Goal: Task Accomplishment & Management: Manage account settings

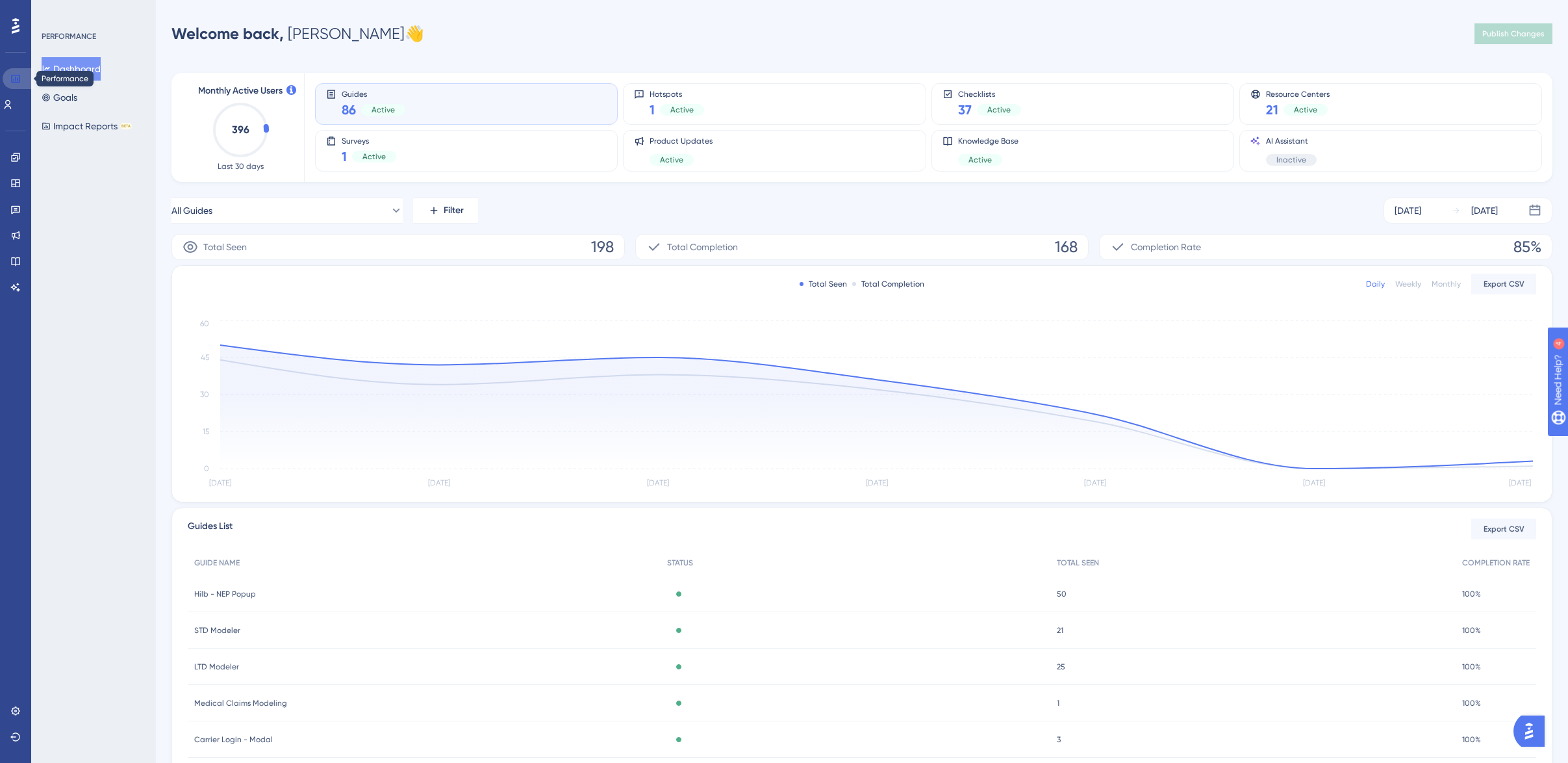
click at [21, 79] on link at bounding box center [18, 78] width 31 height 21
click at [81, 75] on button "Dashboard" at bounding box center [70, 69] width 59 height 24
click at [14, 182] on icon at bounding box center [16, 183] width 11 height 11
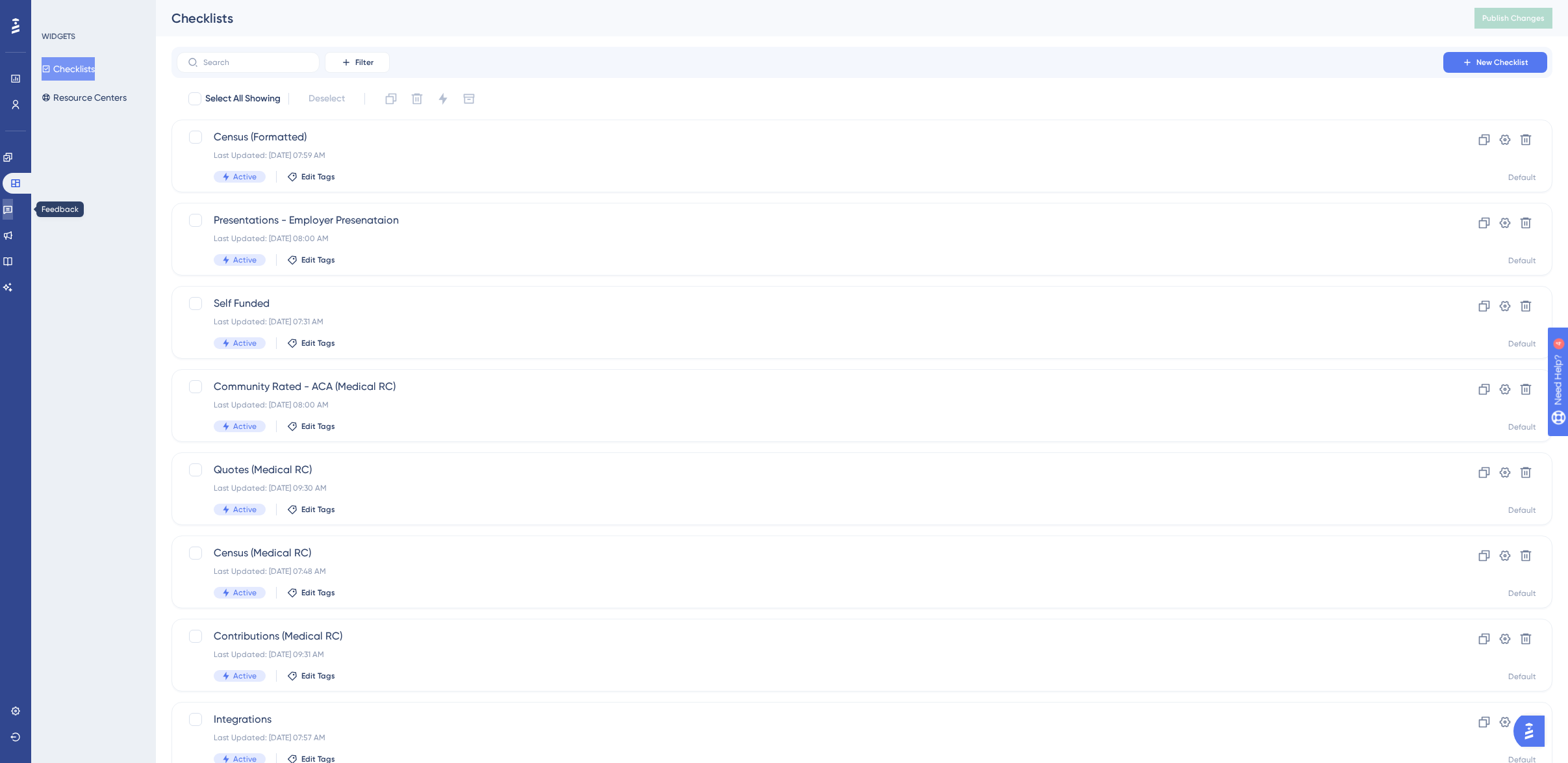
click at [13, 209] on icon at bounding box center [8, 209] width 11 height 11
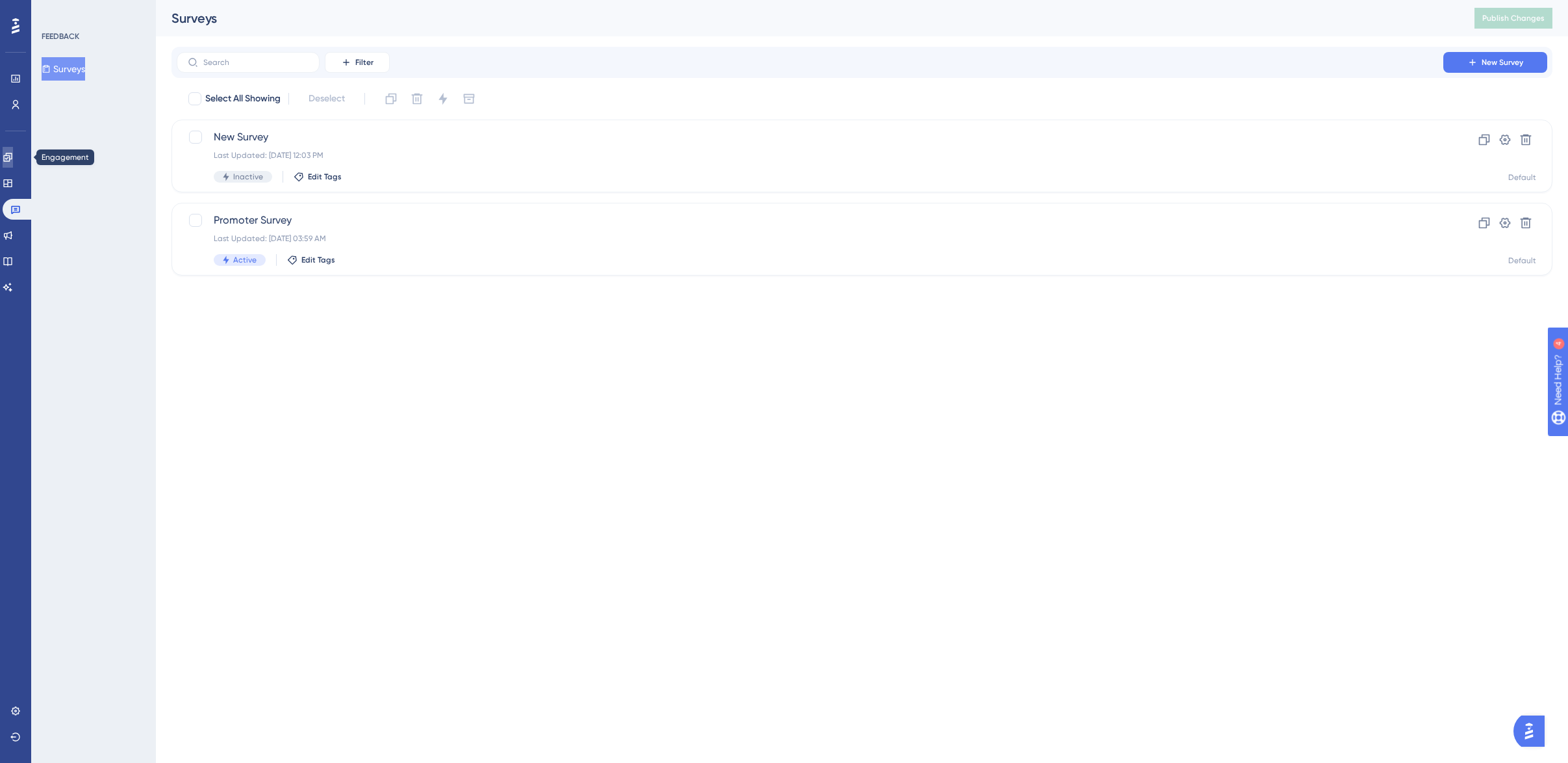
click at [13, 161] on icon at bounding box center [8, 157] width 11 height 11
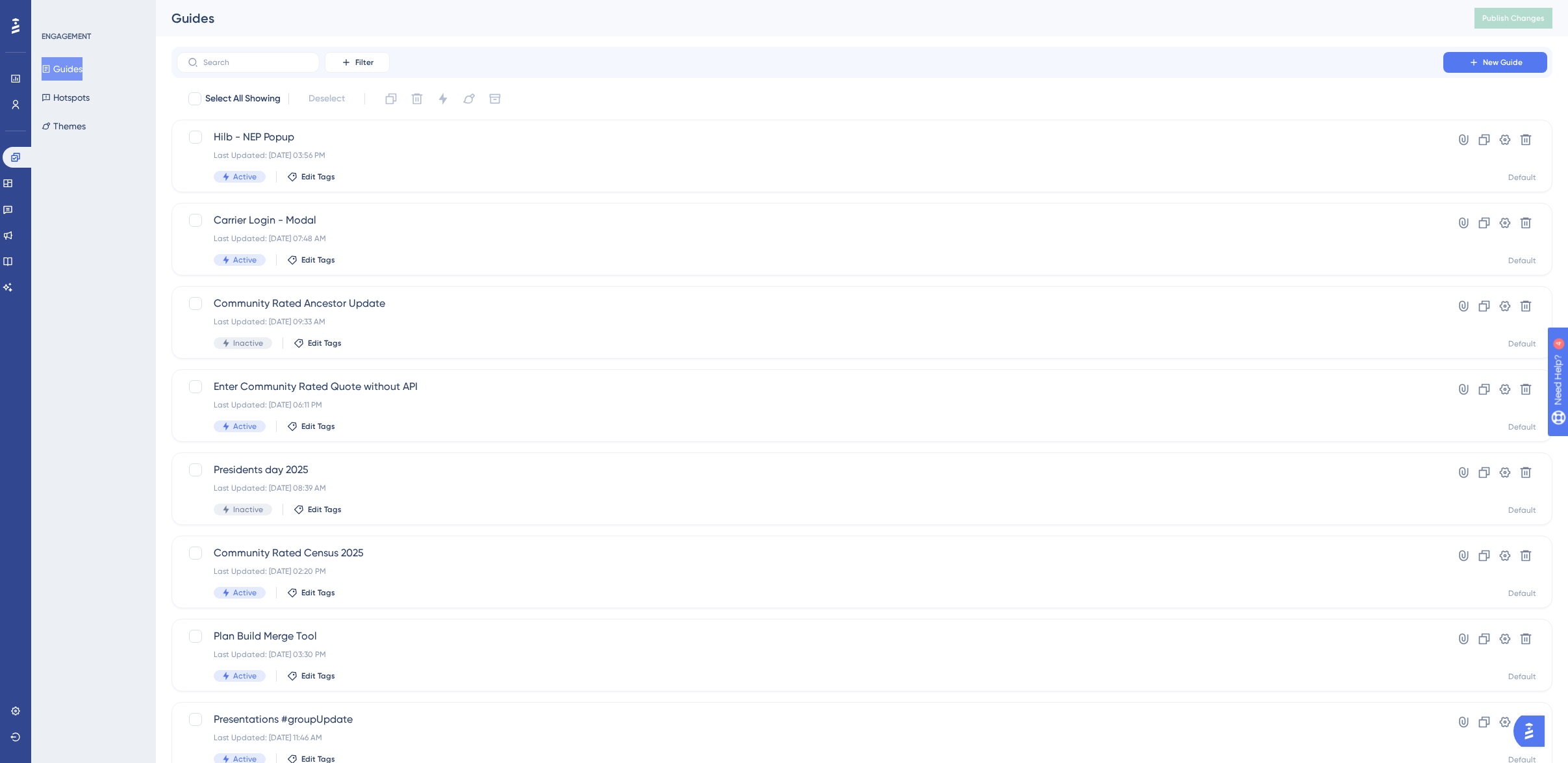
click at [79, 67] on button "Guides" at bounding box center [61, 69] width 41 height 24
click at [344, 147] on div "Small Group Rate Release Last Updated: [DATE] 02:47 PM Inactive Edit Tags" at bounding box center [809, 156] width 1192 height 54
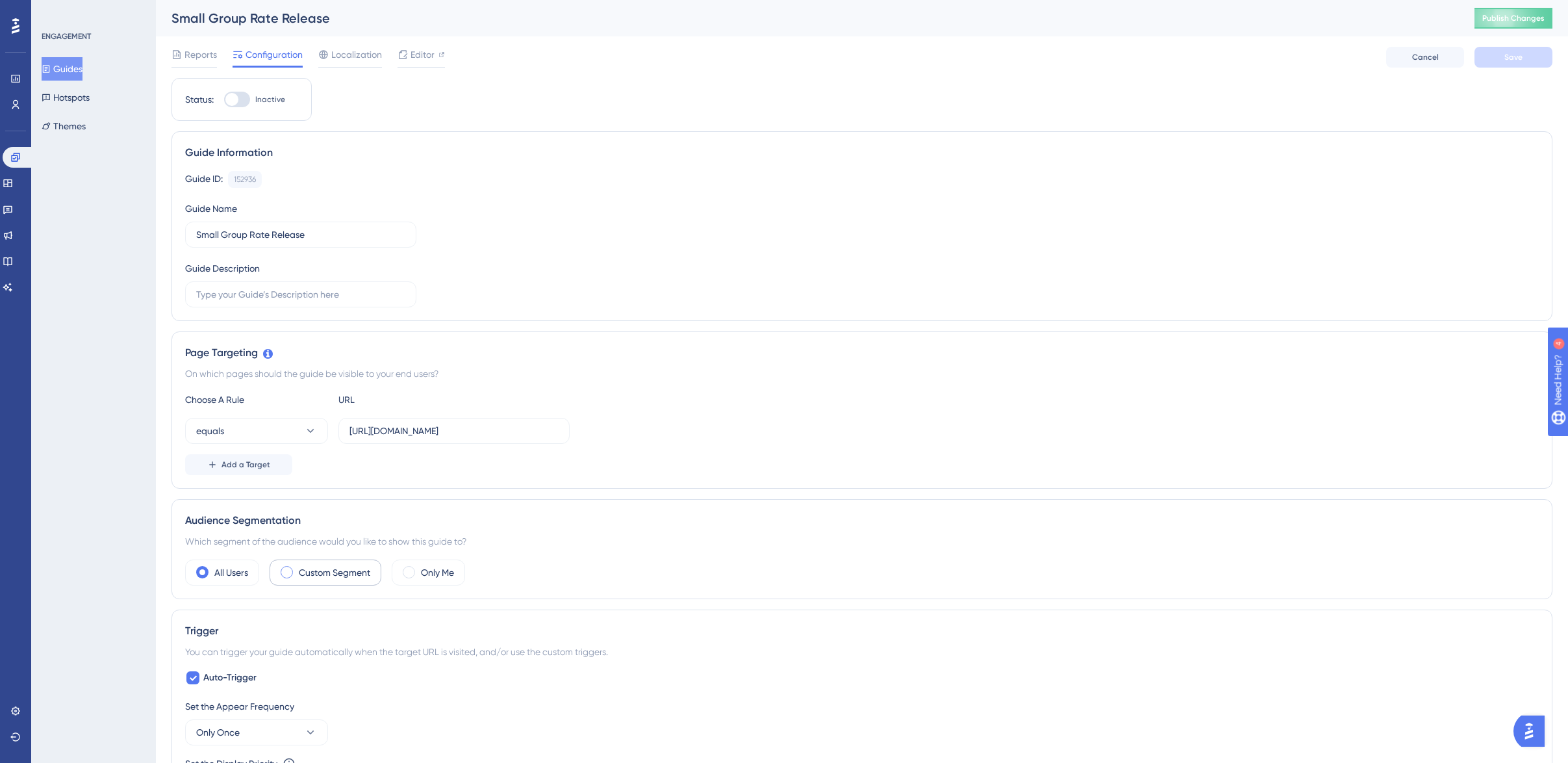
click at [286, 575] on span at bounding box center [286, 572] width 12 height 12
click at [297, 568] on input "radio" at bounding box center [297, 568] width 0 height 0
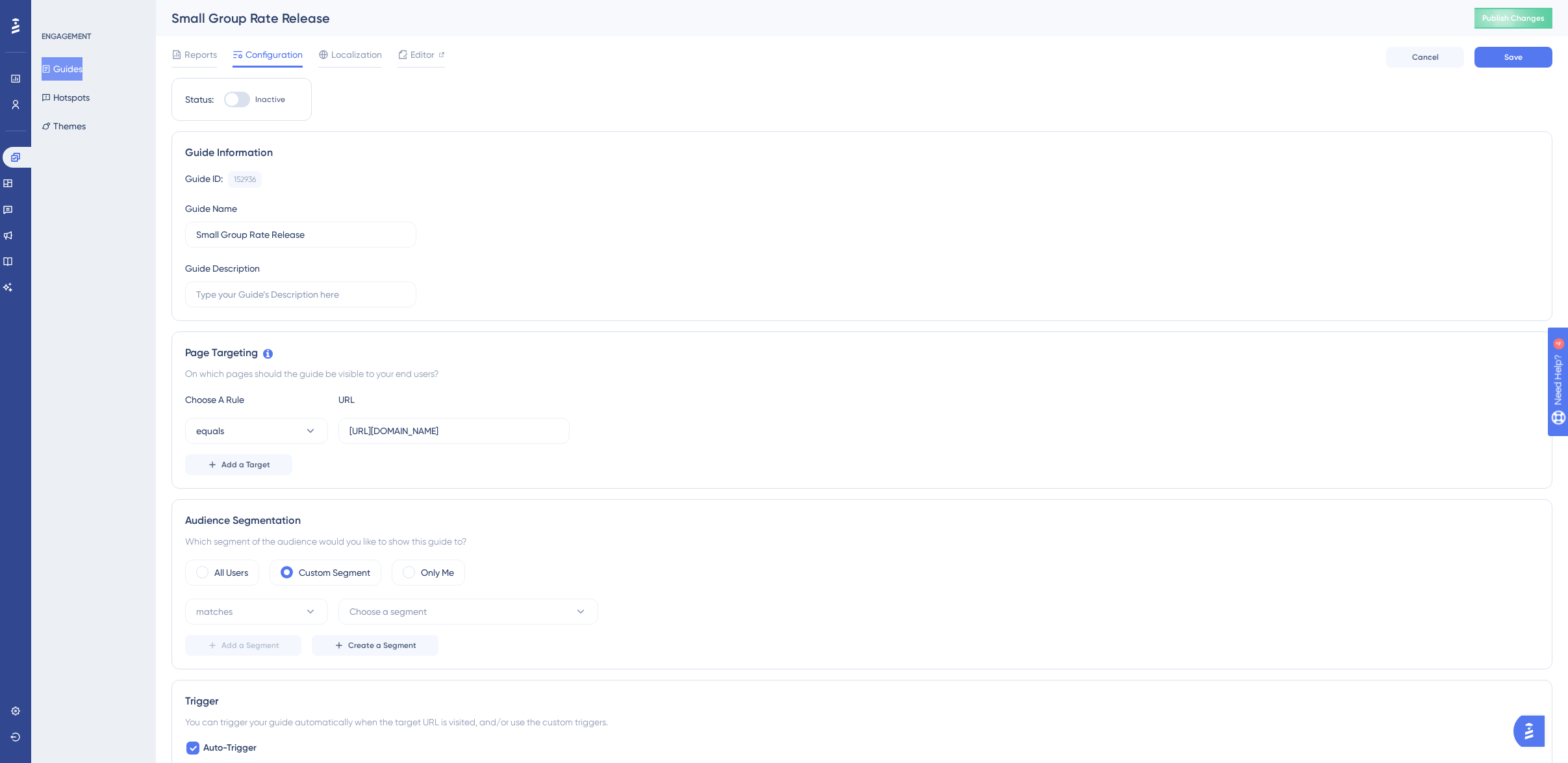
scroll to position [113, 0]
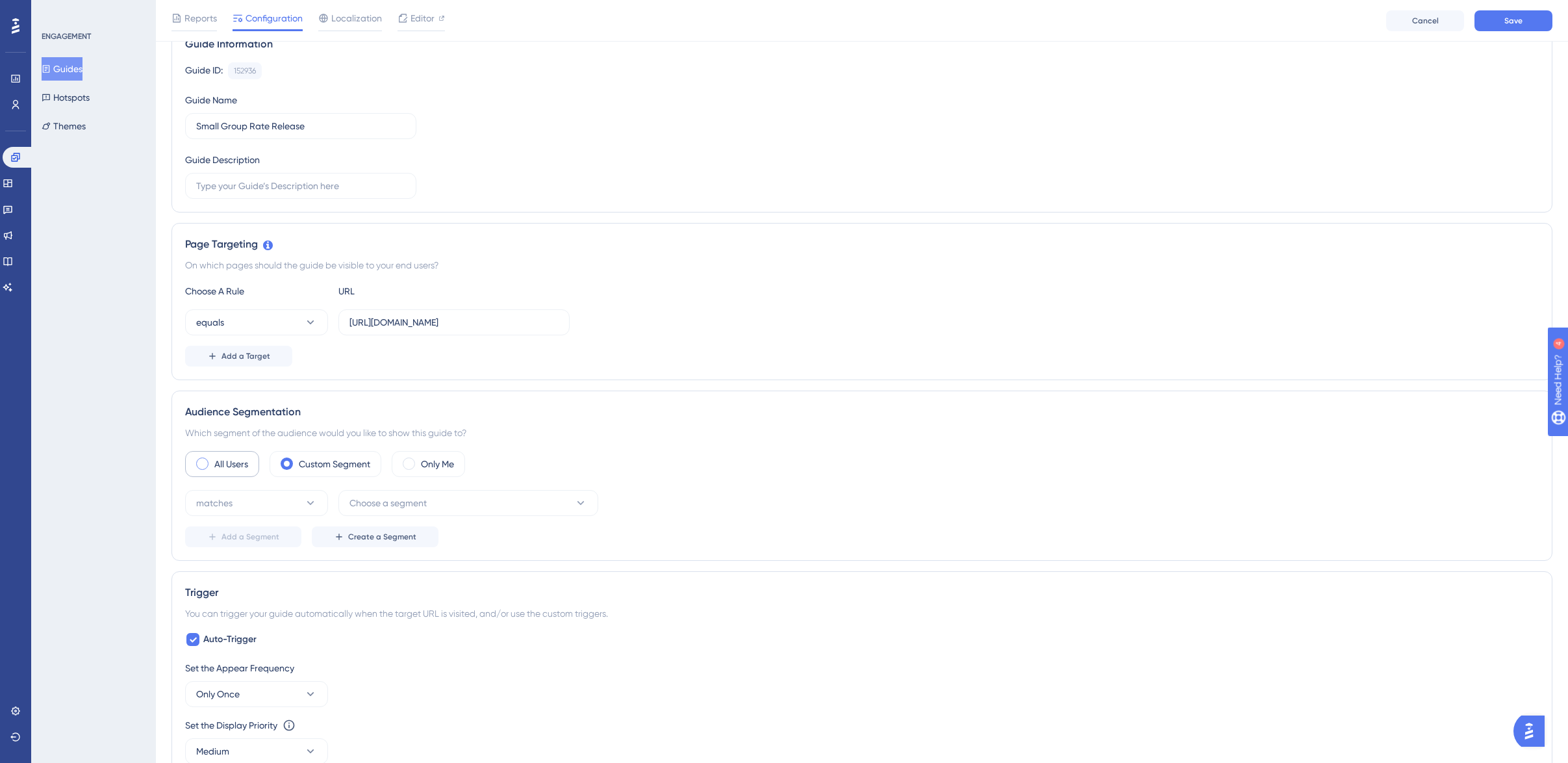
click at [206, 463] on span at bounding box center [202, 463] width 12 height 12
click at [212, 460] on input "radio" at bounding box center [212, 460] width 0 height 0
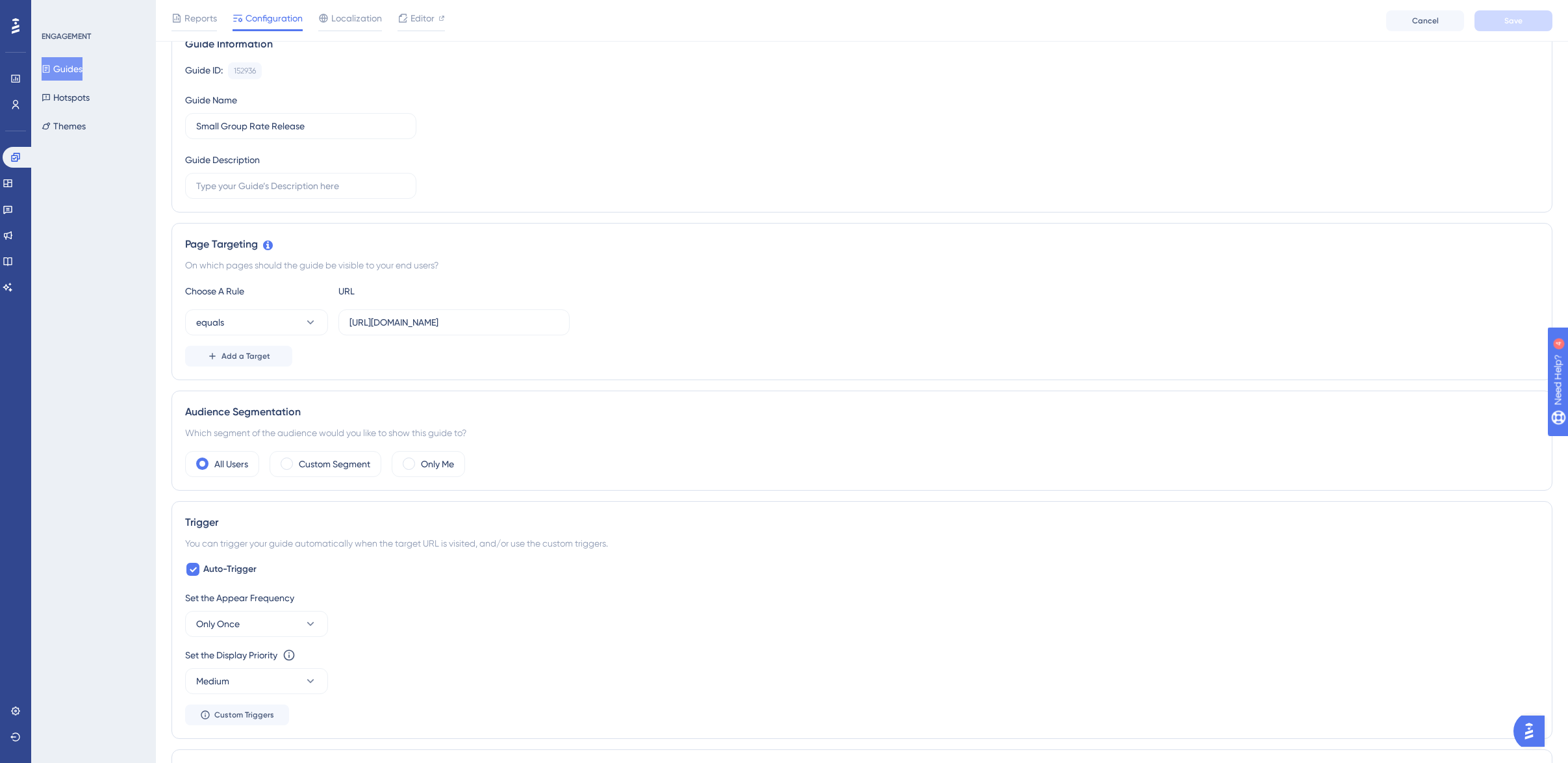
scroll to position [195, 0]
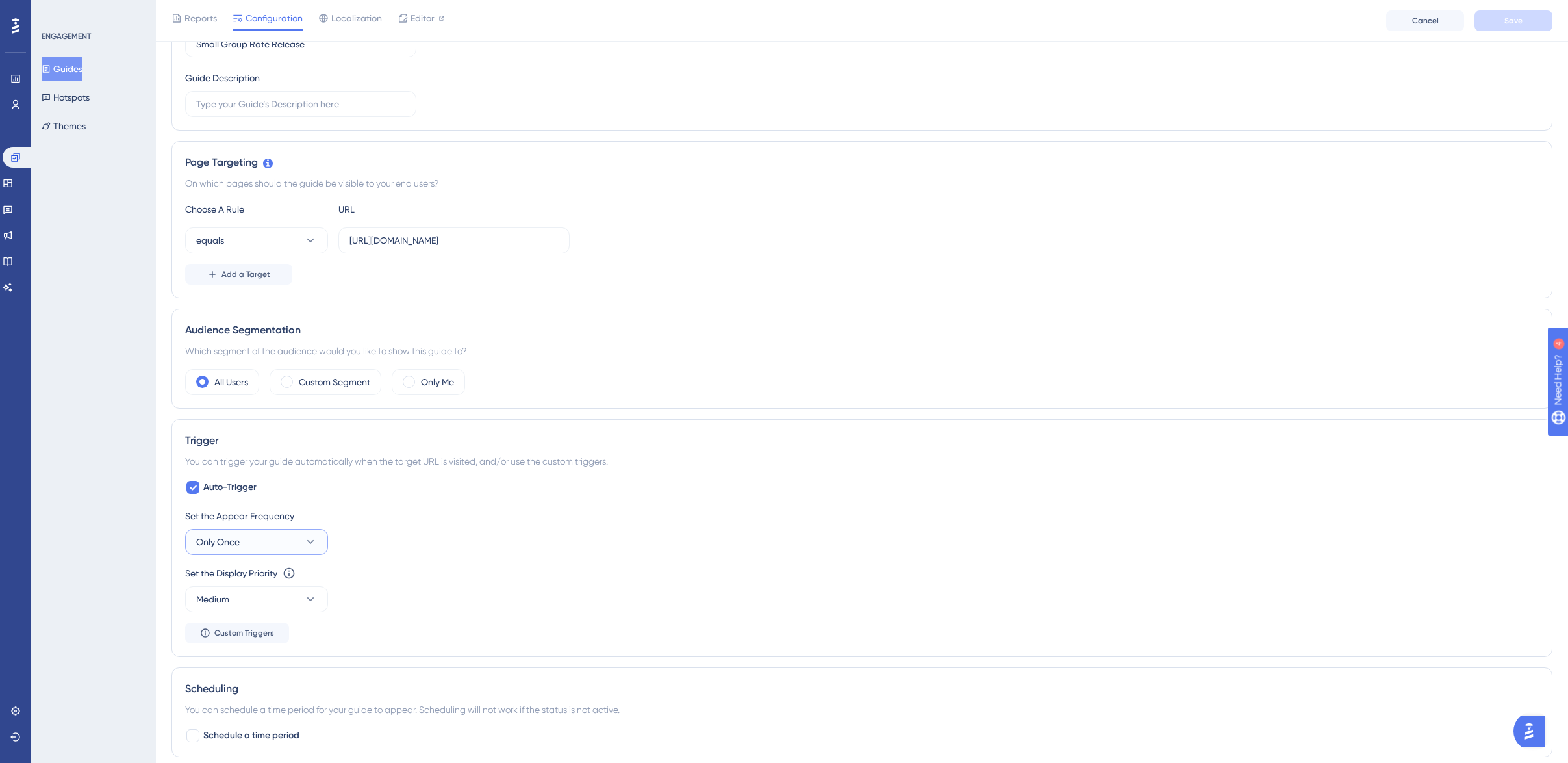
click at [310, 539] on icon at bounding box center [310, 542] width 13 height 13
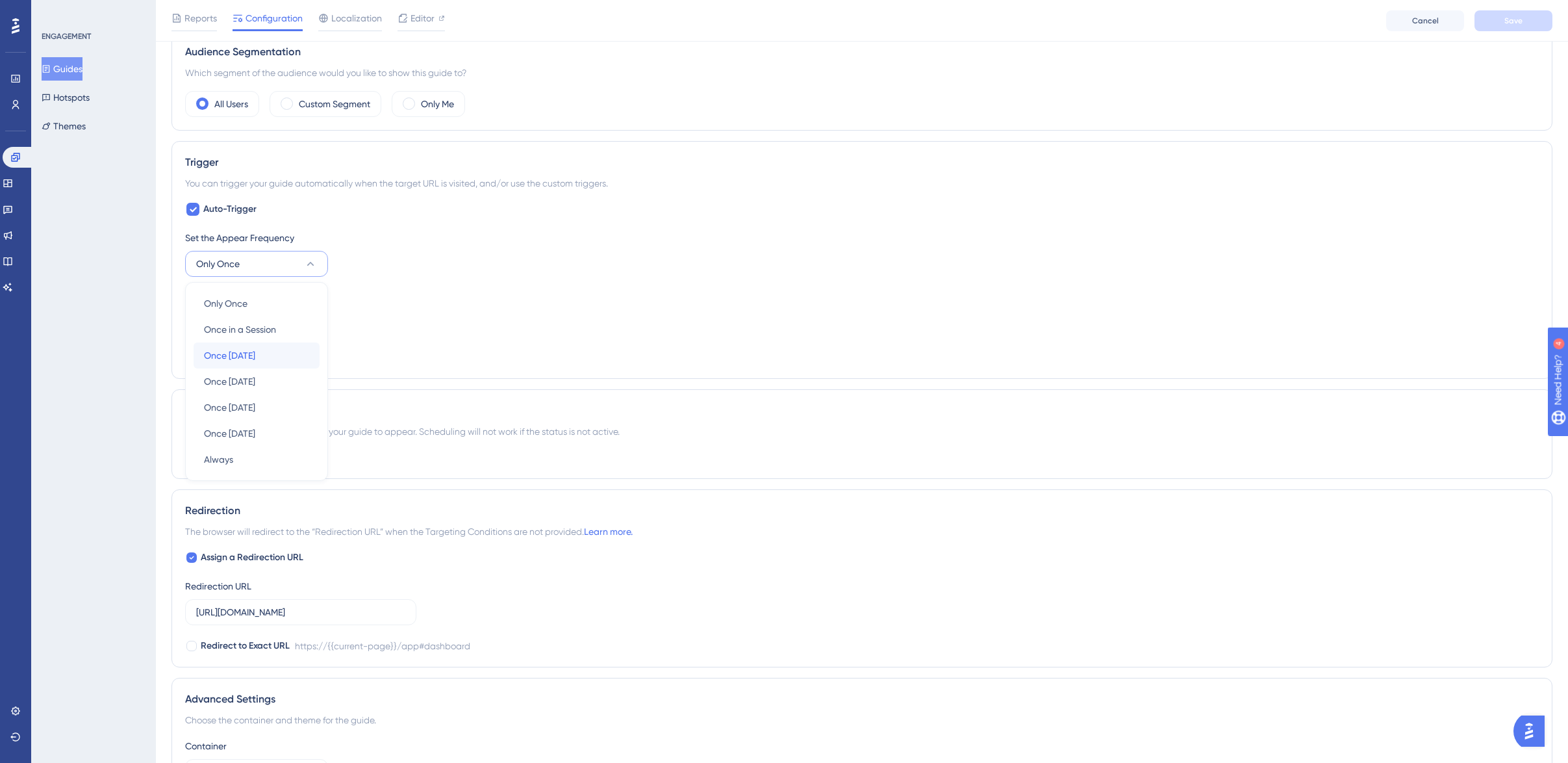
click at [268, 349] on div "Once [DATE] Once [DATE]" at bounding box center [256, 355] width 105 height 26
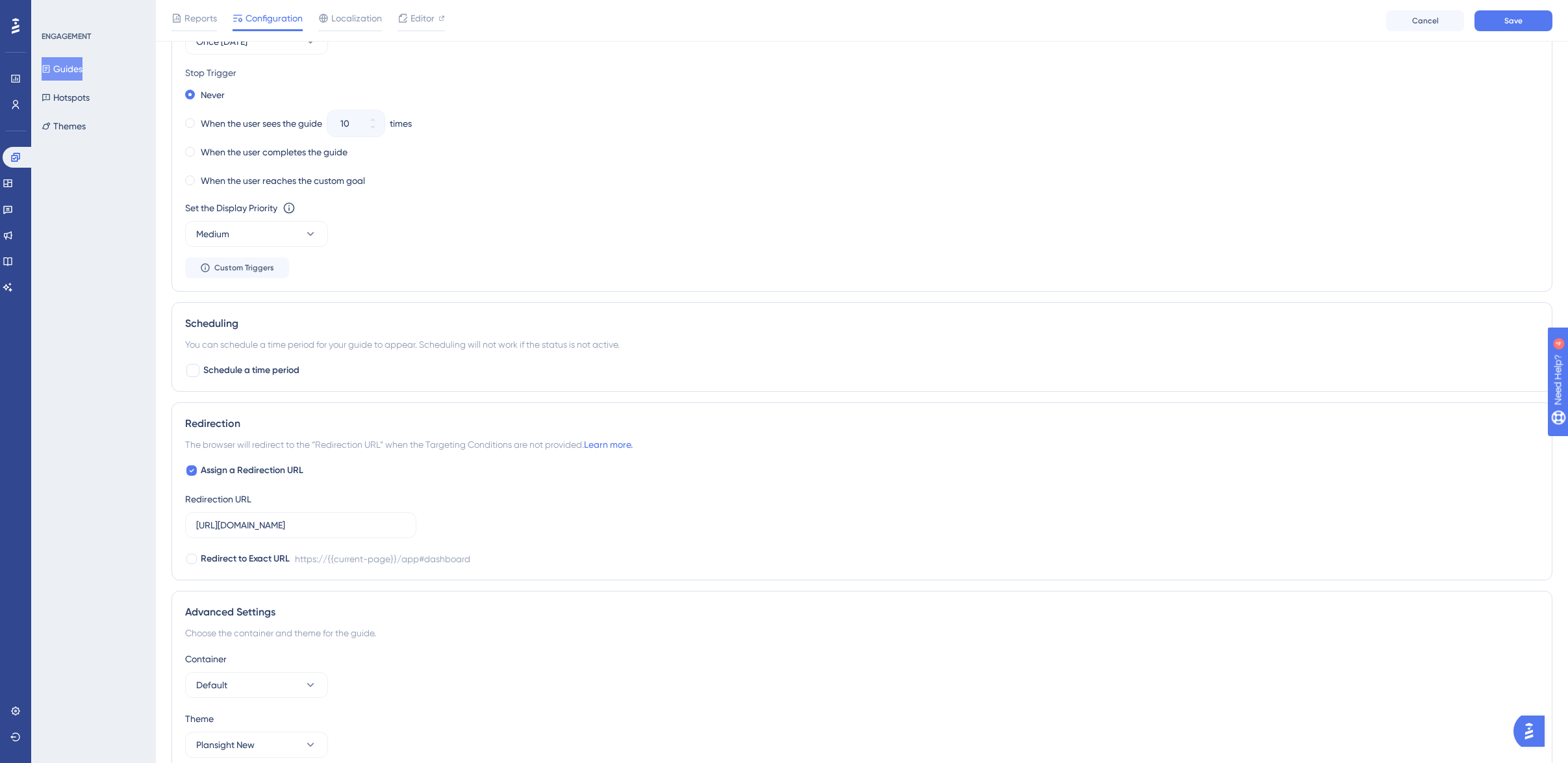
scroll to position [751, 0]
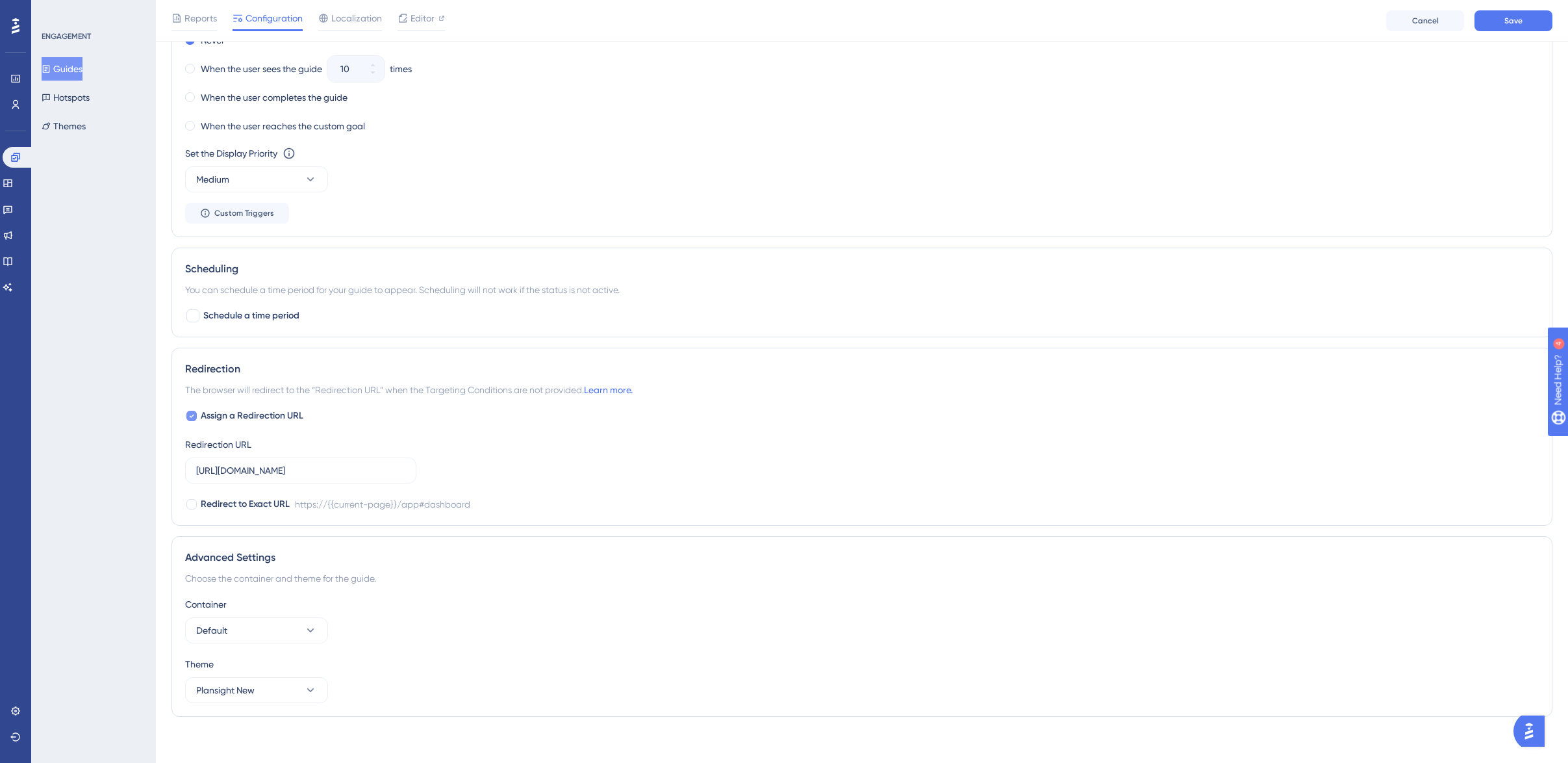
click at [191, 414] on icon at bounding box center [191, 416] width 5 height 11
checkbox input "false"
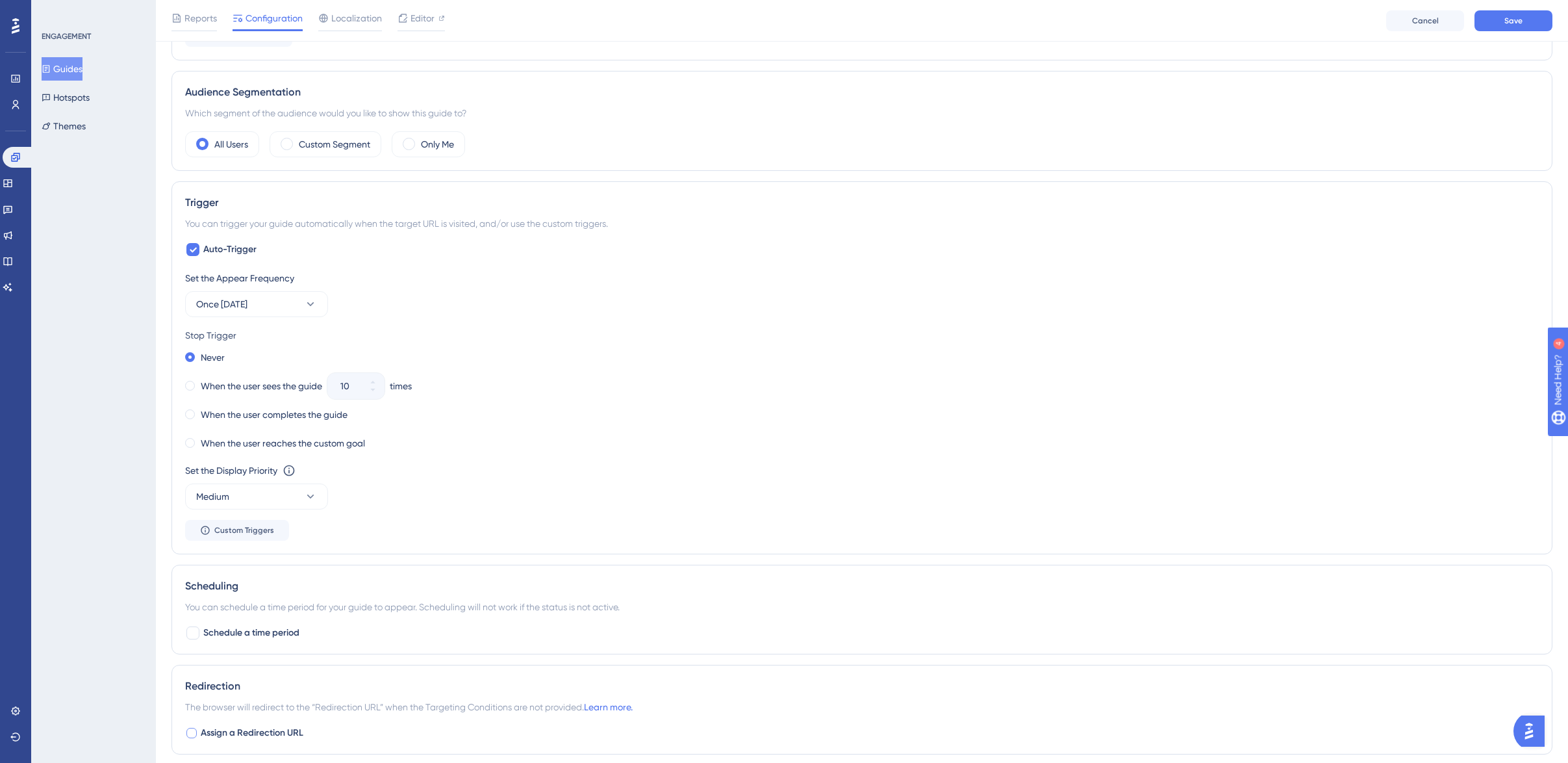
scroll to position [489, 0]
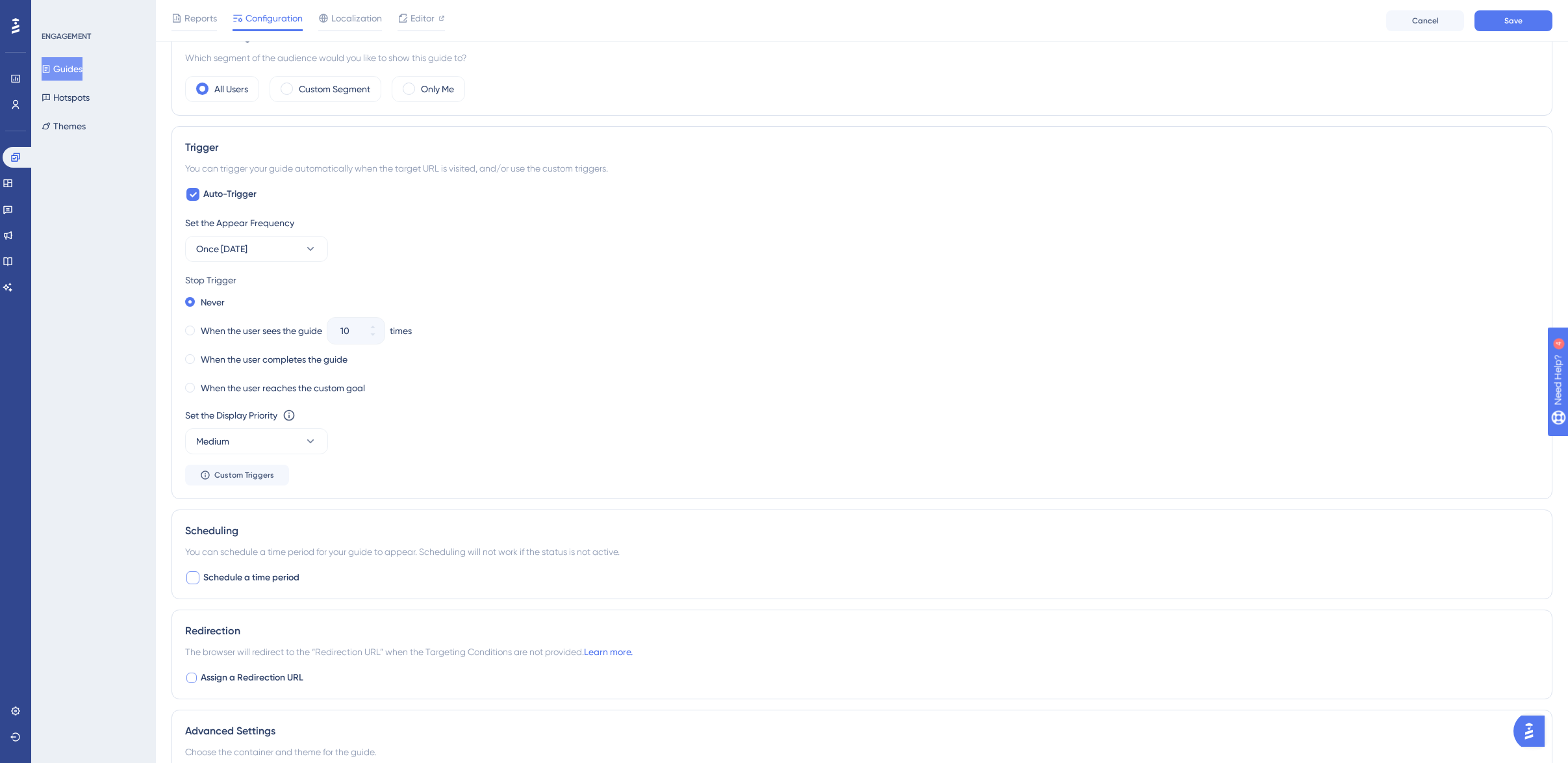
click at [195, 578] on div at bounding box center [192, 578] width 13 height 13
checkbox input "true"
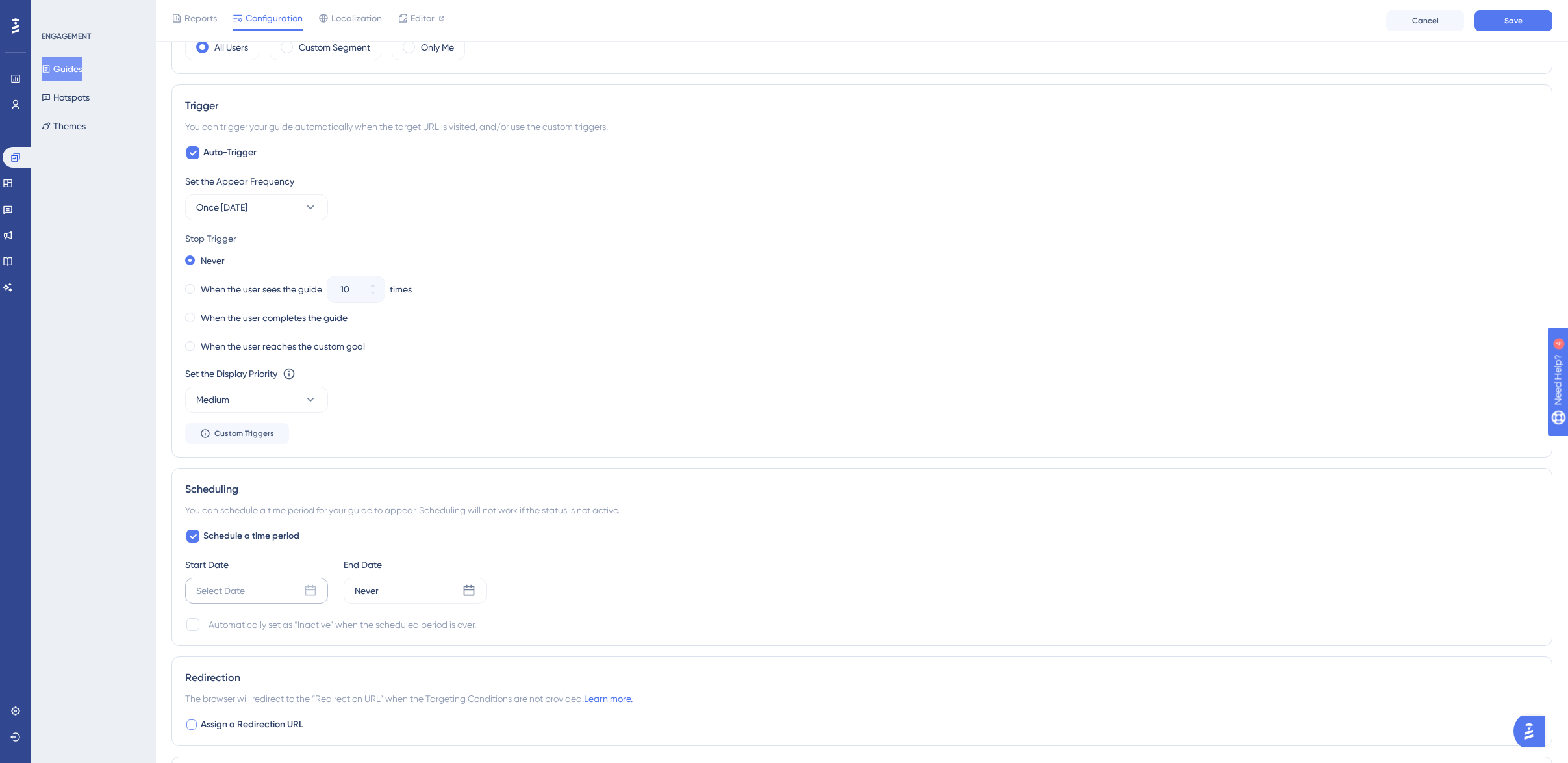
click at [309, 588] on icon at bounding box center [311, 590] width 11 height 11
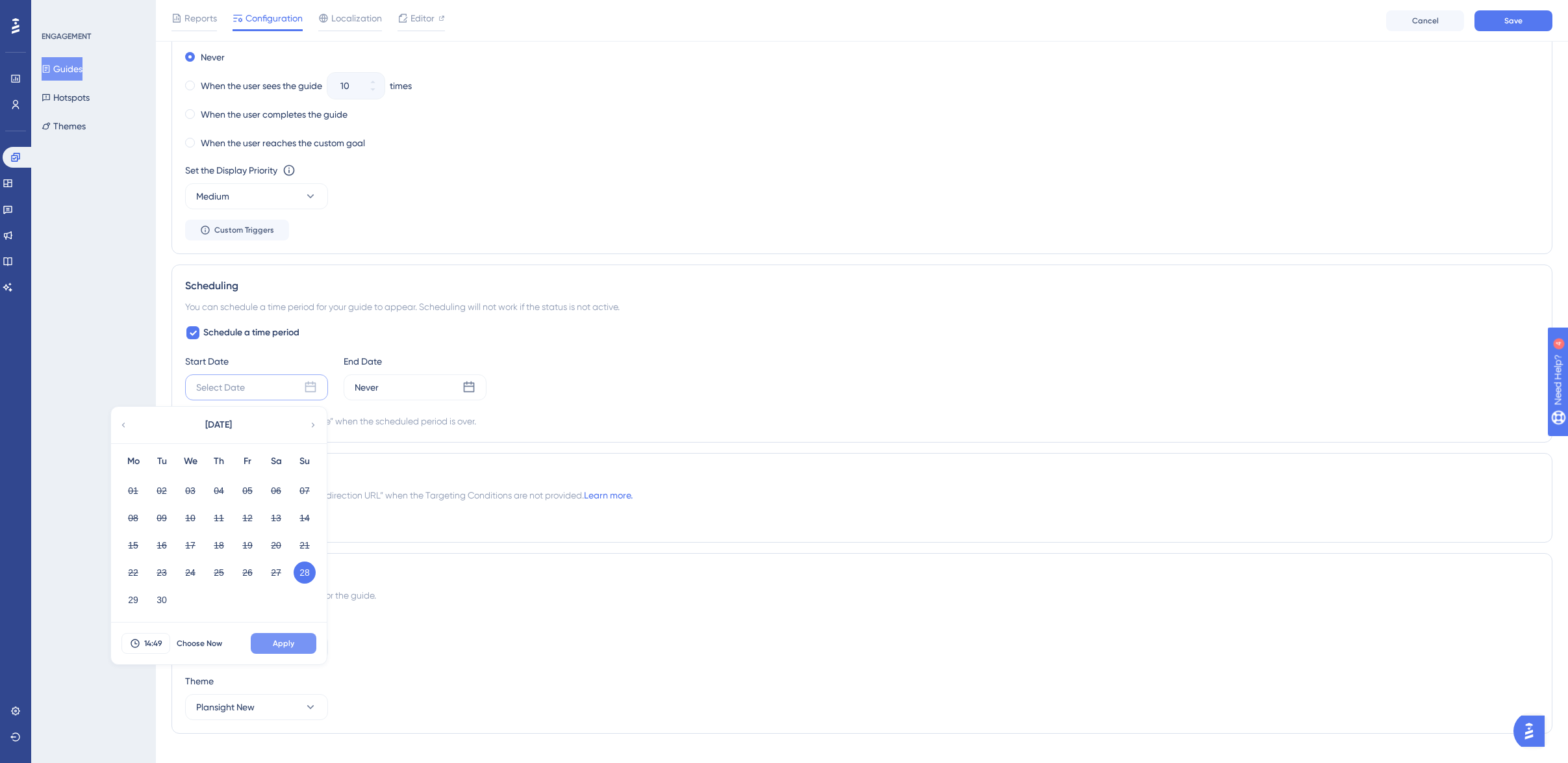
scroll to position [756, 0]
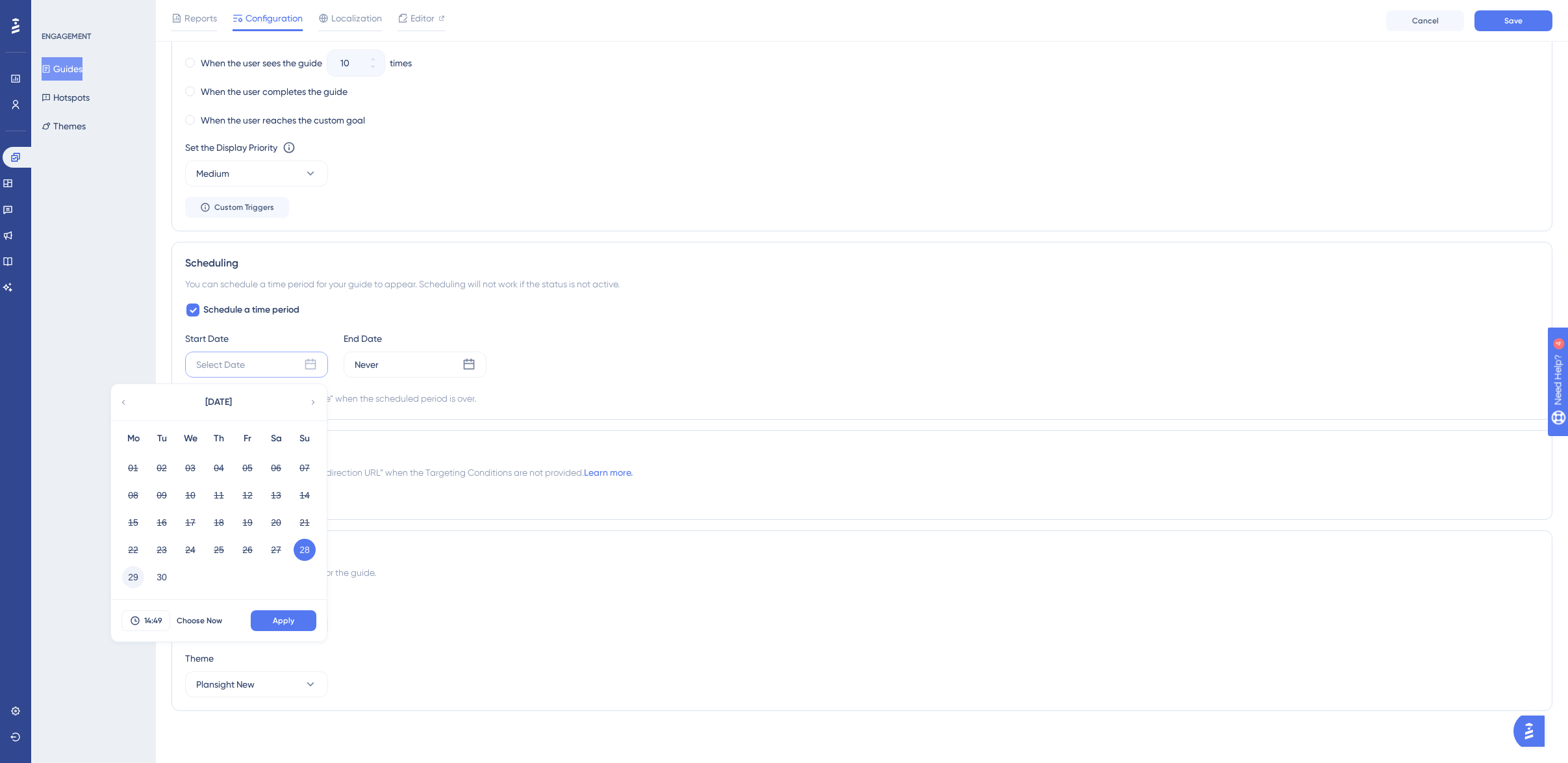
click at [132, 577] on button "29" at bounding box center [132, 577] width 22 height 22
click at [197, 621] on span "Choose Now" at bounding box center [199, 621] width 45 height 11
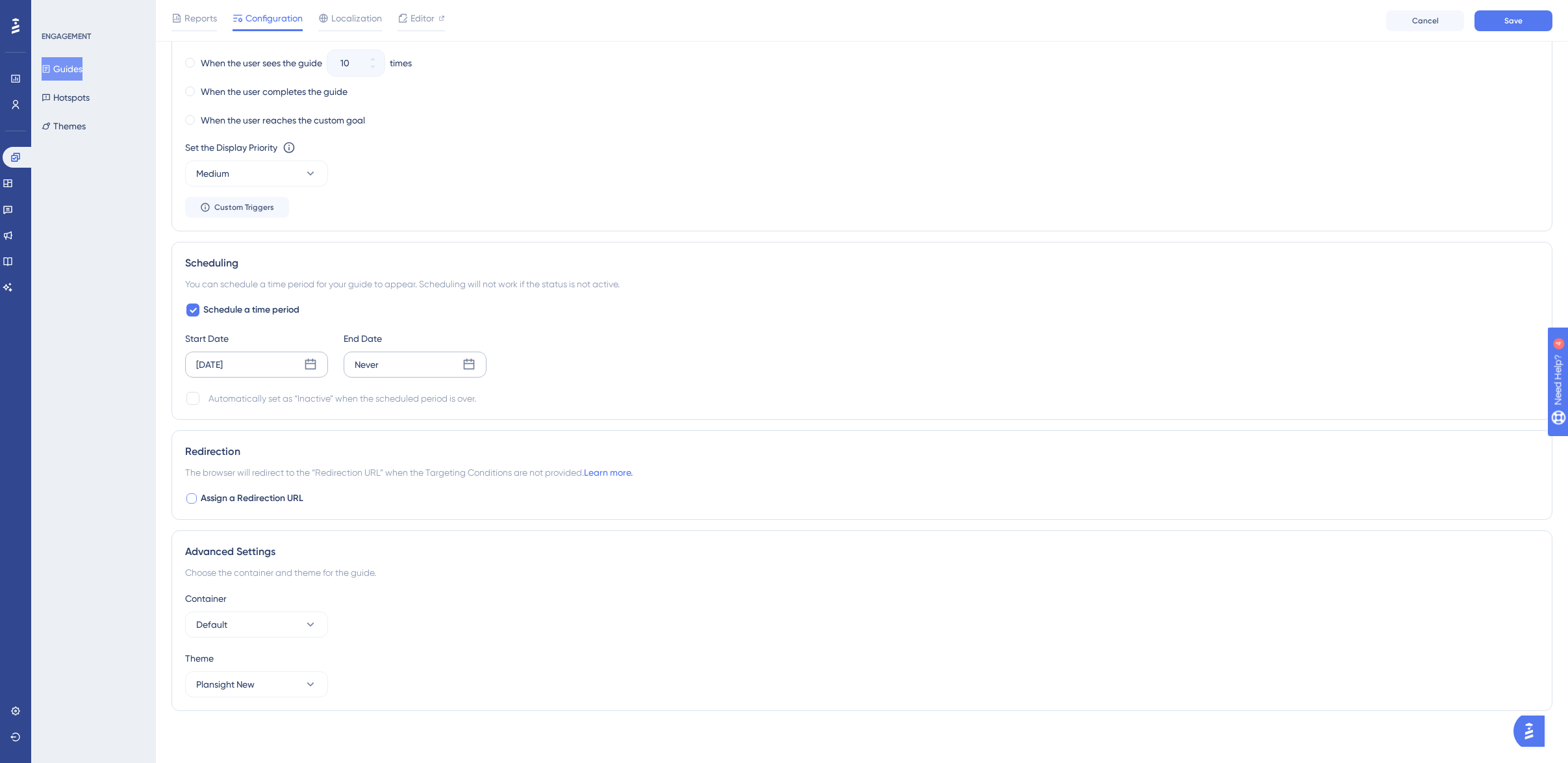
click at [469, 362] on icon at bounding box center [469, 364] width 13 height 13
click at [471, 400] on icon at bounding box center [472, 402] width 3 height 5
click at [471, 401] on icon at bounding box center [472, 402] width 3 height 5
click at [348, 576] on button "31" at bounding box center [348, 577] width 22 height 22
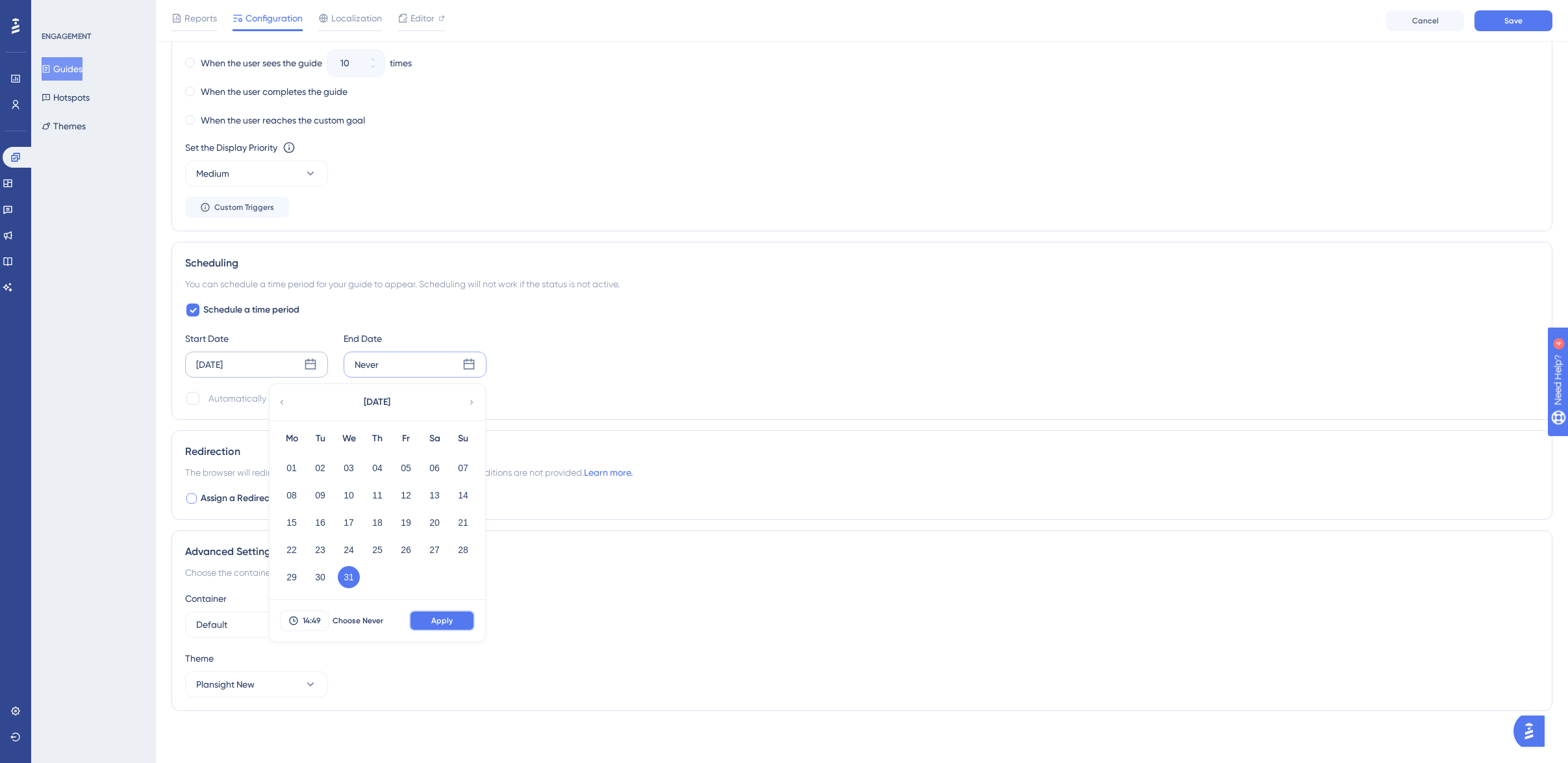
click at [433, 616] on span "Apply" at bounding box center [442, 621] width 21 height 11
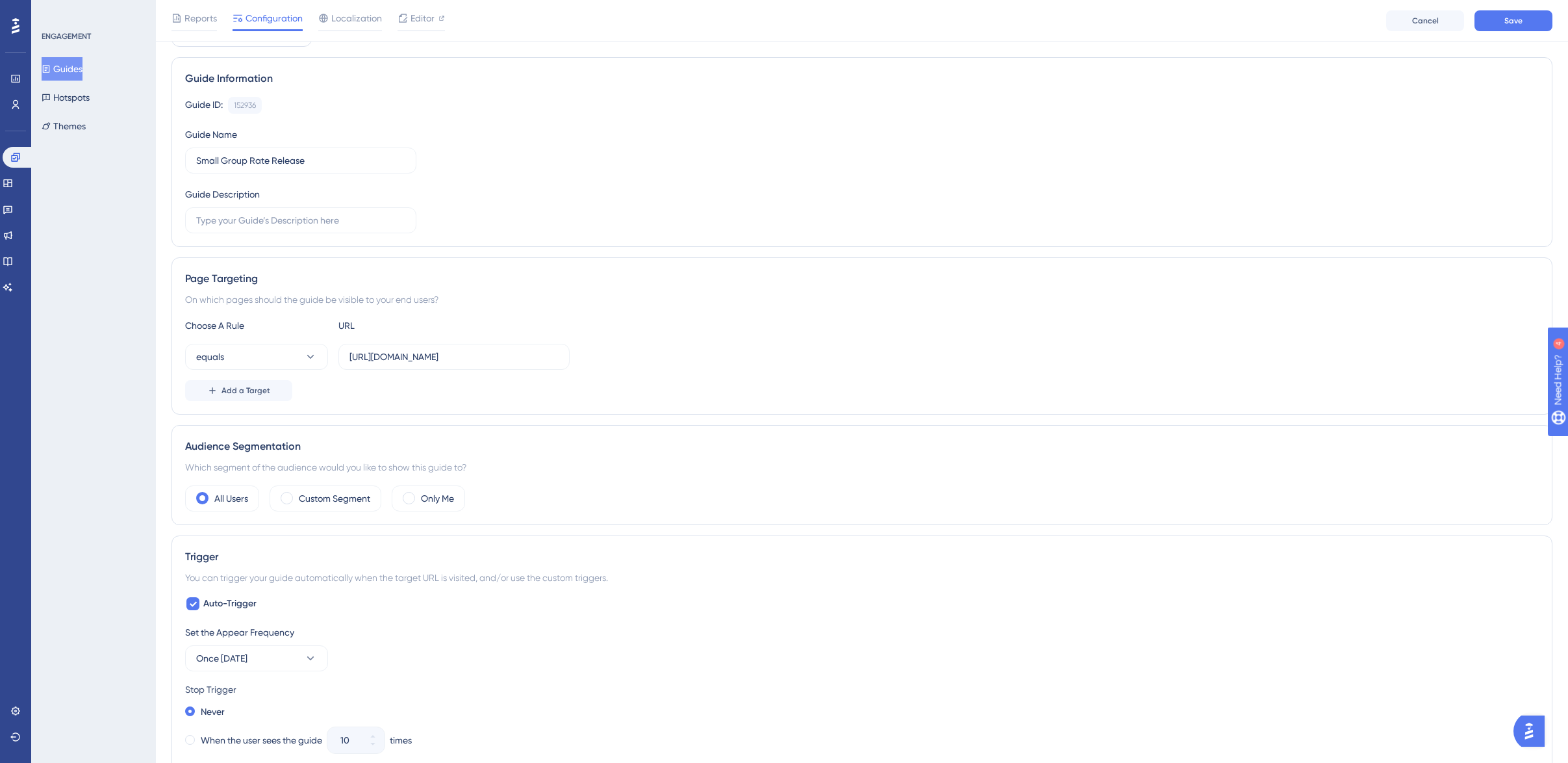
scroll to position [0, 0]
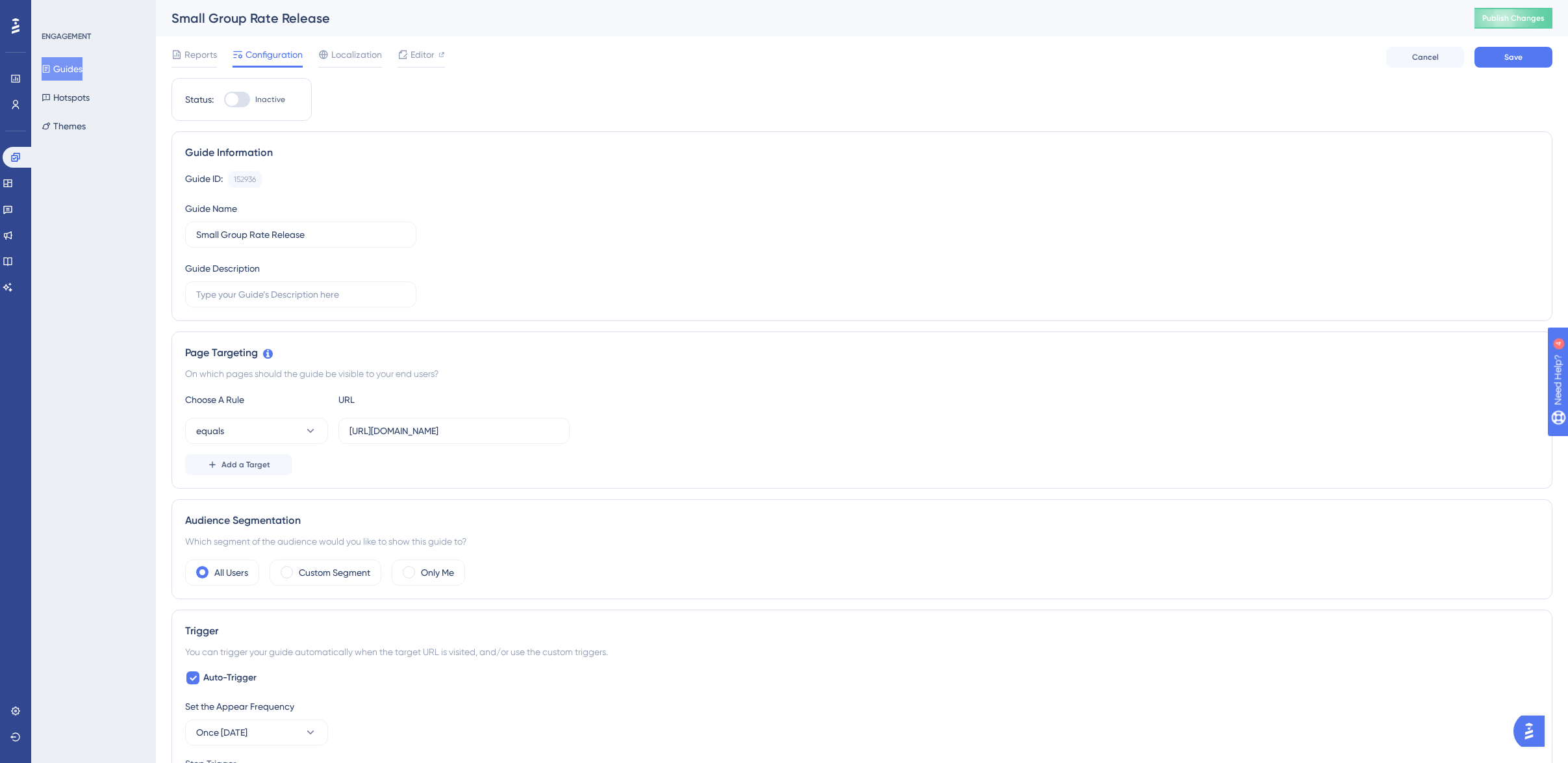
click at [247, 98] on div at bounding box center [237, 100] width 26 height 15
click at [224, 100] on input "Inactive" at bounding box center [224, 100] width 1 height 1
checkbox input "true"
click at [1508, 54] on span "Save" at bounding box center [1513, 57] width 18 height 11
click at [1504, 14] on span "Publish Changes" at bounding box center [1513, 18] width 62 height 11
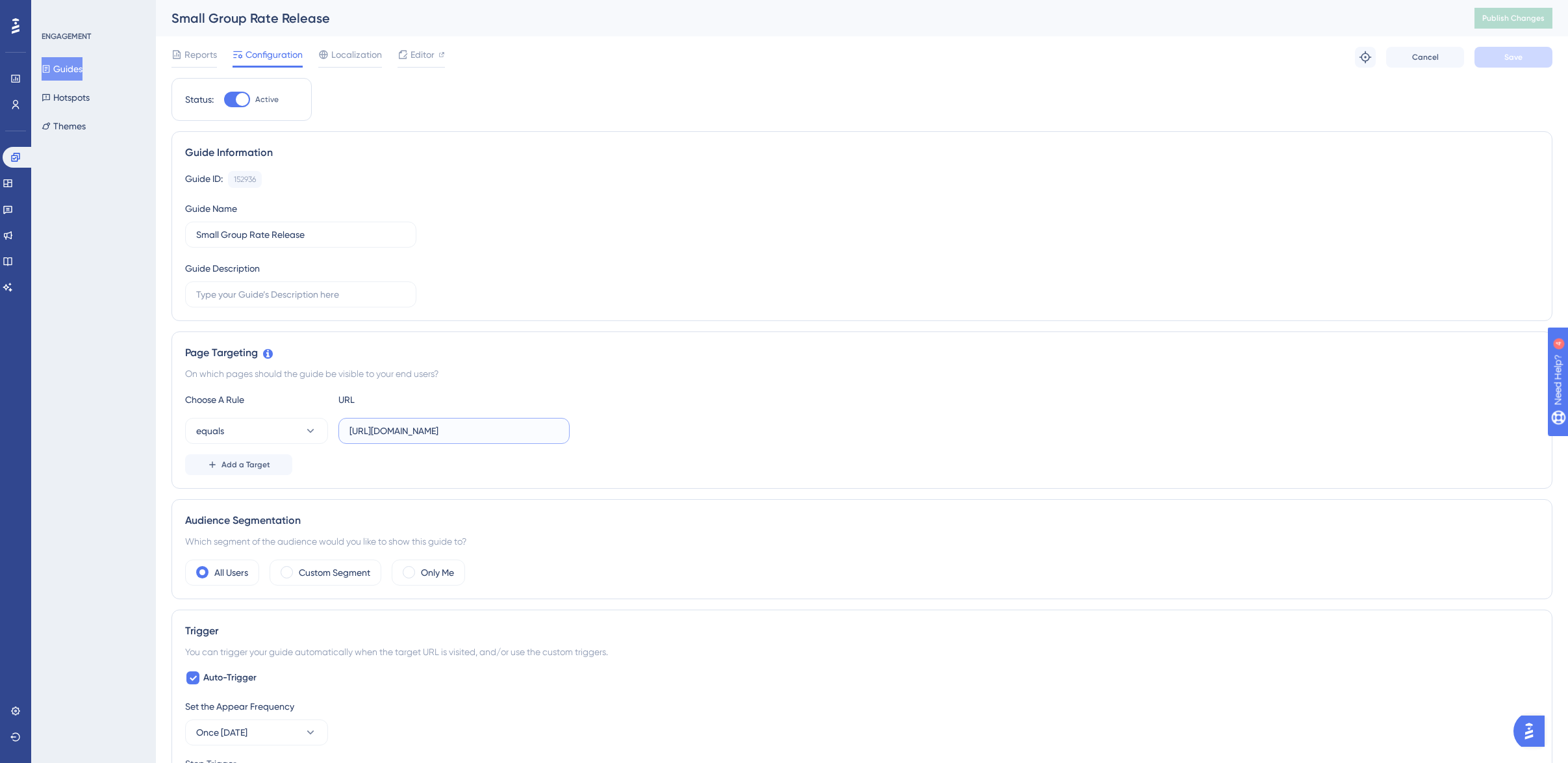
click at [396, 434] on input "[URL][DOMAIN_NAME]" at bounding box center [453, 431] width 209 height 15
drag, startPoint x: 400, startPoint y: 432, endPoint x: 384, endPoint y: 432, distance: 16.0
click at [384, 432] on input "[URL][DOMAIN_NAME]" at bounding box center [453, 431] width 209 height 15
click at [306, 431] on icon at bounding box center [310, 431] width 13 height 13
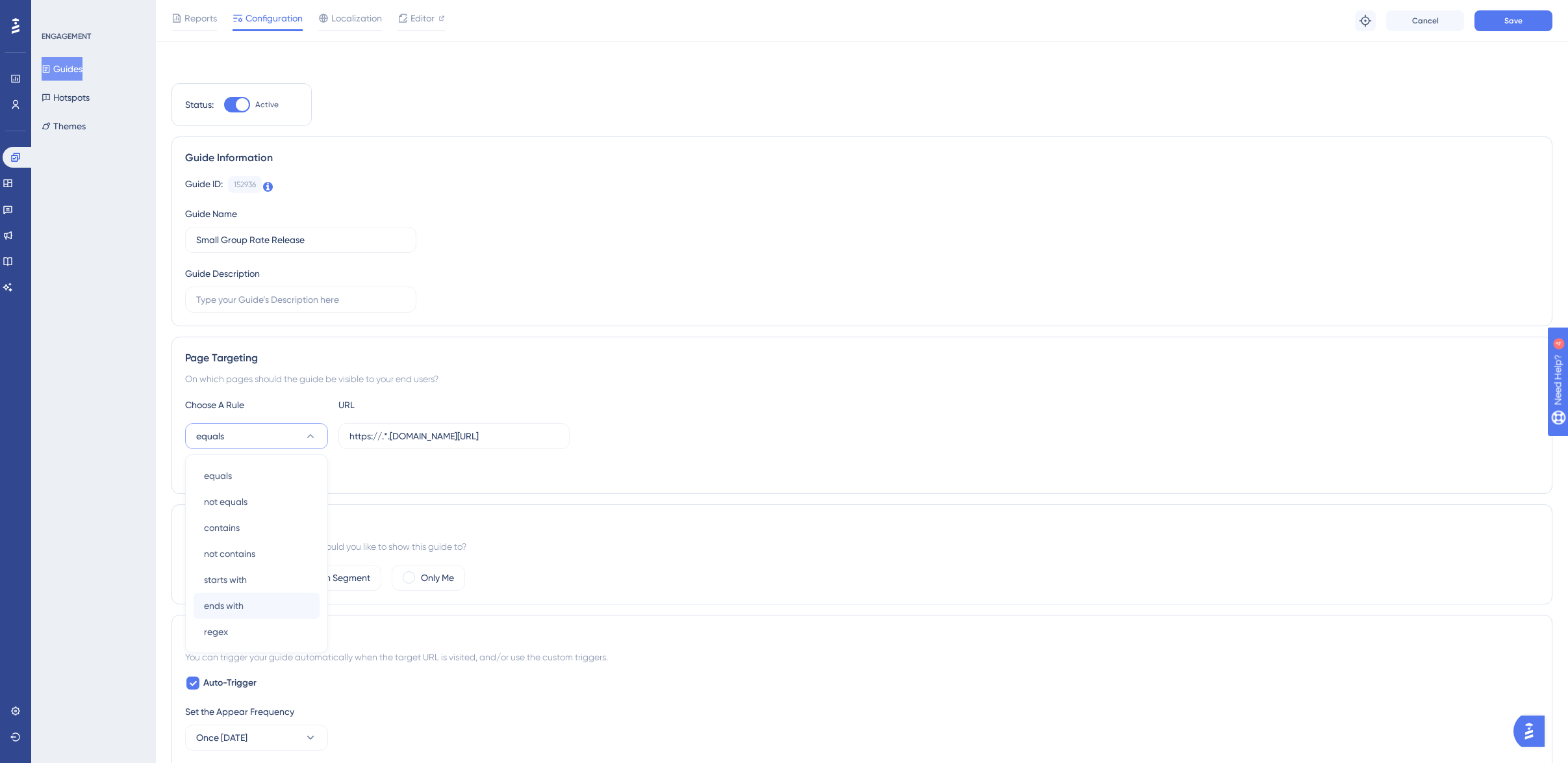
scroll to position [167, 0]
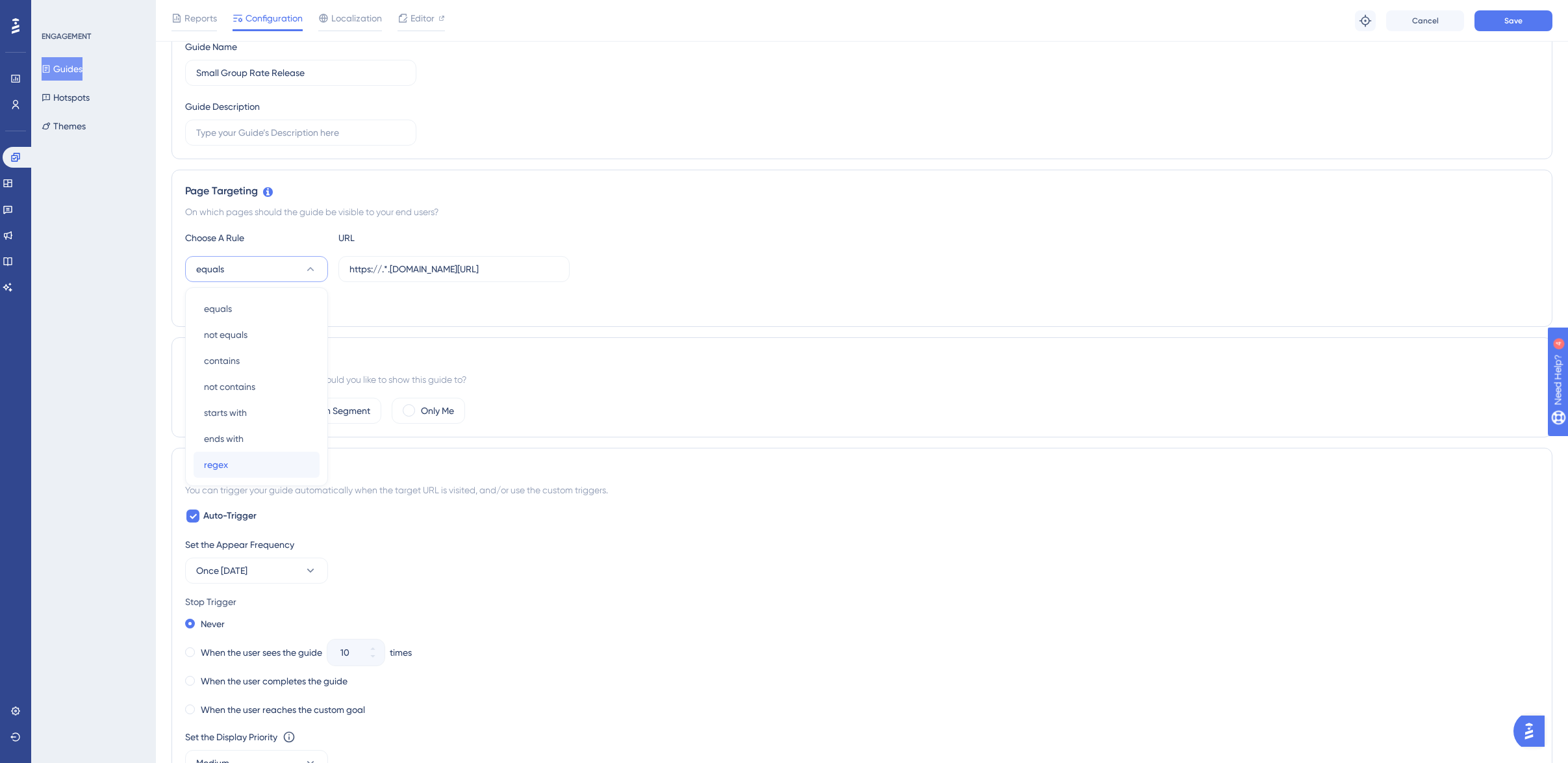
click at [242, 456] on div "regex regex" at bounding box center [256, 465] width 105 height 26
drag, startPoint x: 450, startPoint y: 270, endPoint x: 582, endPoint y: 270, distance: 132.0
click at [580, 270] on div "regex https://.*.[DOMAIN_NAME][URL]" at bounding box center [862, 269] width 1354 height 26
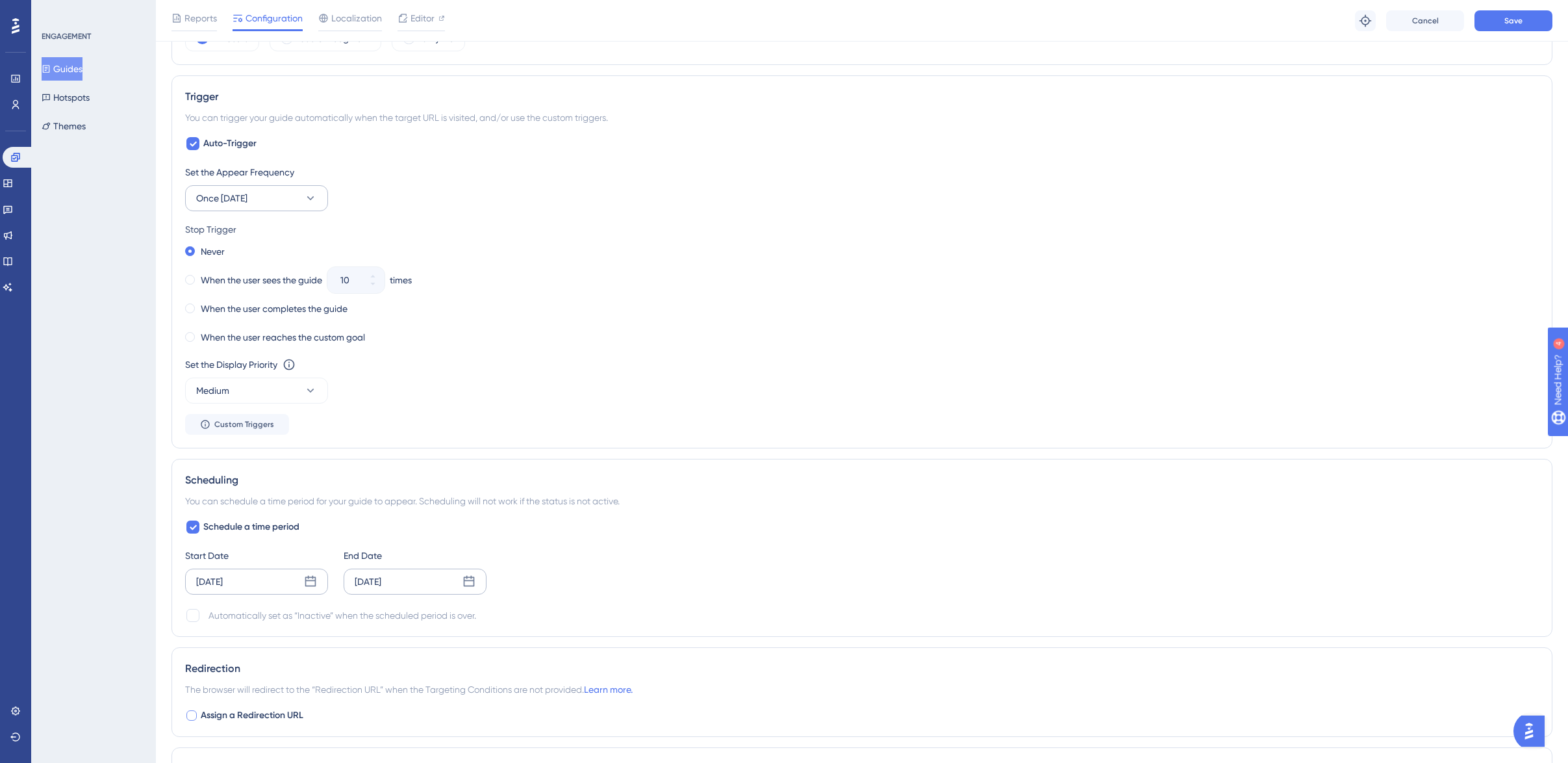
type input "https://.*.[DOMAIN_NAME].*"
click at [260, 195] on button "Once [DATE]" at bounding box center [256, 198] width 143 height 26
drag, startPoint x: 237, startPoint y: 398, endPoint x: 289, endPoint y: 398, distance: 52.0
click at [237, 398] on div "Always Always" at bounding box center [256, 394] width 105 height 26
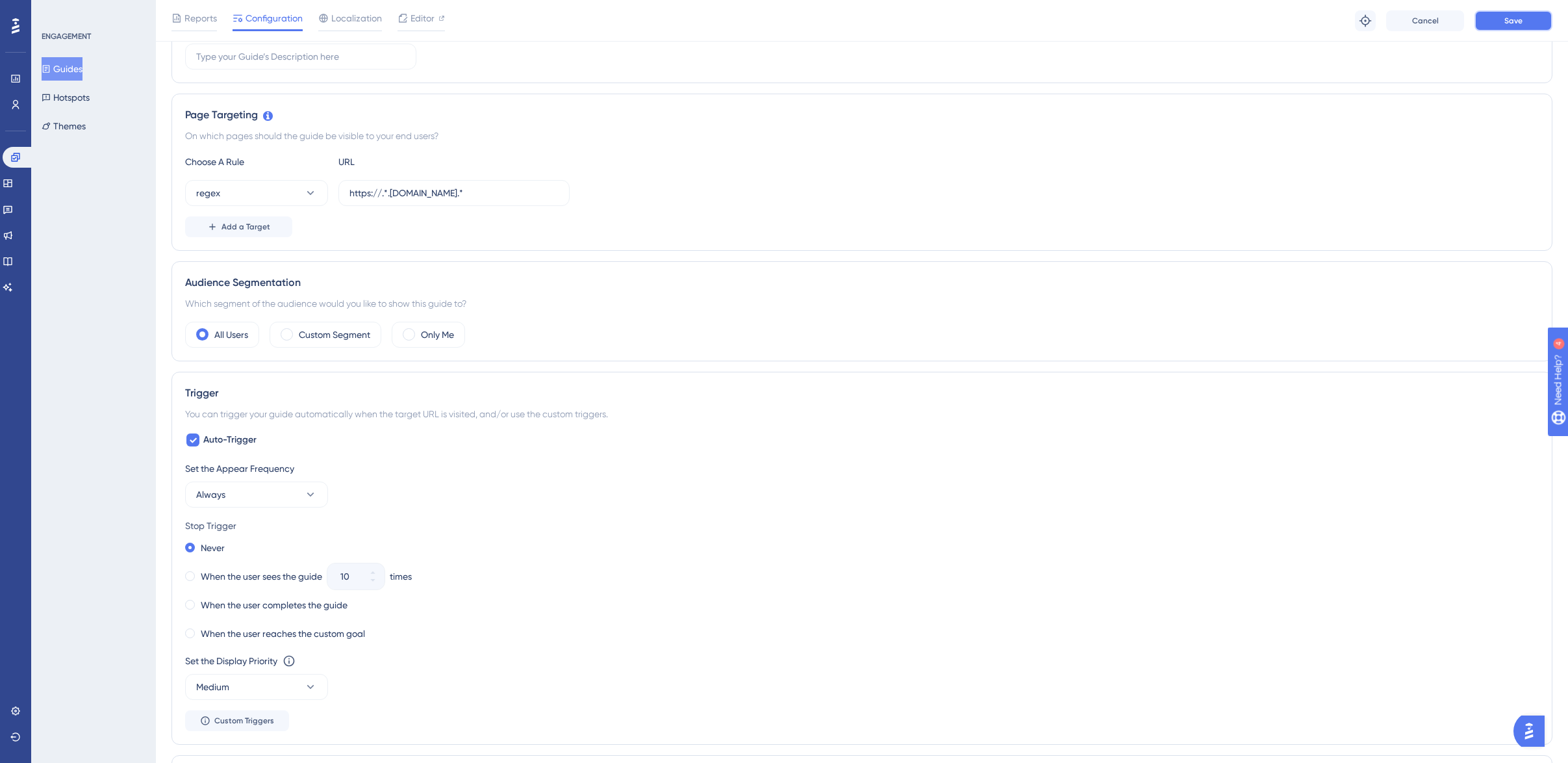
click at [1504, 24] on span "Save" at bounding box center [1513, 21] width 18 height 11
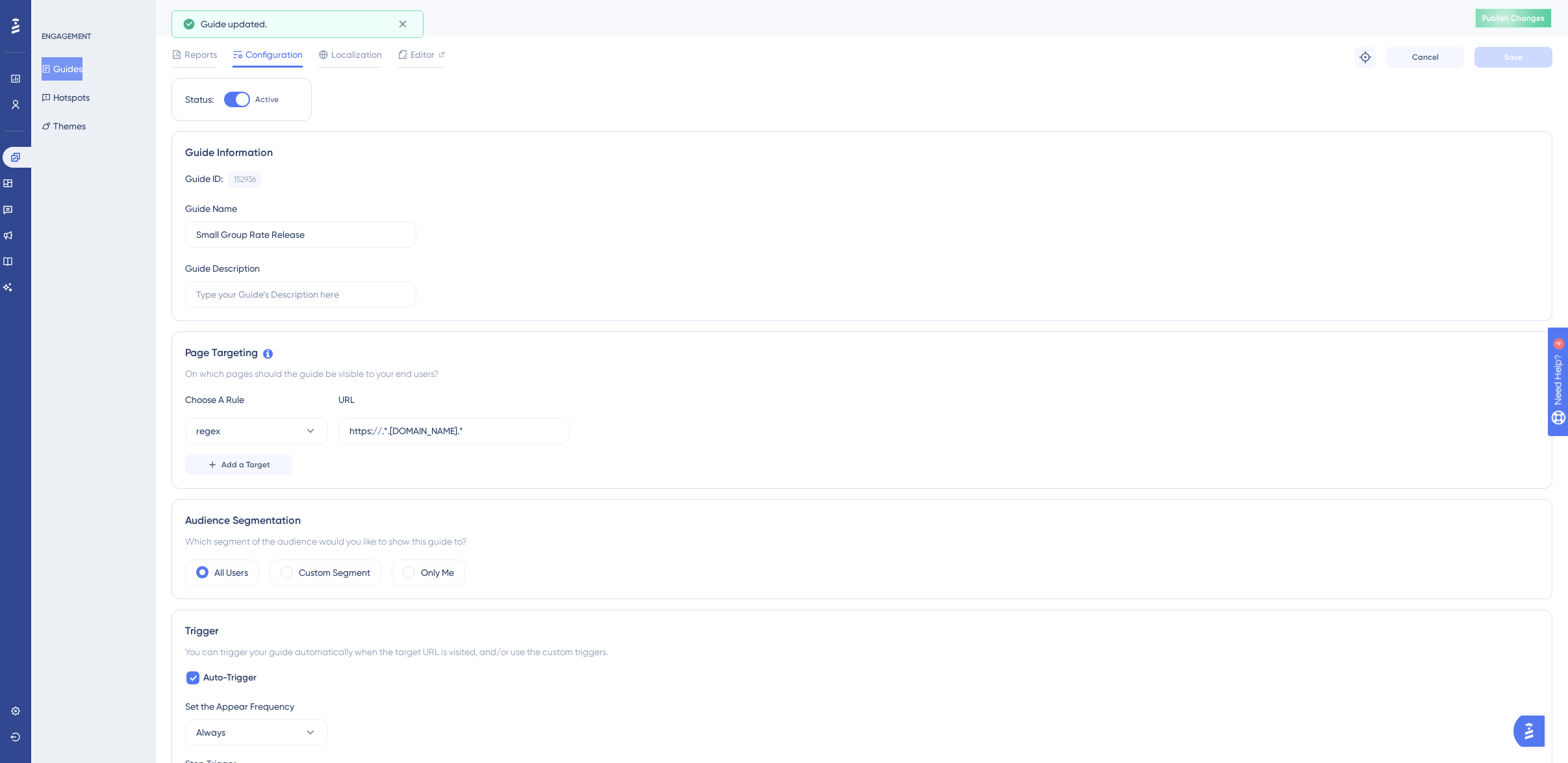
click at [1516, 16] on span "Publish Changes" at bounding box center [1513, 18] width 62 height 11
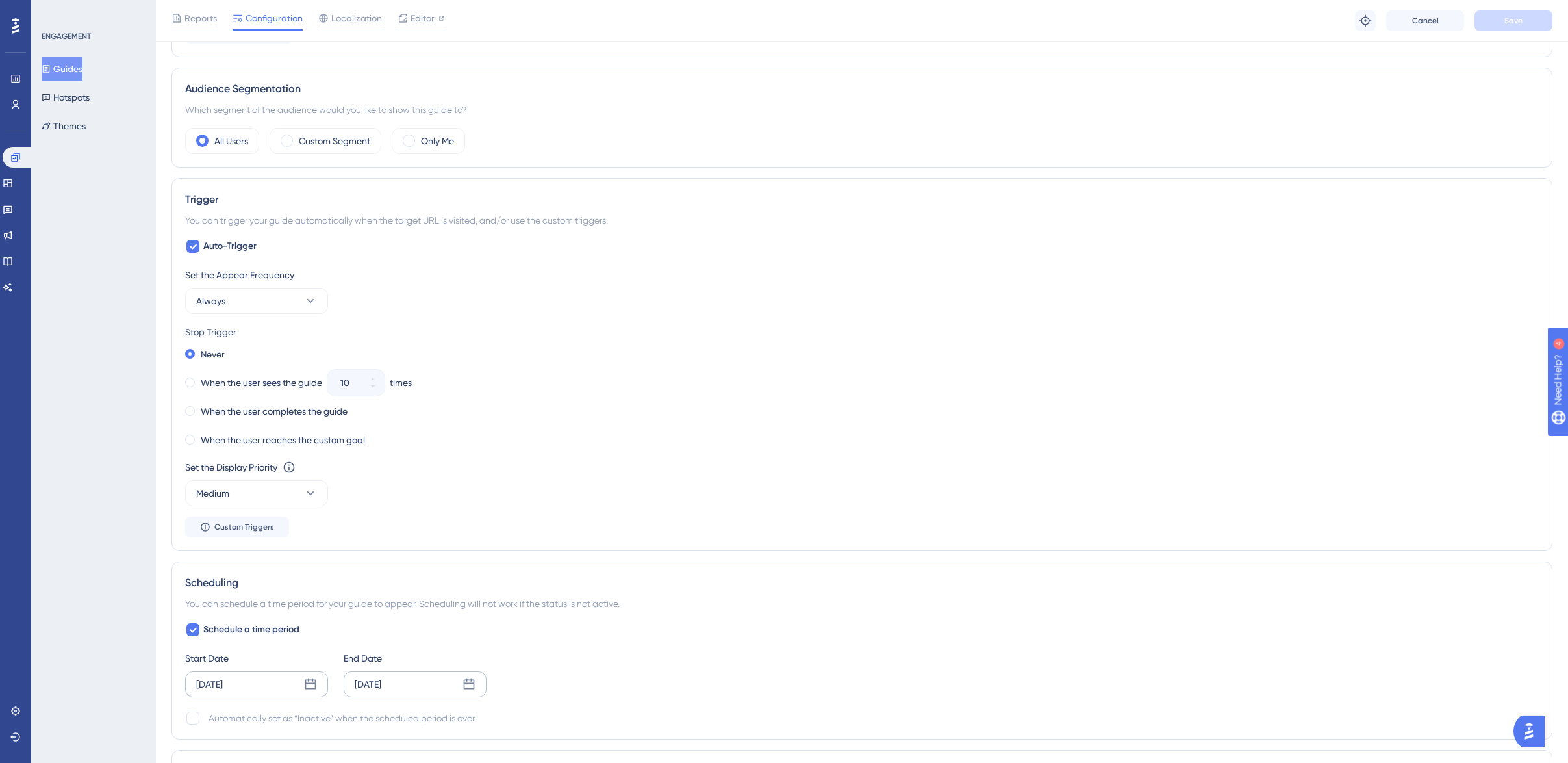
scroll to position [420, 0]
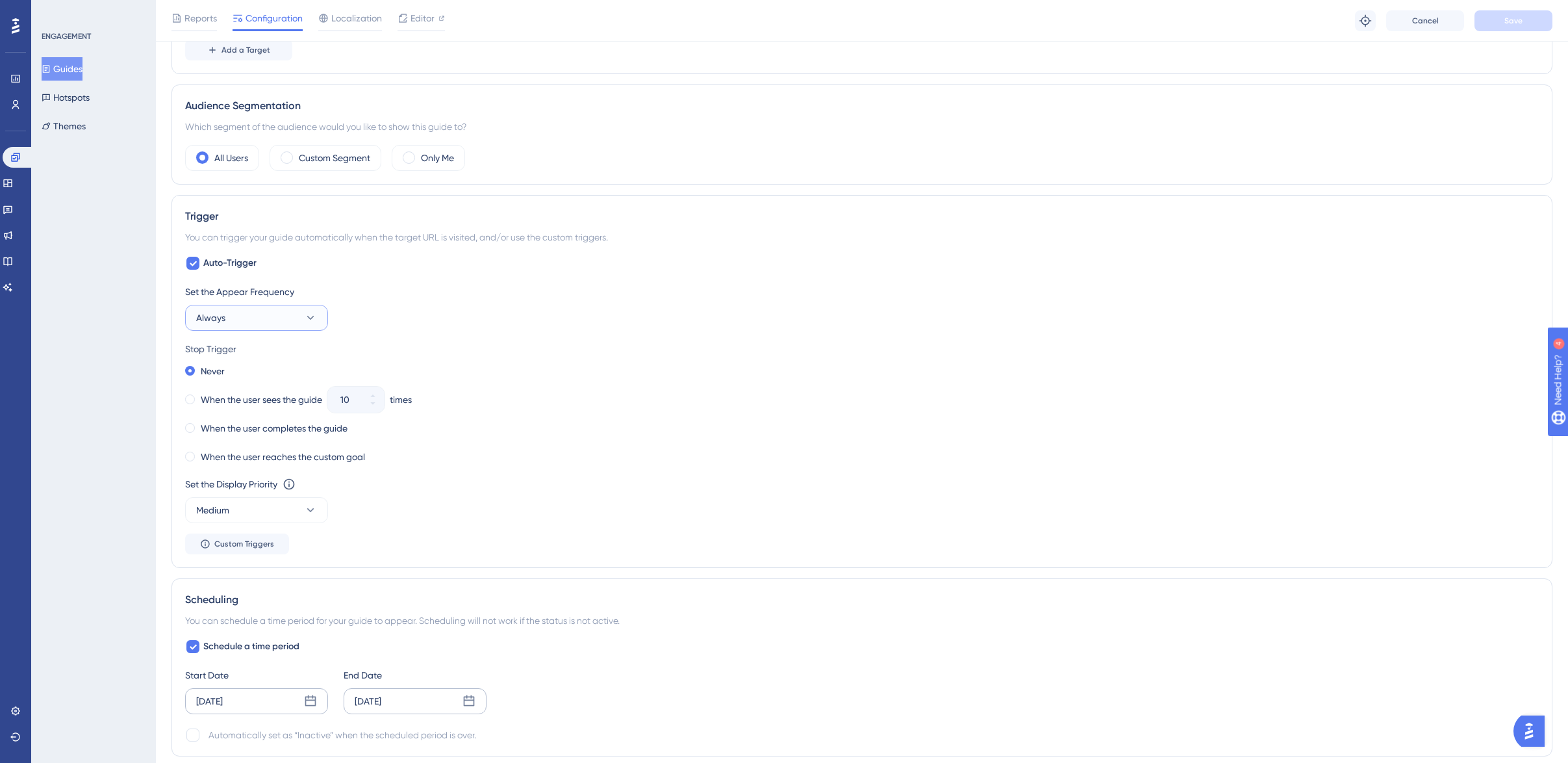
click at [250, 319] on button "Always" at bounding box center [256, 318] width 143 height 26
click at [237, 353] on span "Only Once" at bounding box center [225, 357] width 44 height 15
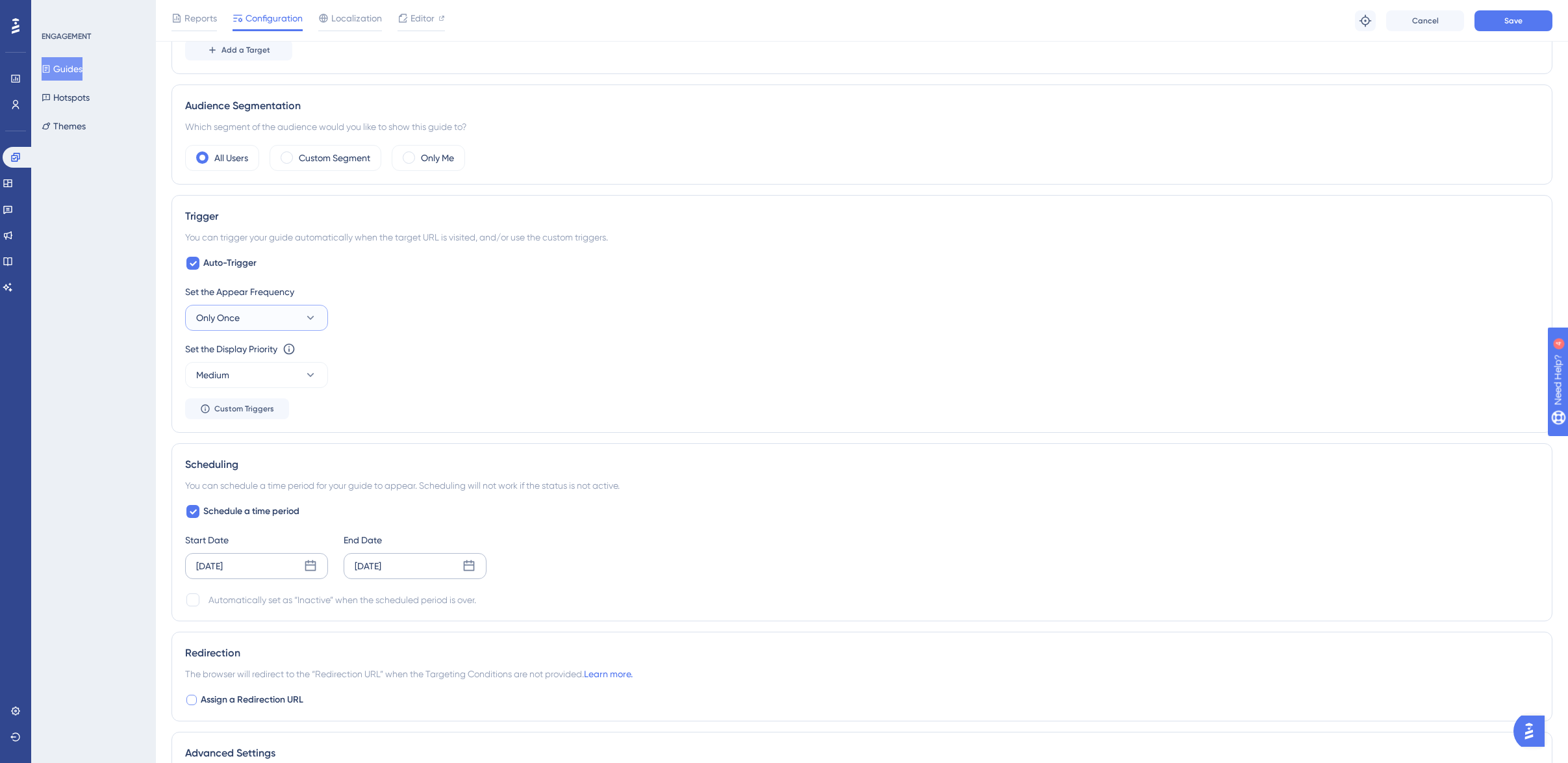
click at [294, 317] on button "Only Once" at bounding box center [256, 318] width 143 height 26
click at [271, 411] on div "Once [DATE] Once [DATE]" at bounding box center [256, 409] width 105 height 26
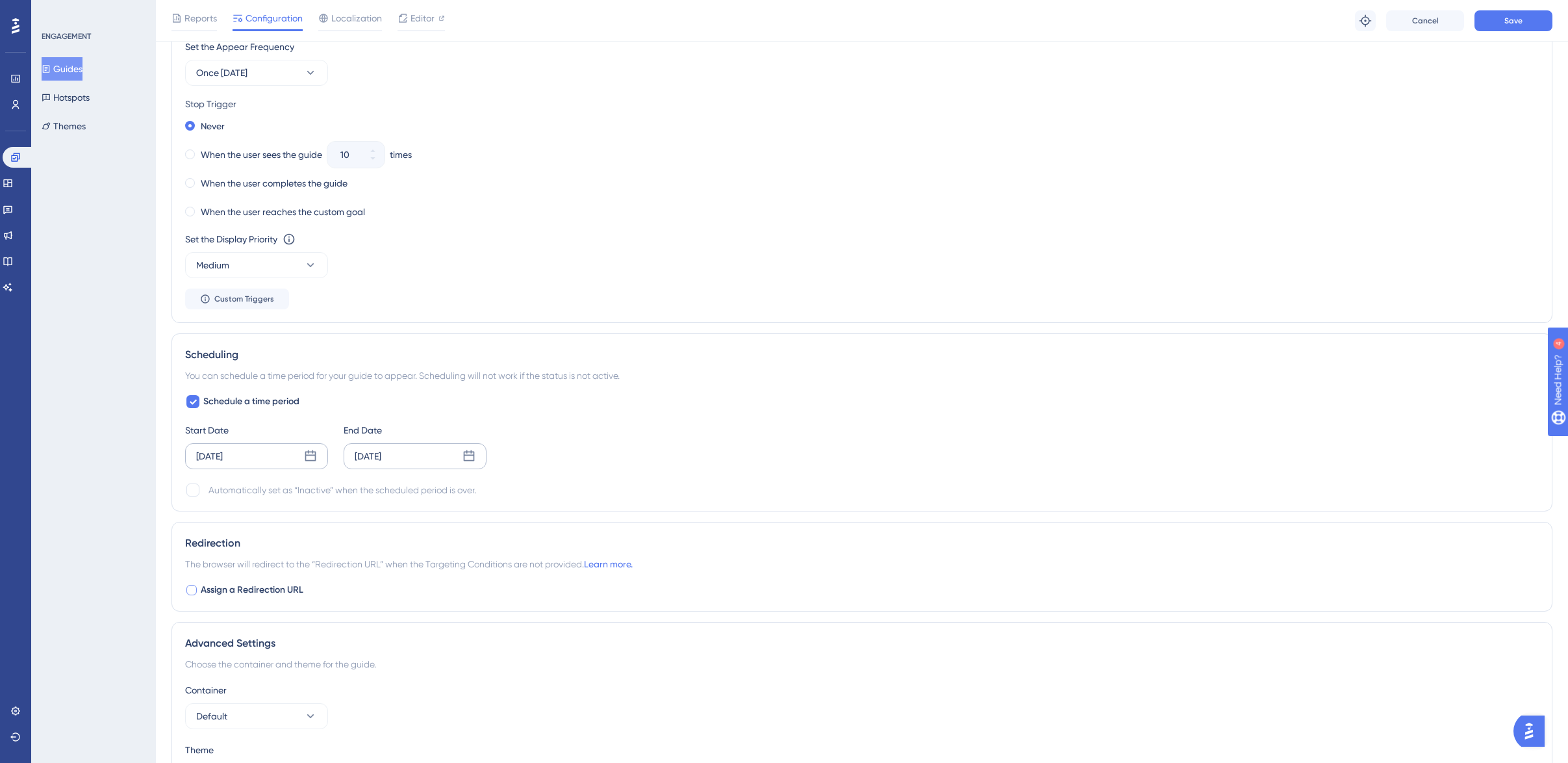
scroll to position [756, 0]
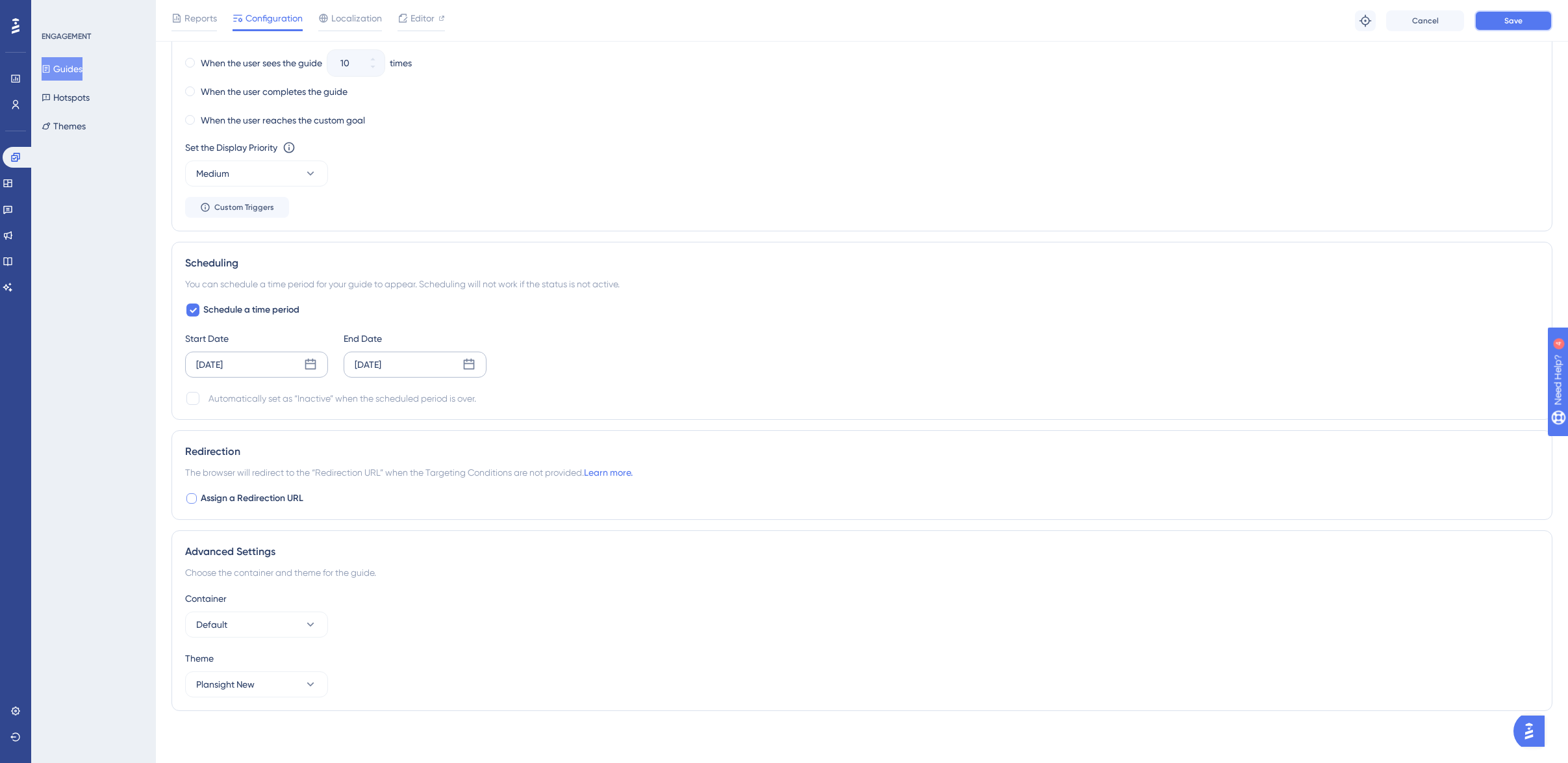
click at [1517, 19] on span "Save" at bounding box center [1513, 21] width 18 height 11
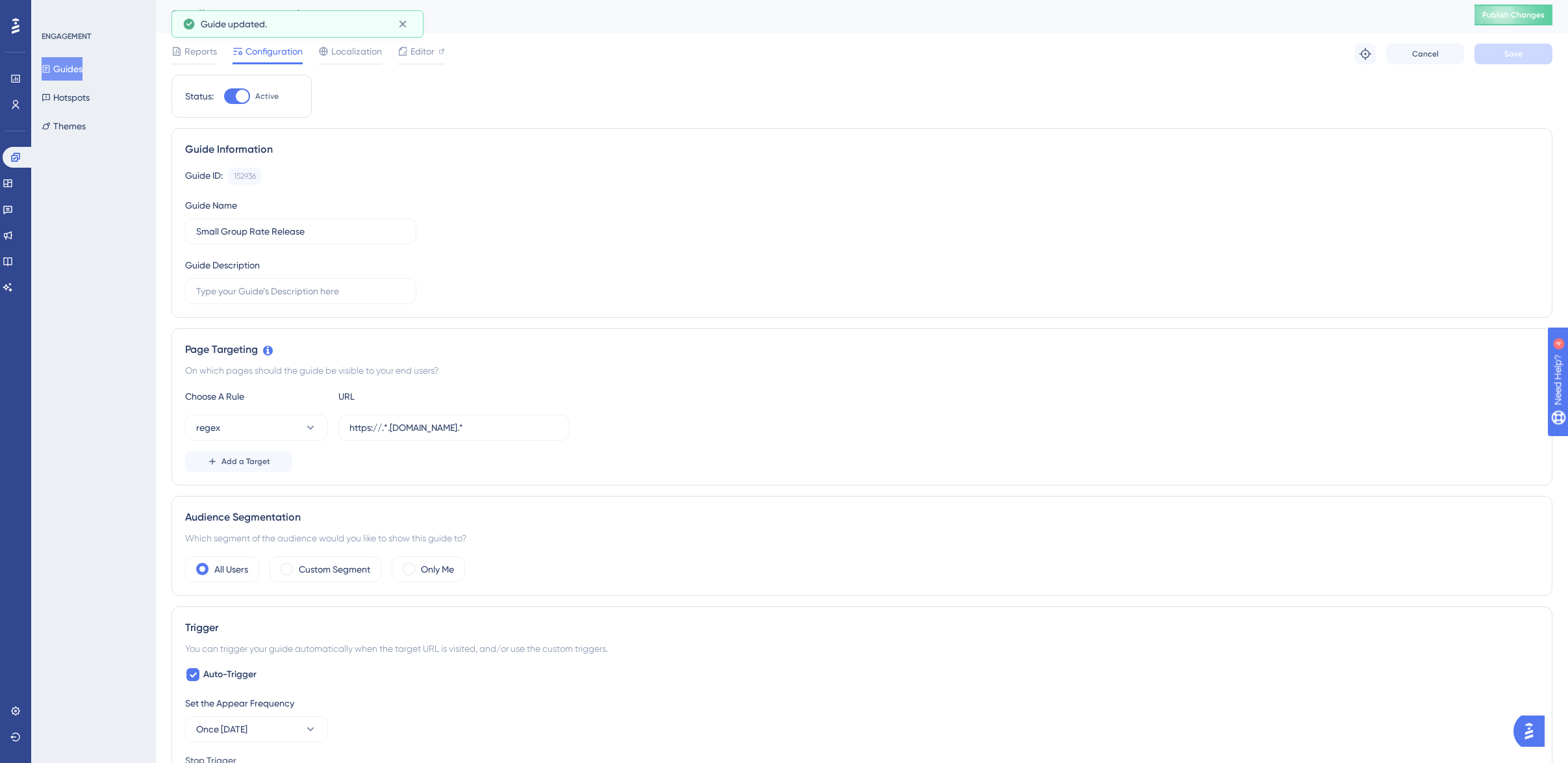
scroll to position [0, 0]
click at [1506, 19] on span "Publish Changes" at bounding box center [1513, 18] width 62 height 11
click at [74, 68] on button "Guides" at bounding box center [61, 69] width 41 height 24
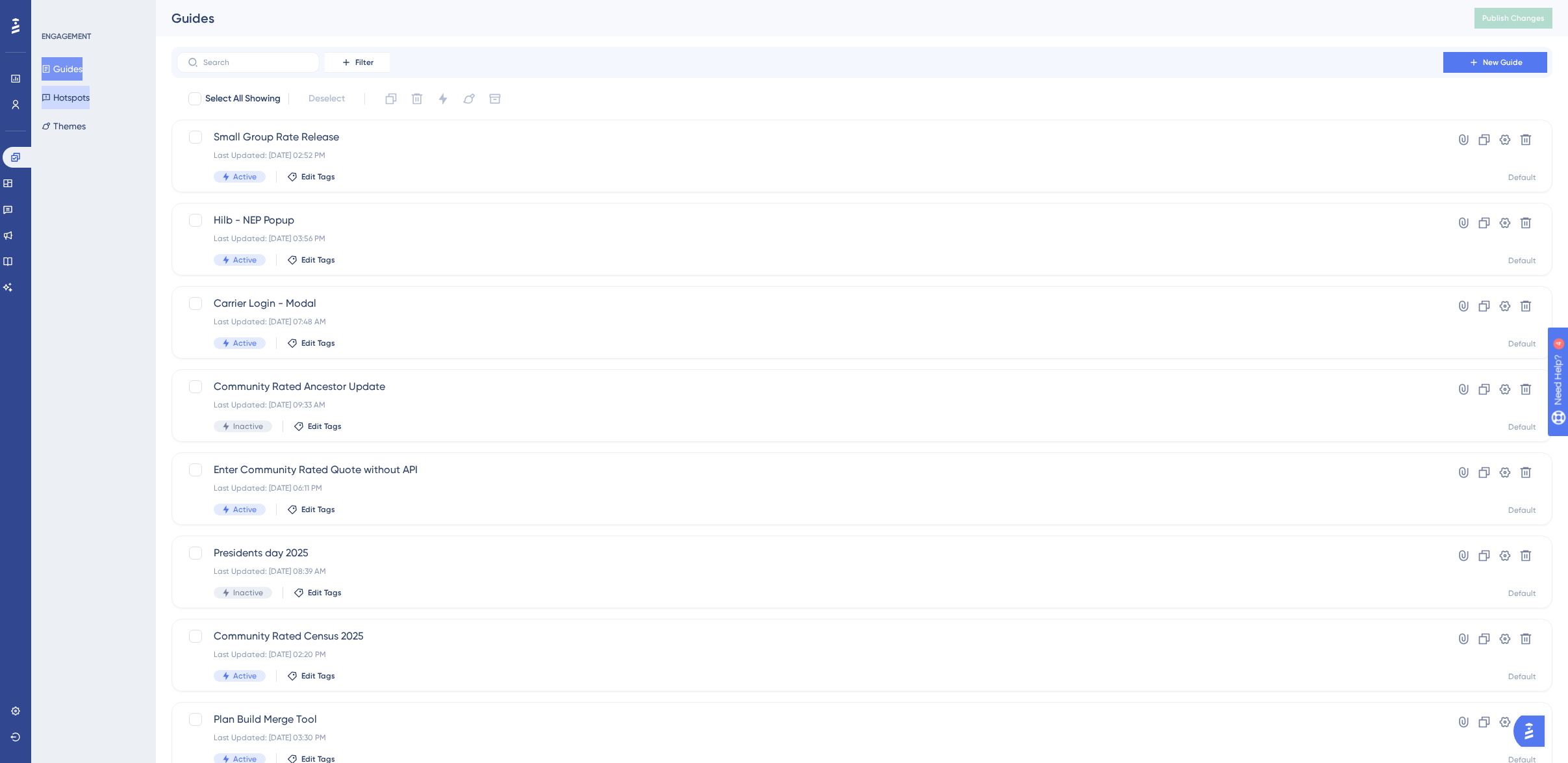
click at [82, 97] on button "Hotspots" at bounding box center [65, 97] width 48 height 24
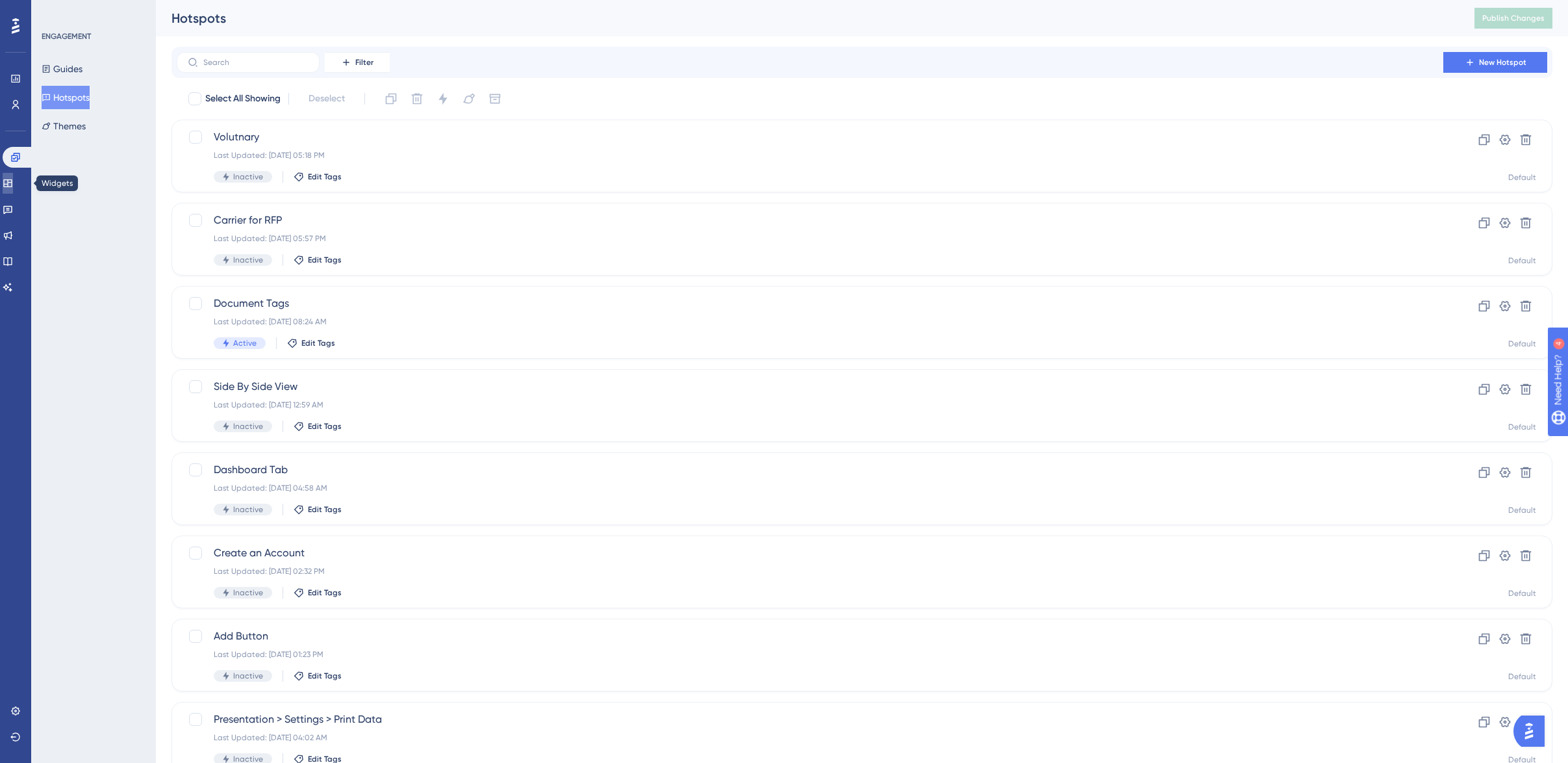
click at [13, 177] on link at bounding box center [8, 183] width 11 height 21
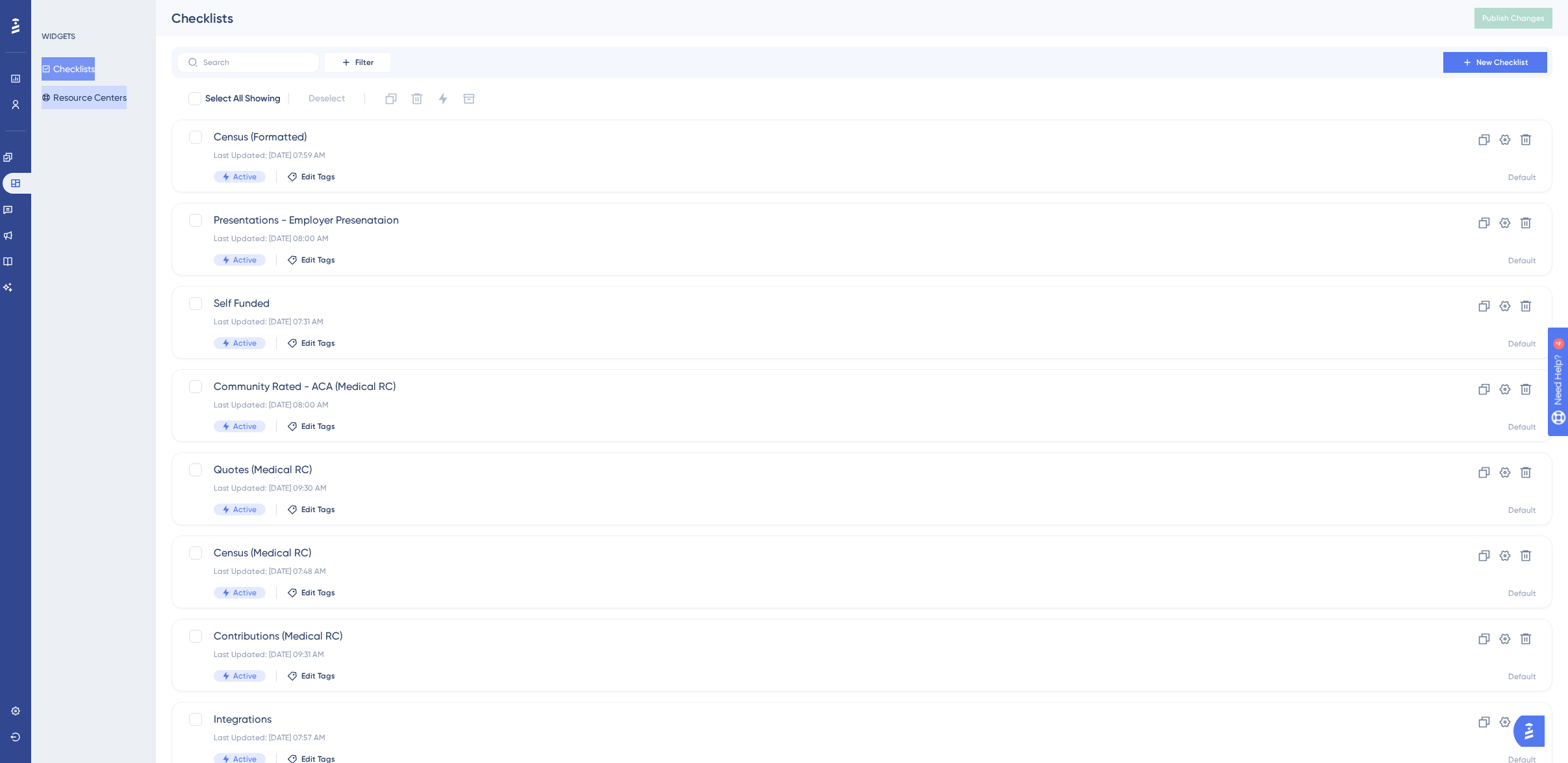
click at [83, 97] on button "Resource Centers" at bounding box center [83, 97] width 85 height 24
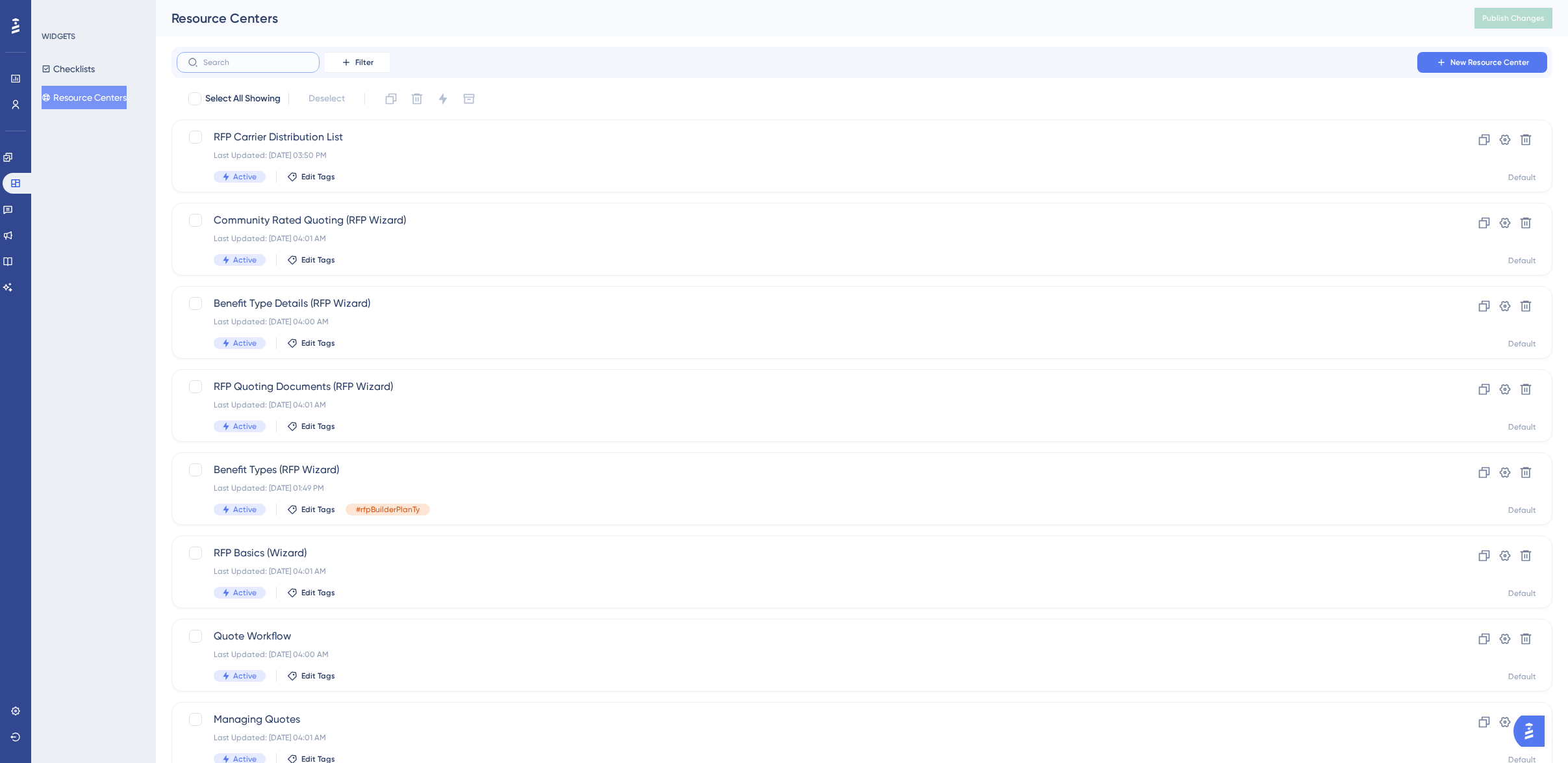
click at [231, 65] on input "text" at bounding box center [255, 62] width 105 height 9
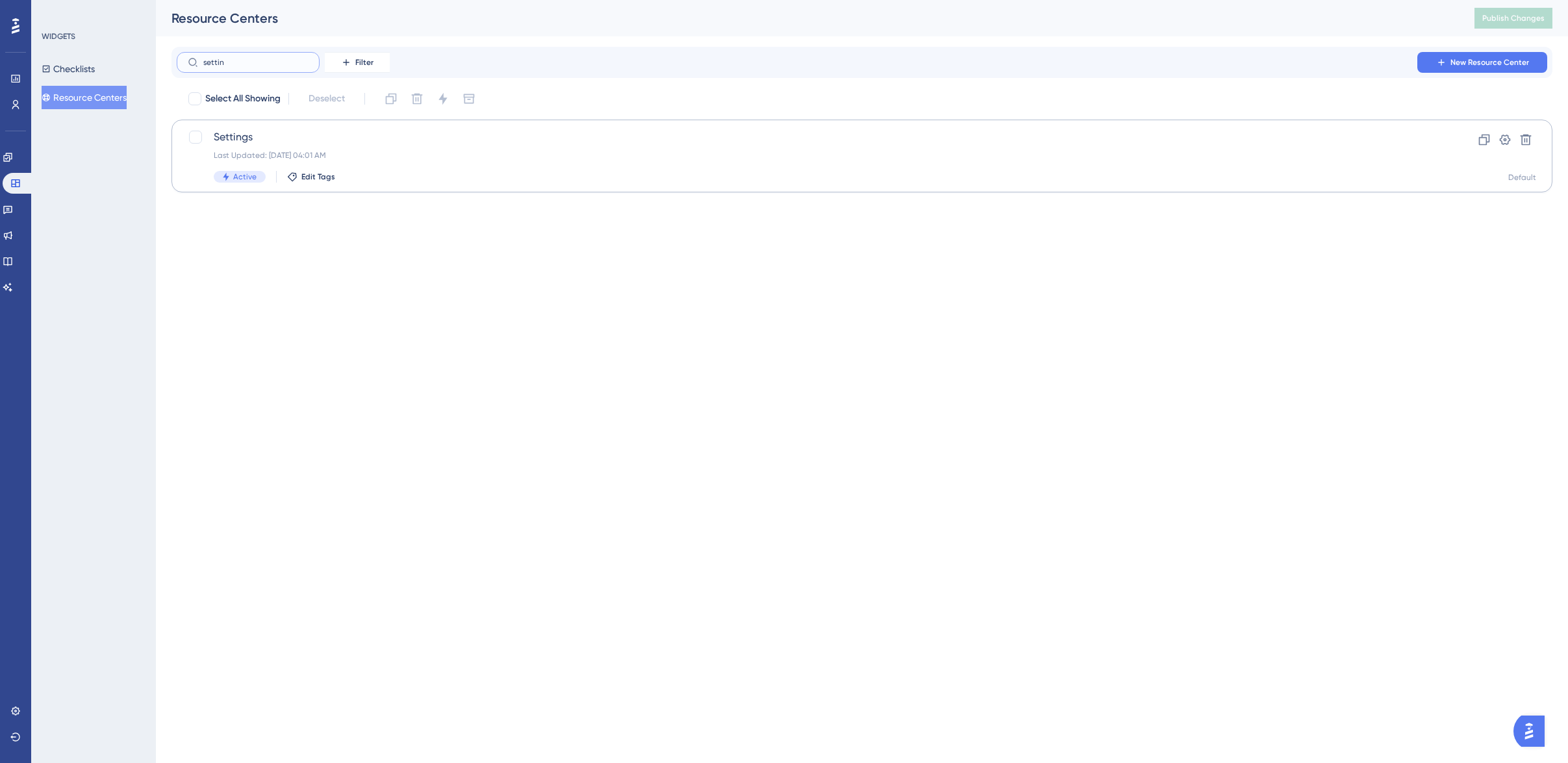
type input "settin"
click at [235, 142] on span "Settings" at bounding box center [809, 137] width 1192 height 15
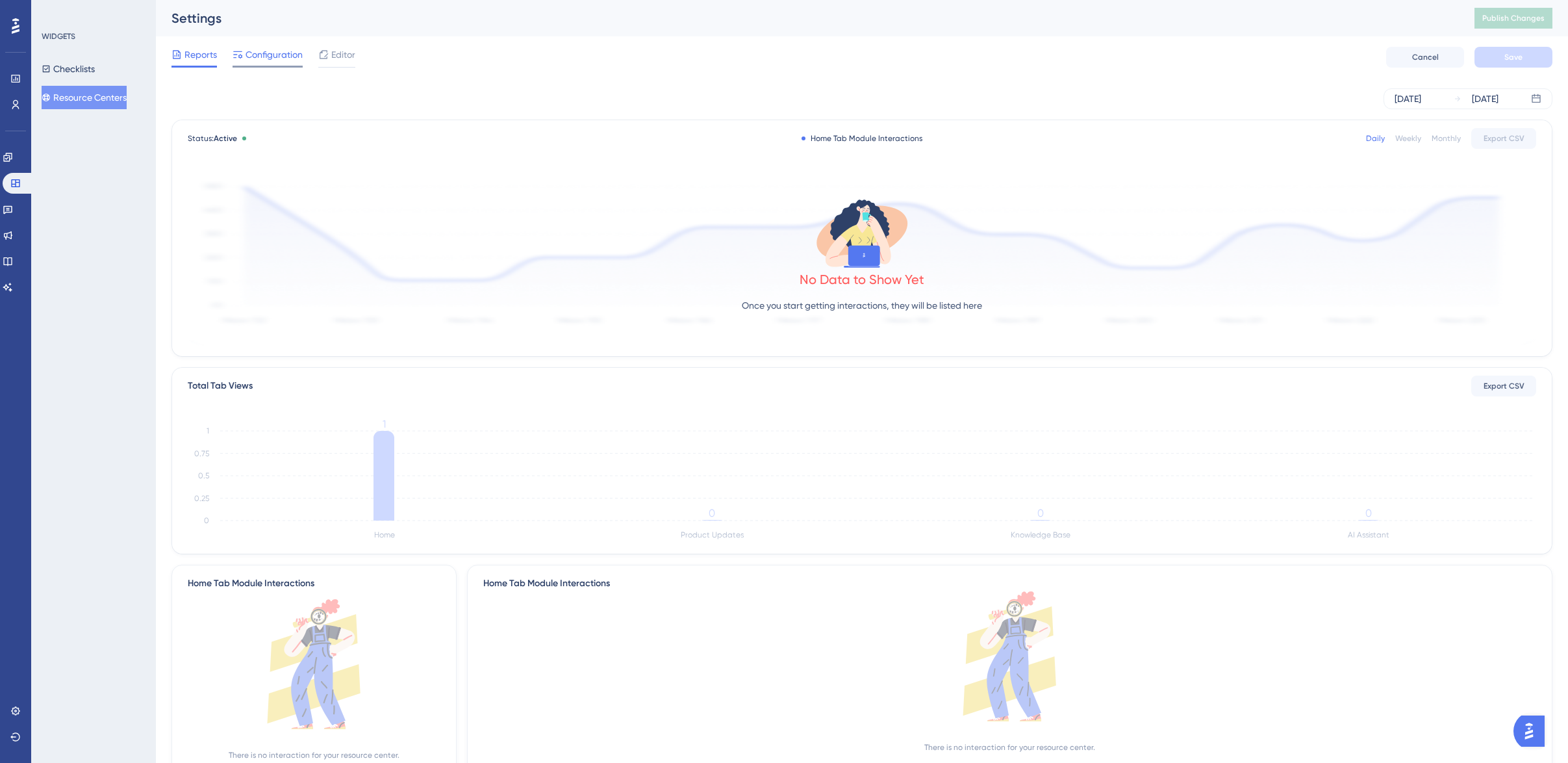
click at [263, 53] on span "Configuration" at bounding box center [274, 54] width 57 height 15
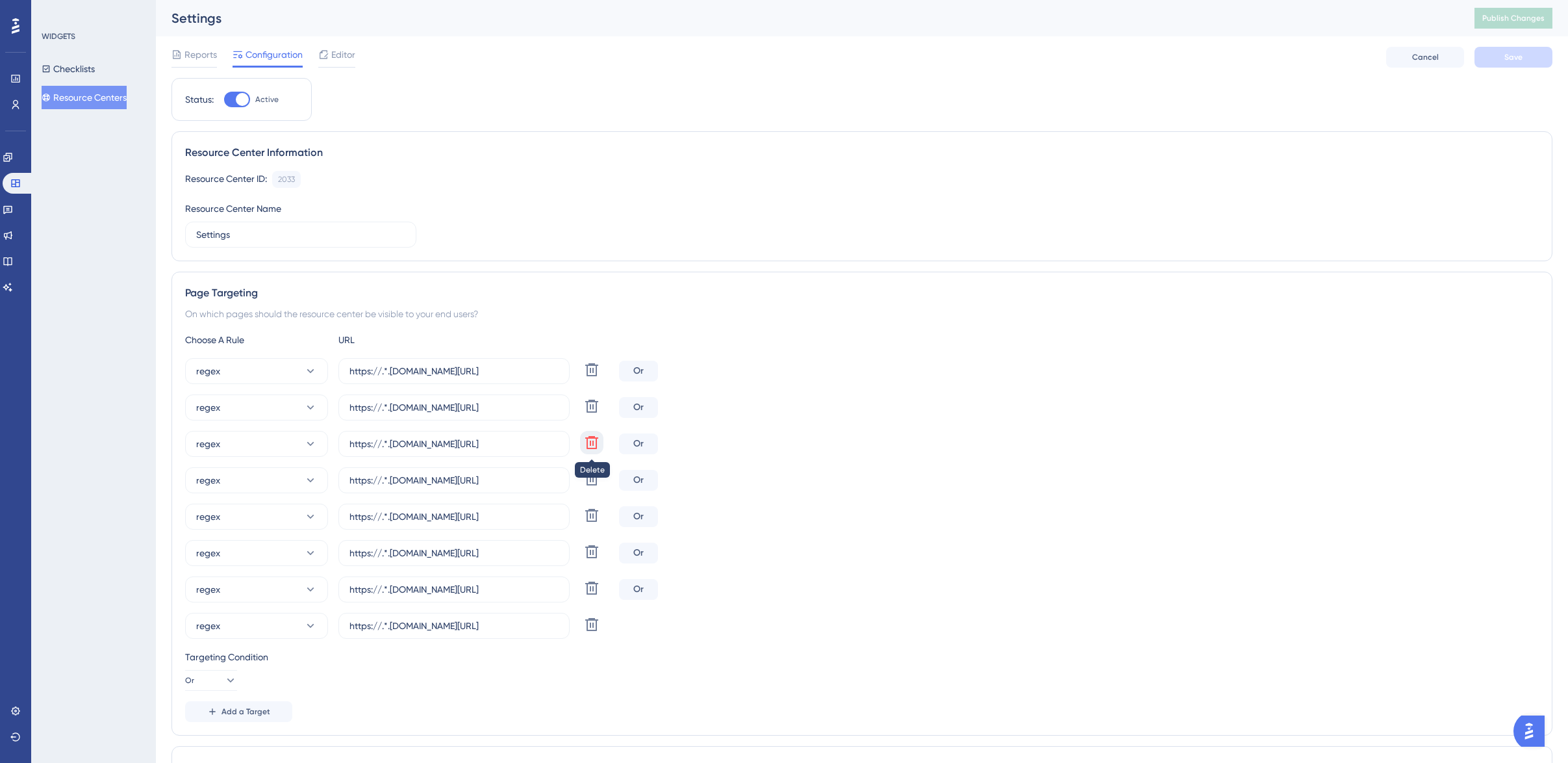
click at [597, 447] on icon at bounding box center [592, 442] width 15 height 15
type input "https://.*.[DOMAIN_NAME][URL]"
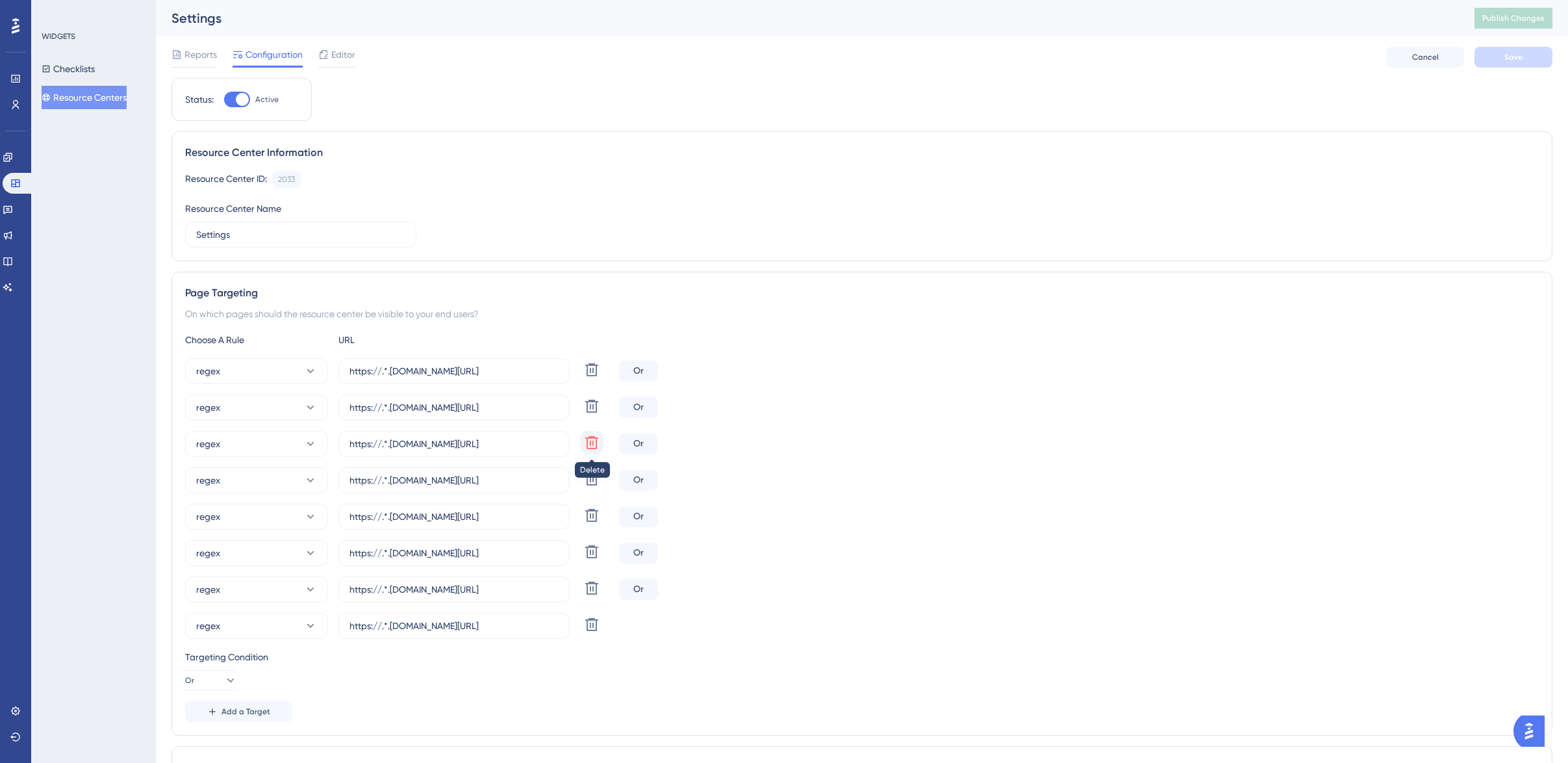
type input "https://.*.[DOMAIN_NAME][URL]"
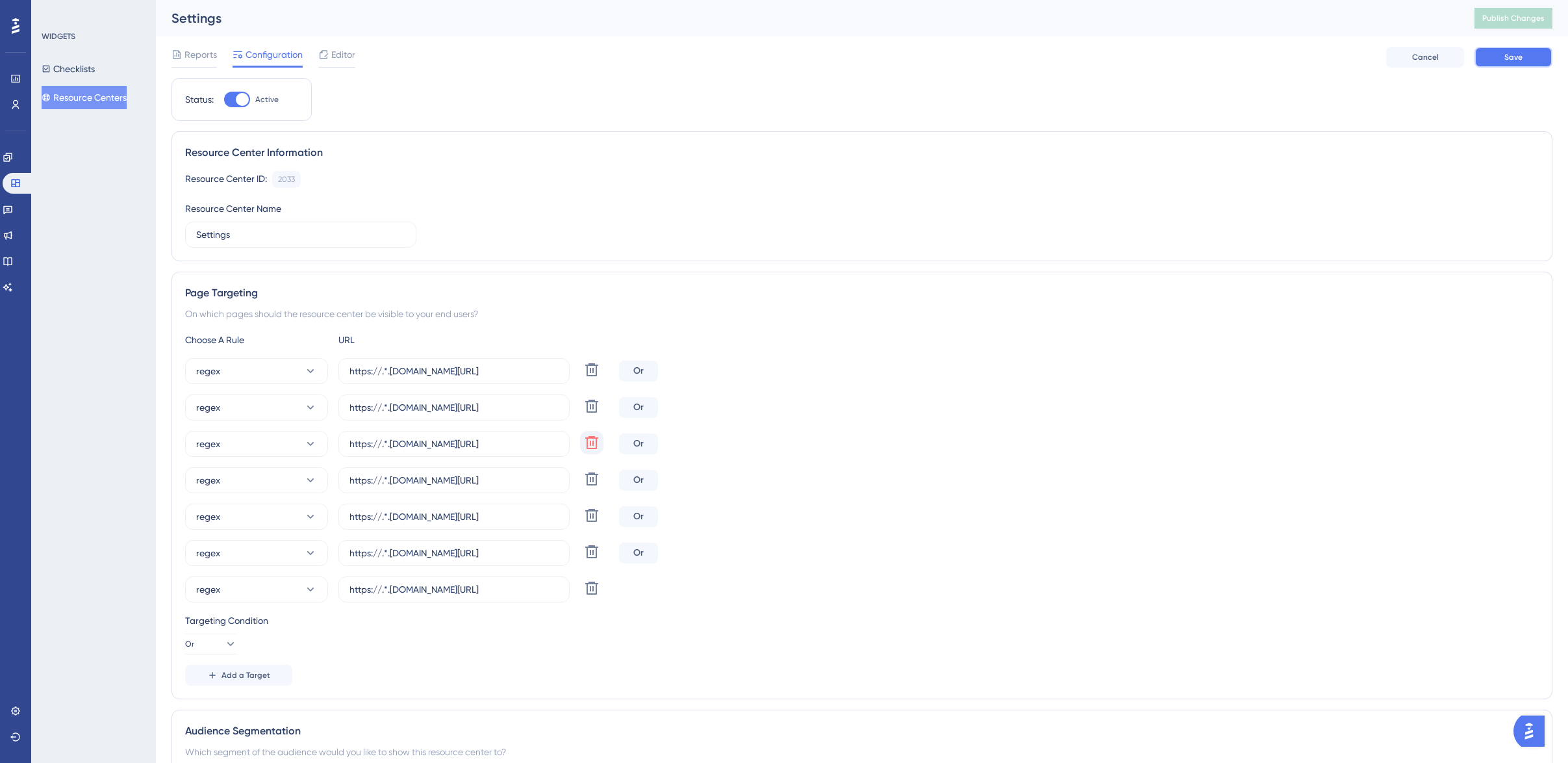
click at [1504, 60] on span "Save" at bounding box center [1513, 57] width 18 height 11
click at [1509, 24] on button "Publish Changes" at bounding box center [1513, 18] width 78 height 21
click at [97, 97] on button "Resource Centers" at bounding box center [83, 97] width 85 height 24
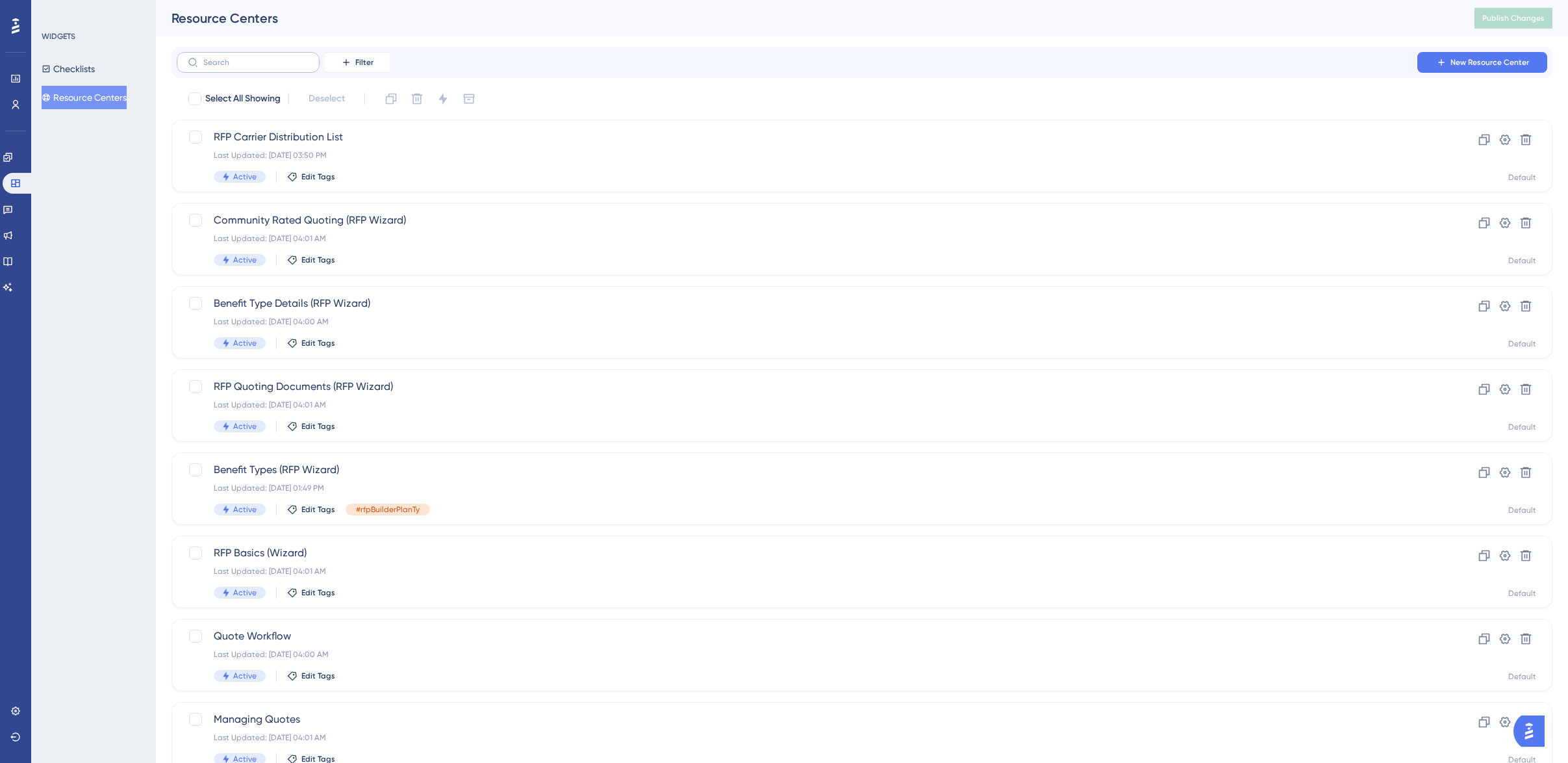
click at [247, 70] on label at bounding box center [248, 62] width 143 height 21
click at [247, 67] on input "text" at bounding box center [255, 62] width 105 height 9
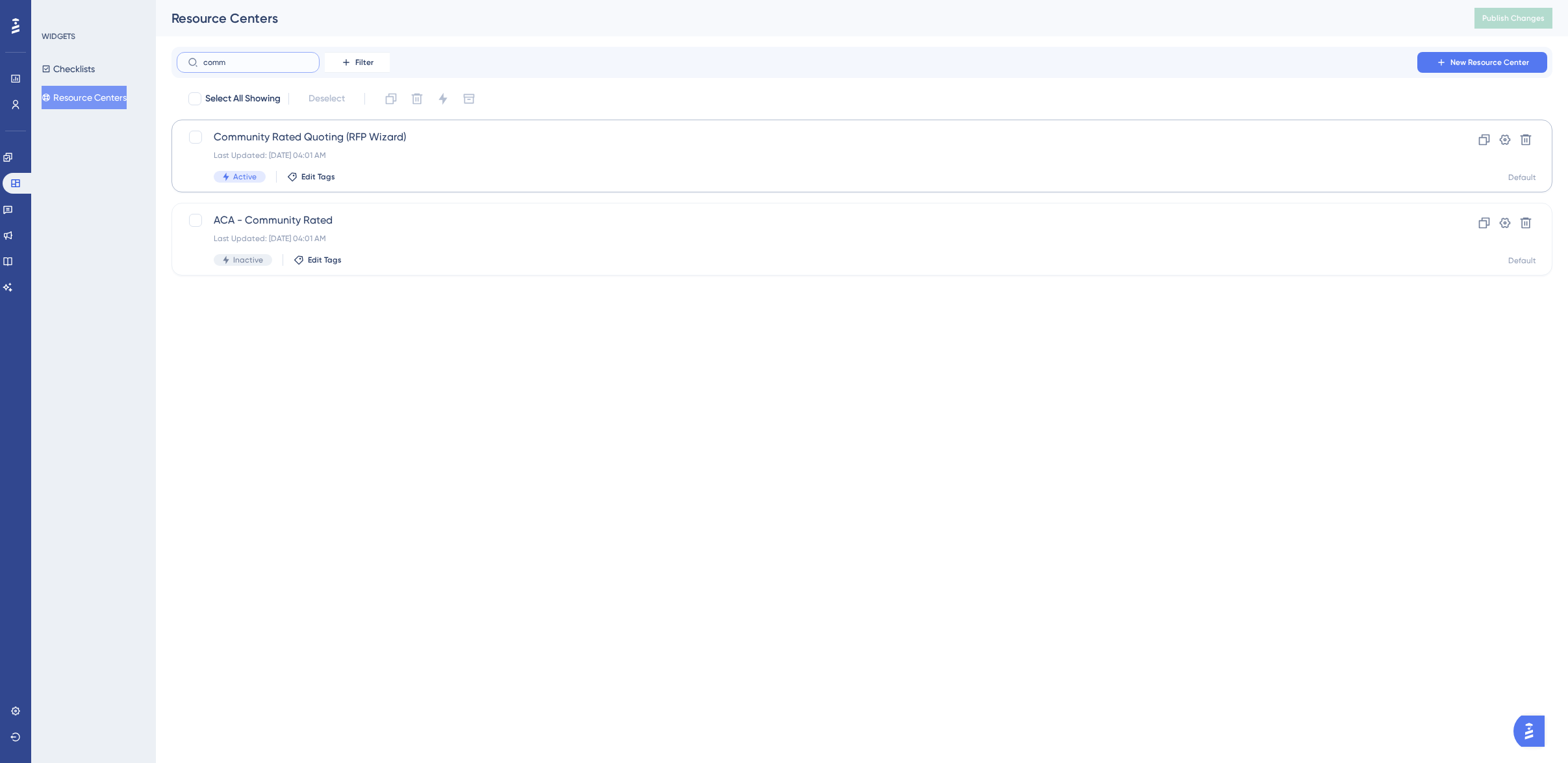
type input "comm"
click at [263, 146] on div "Community Rated Quoting (RFP Wizard) Last Updated: [DATE] 04:01 AM Active Edit …" at bounding box center [809, 156] width 1192 height 54
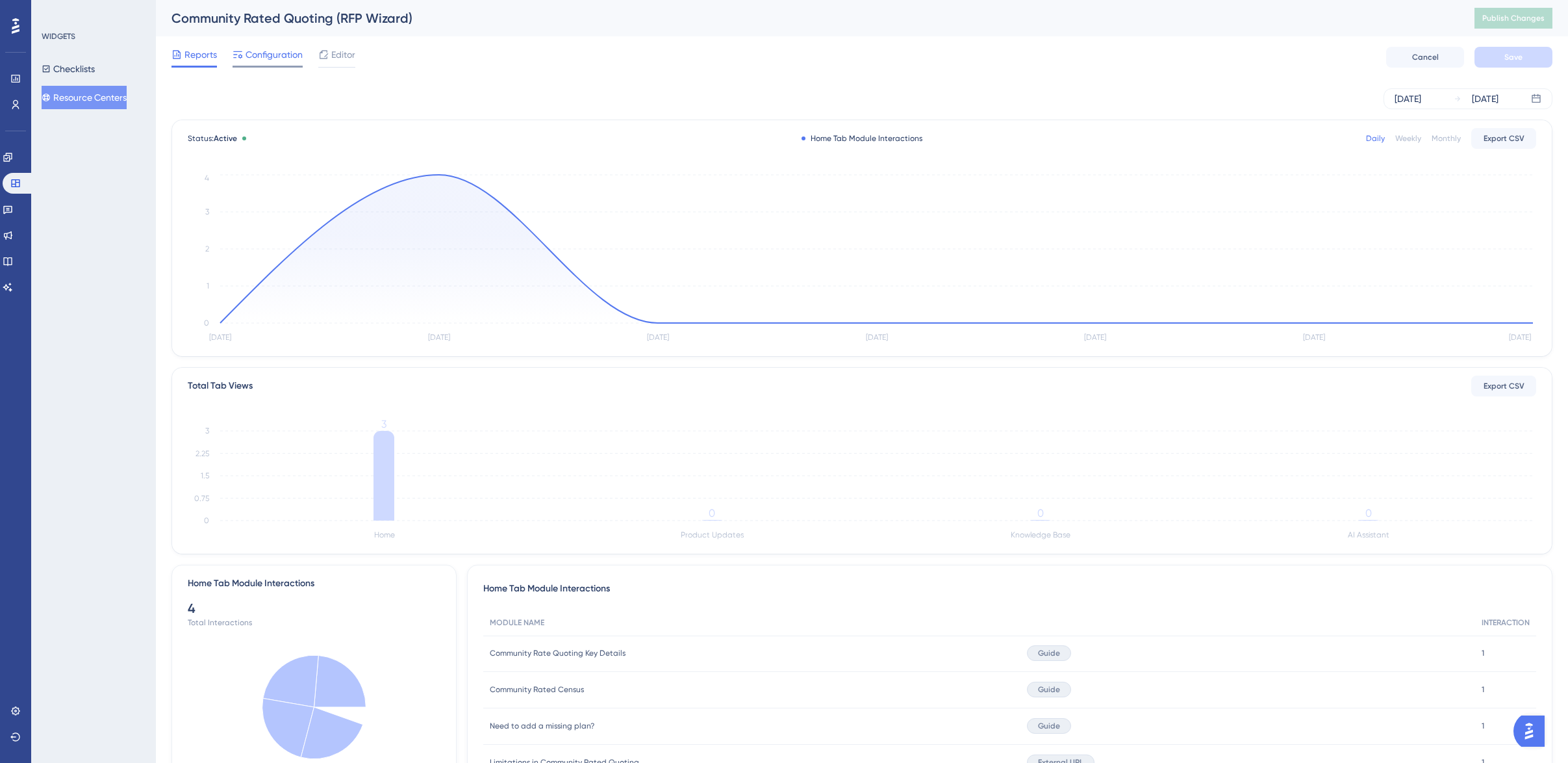
click at [278, 56] on span "Configuration" at bounding box center [274, 54] width 57 height 15
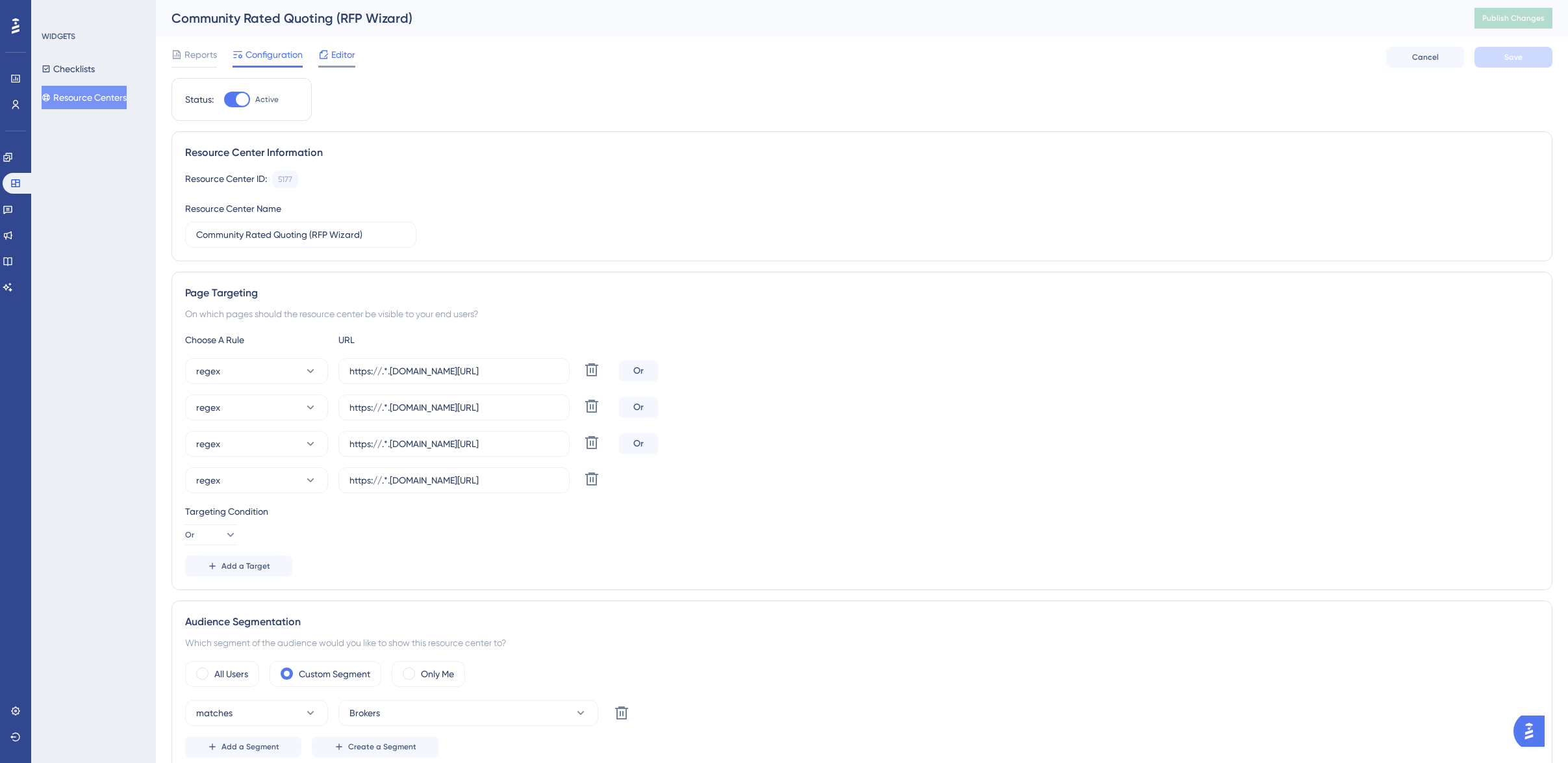
click at [337, 54] on span "Editor" at bounding box center [343, 54] width 24 height 15
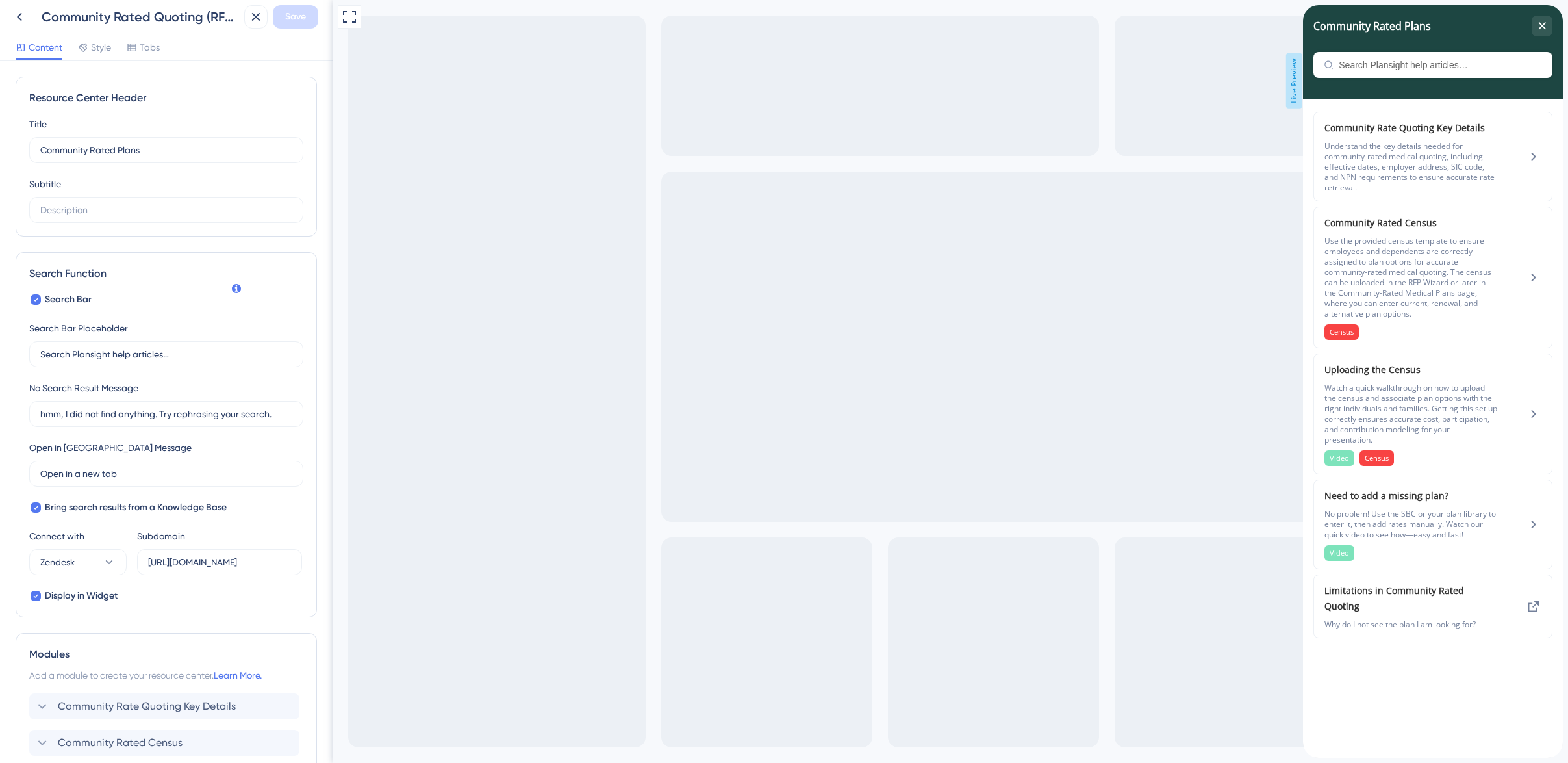
scroll to position [220, 0]
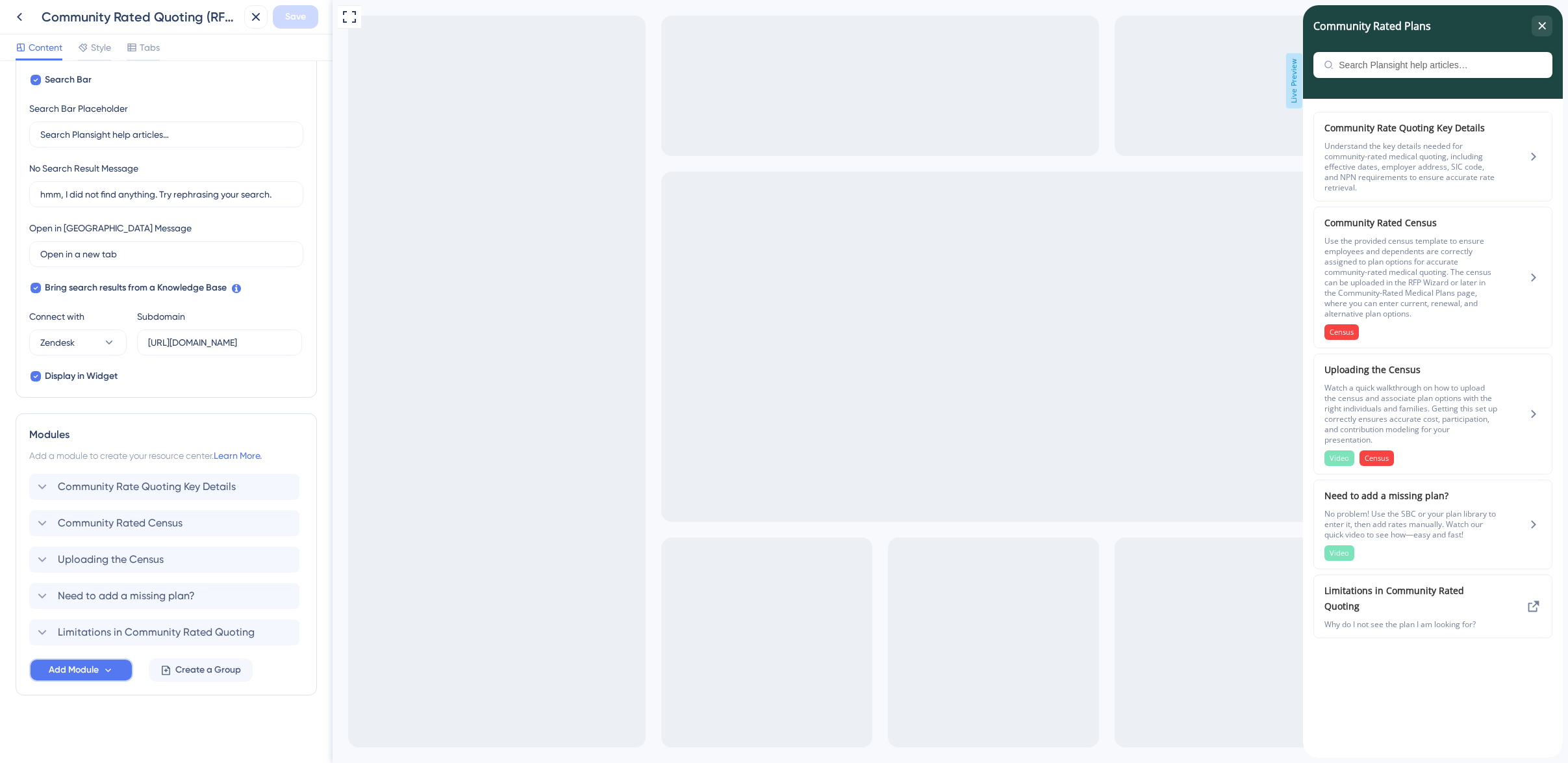
click at [100, 670] on button "Add Module" at bounding box center [81, 670] width 104 height 24
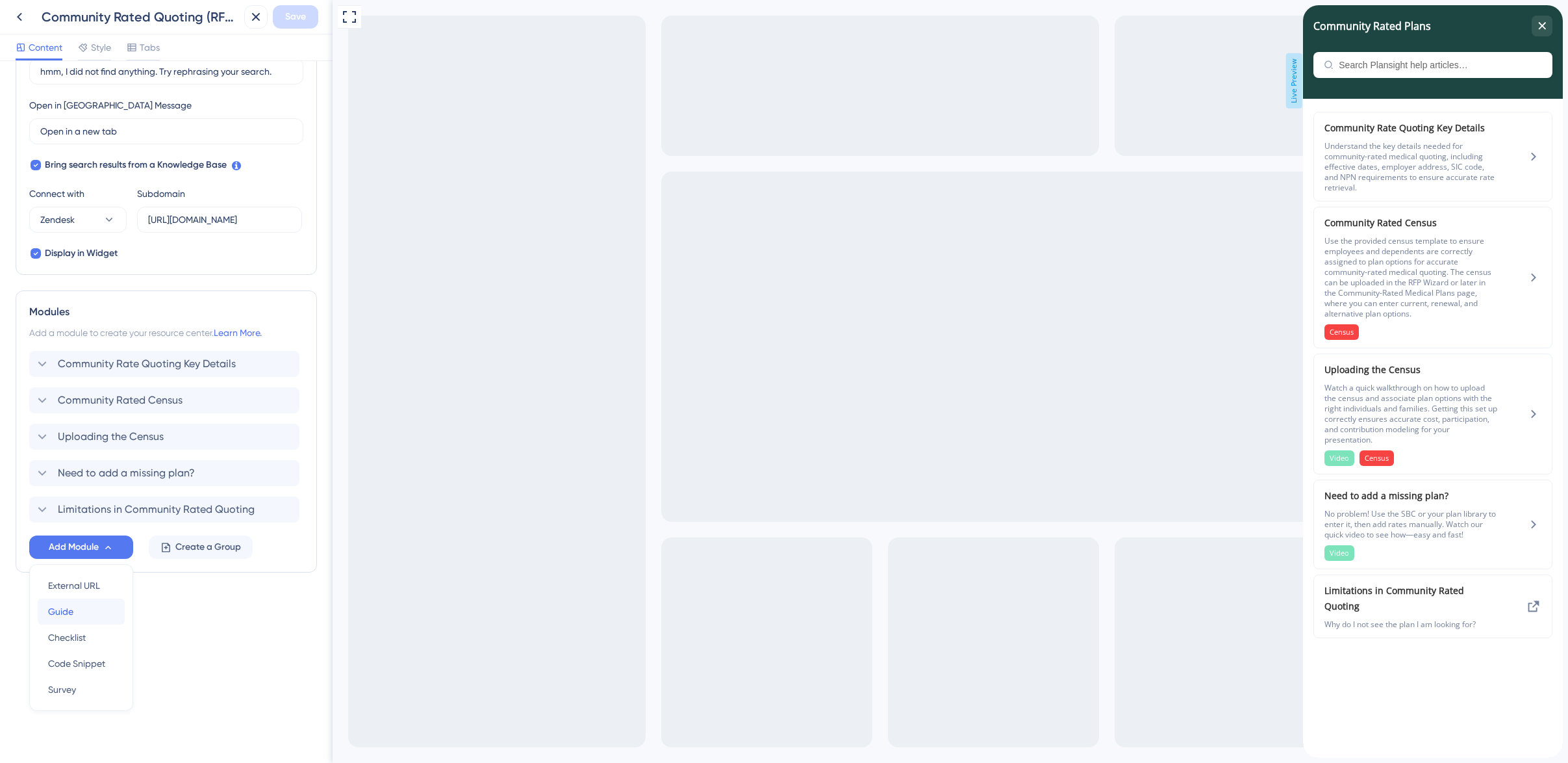
click at [74, 606] on div "Guide Guide" at bounding box center [81, 611] width 67 height 26
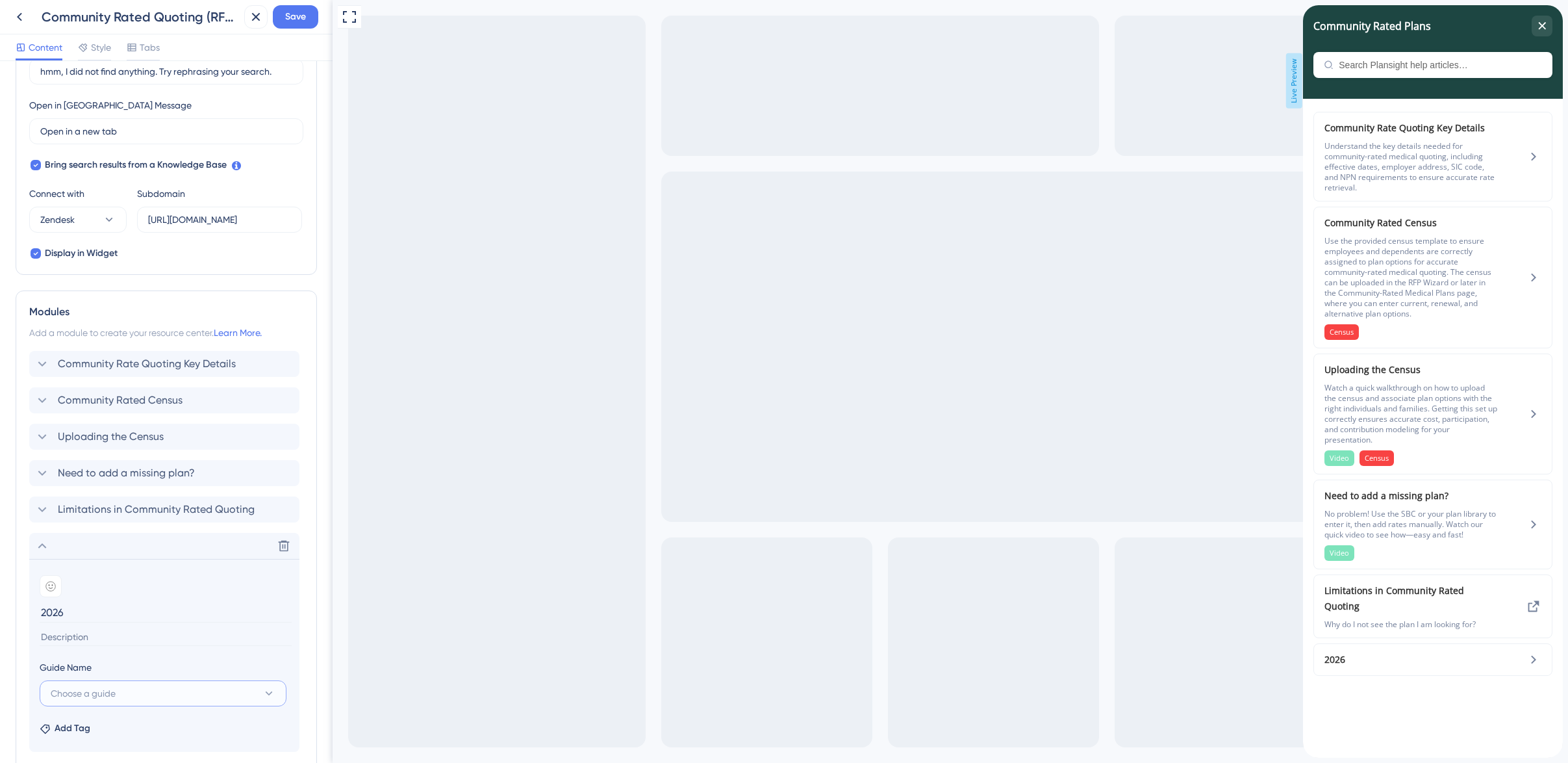
click at [134, 691] on button "Choose a guide" at bounding box center [163, 693] width 247 height 26
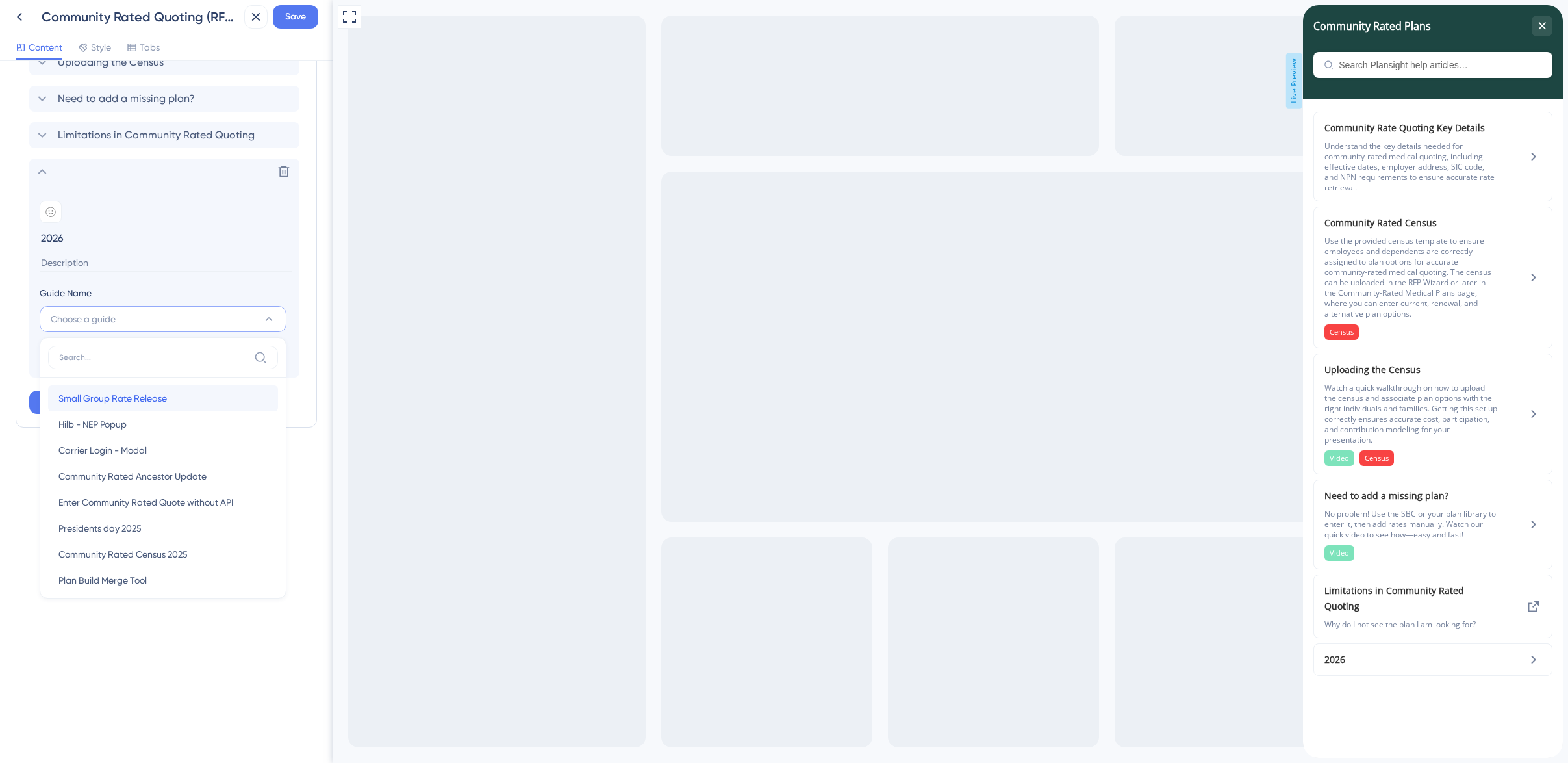
click at [144, 401] on span "Small Group Rate Release" at bounding box center [113, 398] width 109 height 15
type input "Small Group Rate Release"
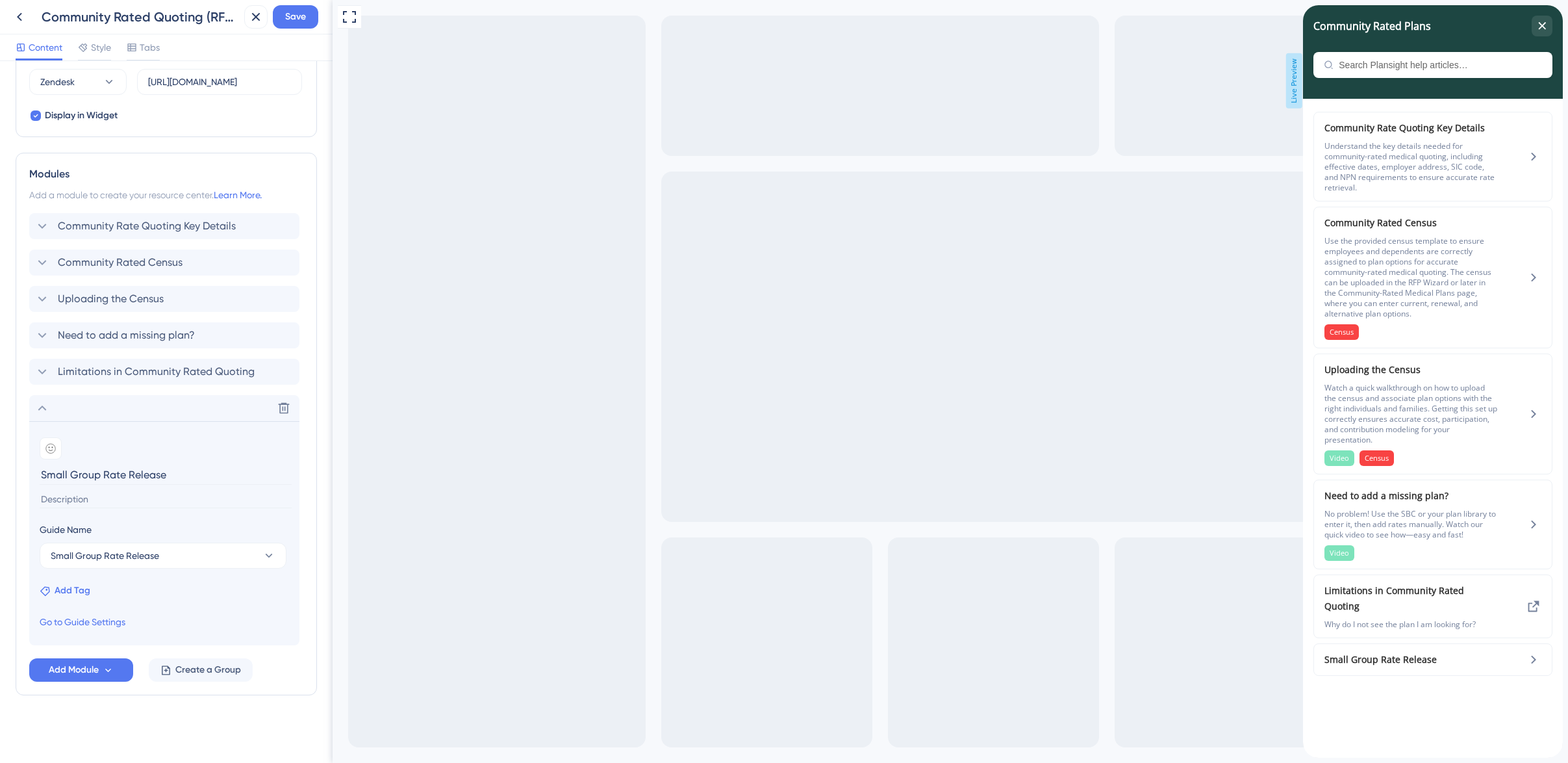
click at [81, 588] on span "Add Tag" at bounding box center [72, 591] width 36 height 15
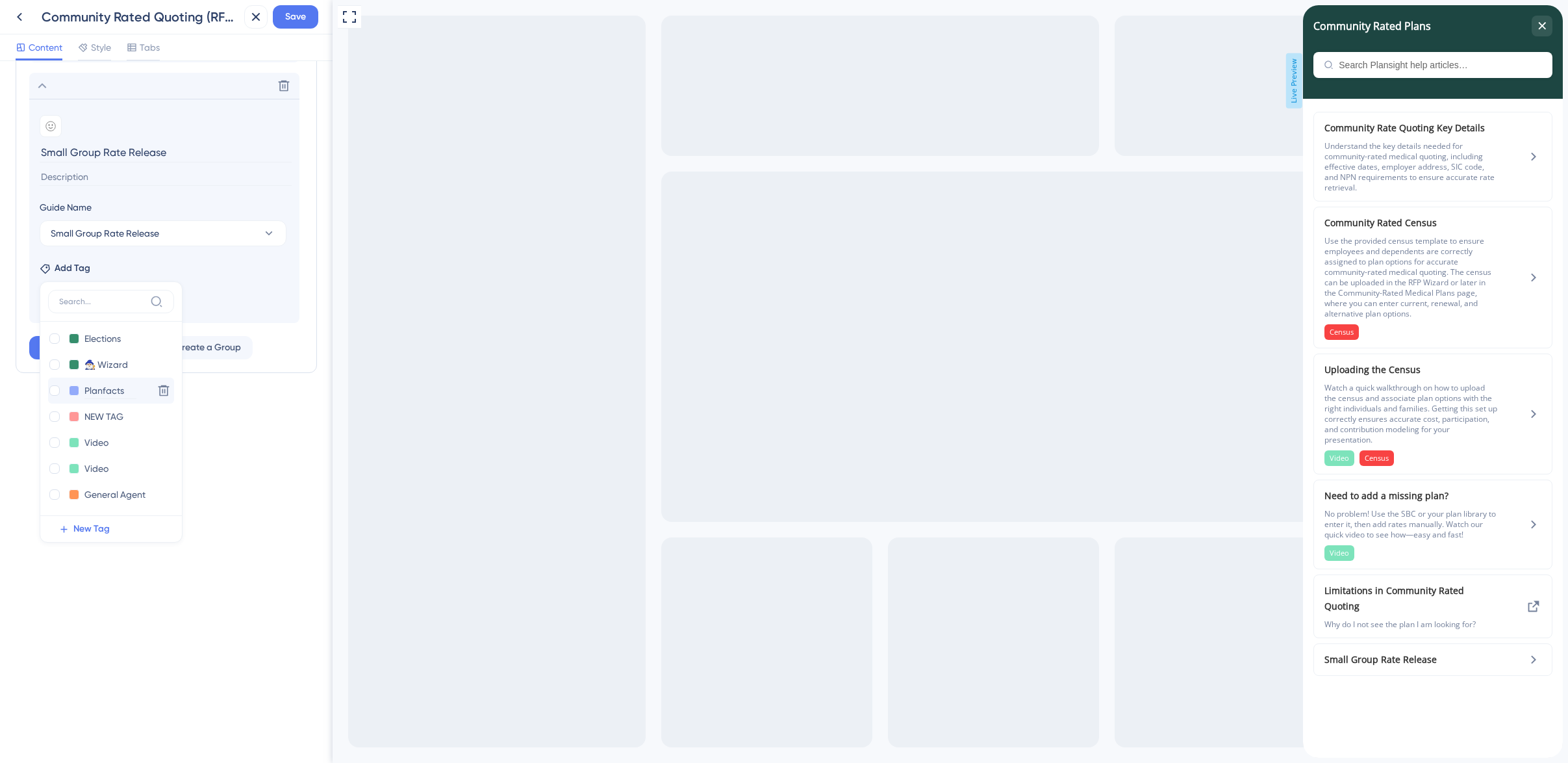
scroll to position [0, 0]
click at [93, 527] on span "New Tag" at bounding box center [91, 529] width 36 height 15
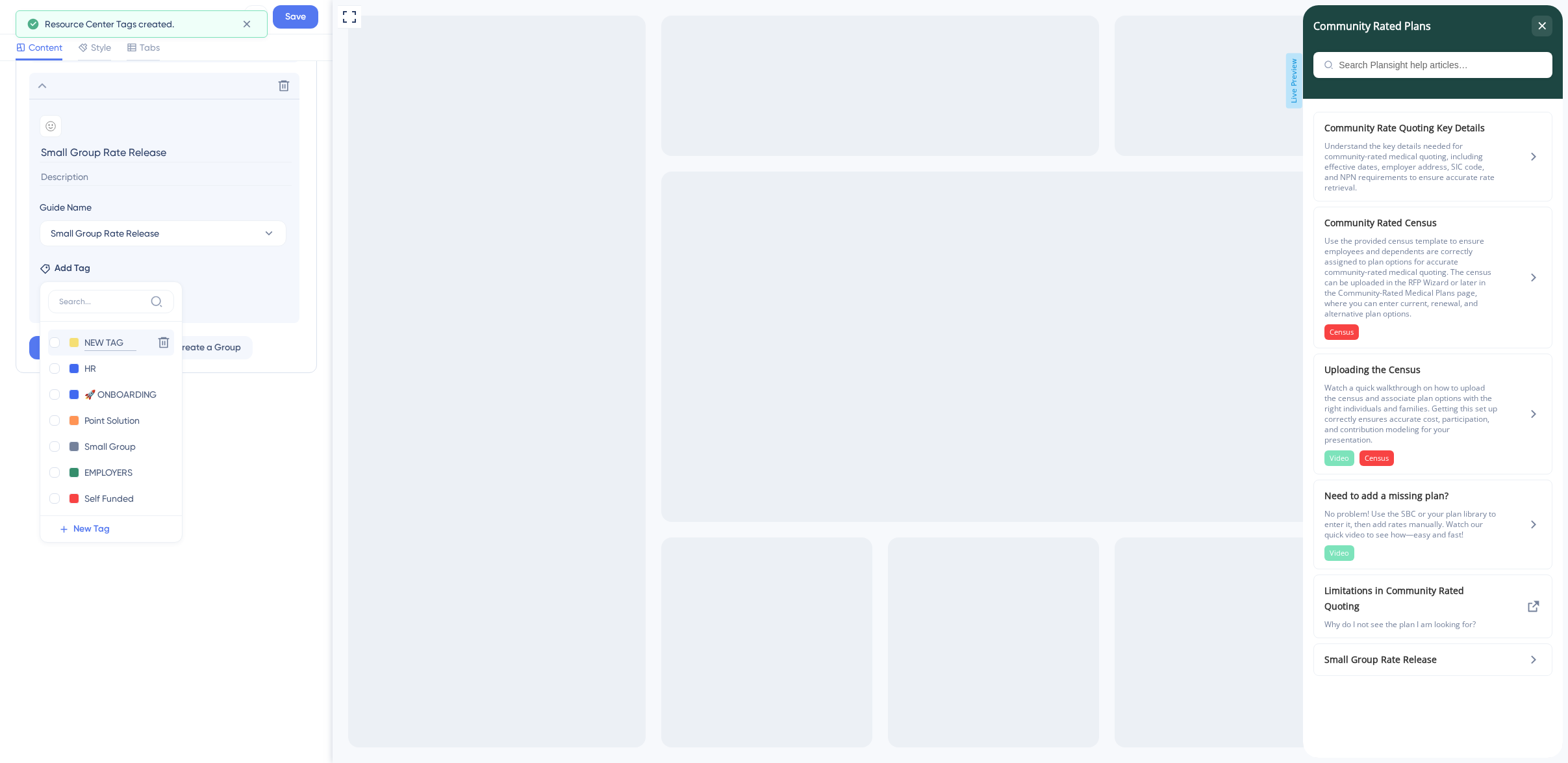
click at [96, 340] on input "NEW TAG" at bounding box center [110, 342] width 52 height 16
drag, startPoint x: 123, startPoint y: 345, endPoint x: 85, endPoint y: 340, distance: 38.3
click at [85, 340] on input "NEW TAG" at bounding box center [110, 342] width 52 height 16
type input "C"
type input "Small Group Me"
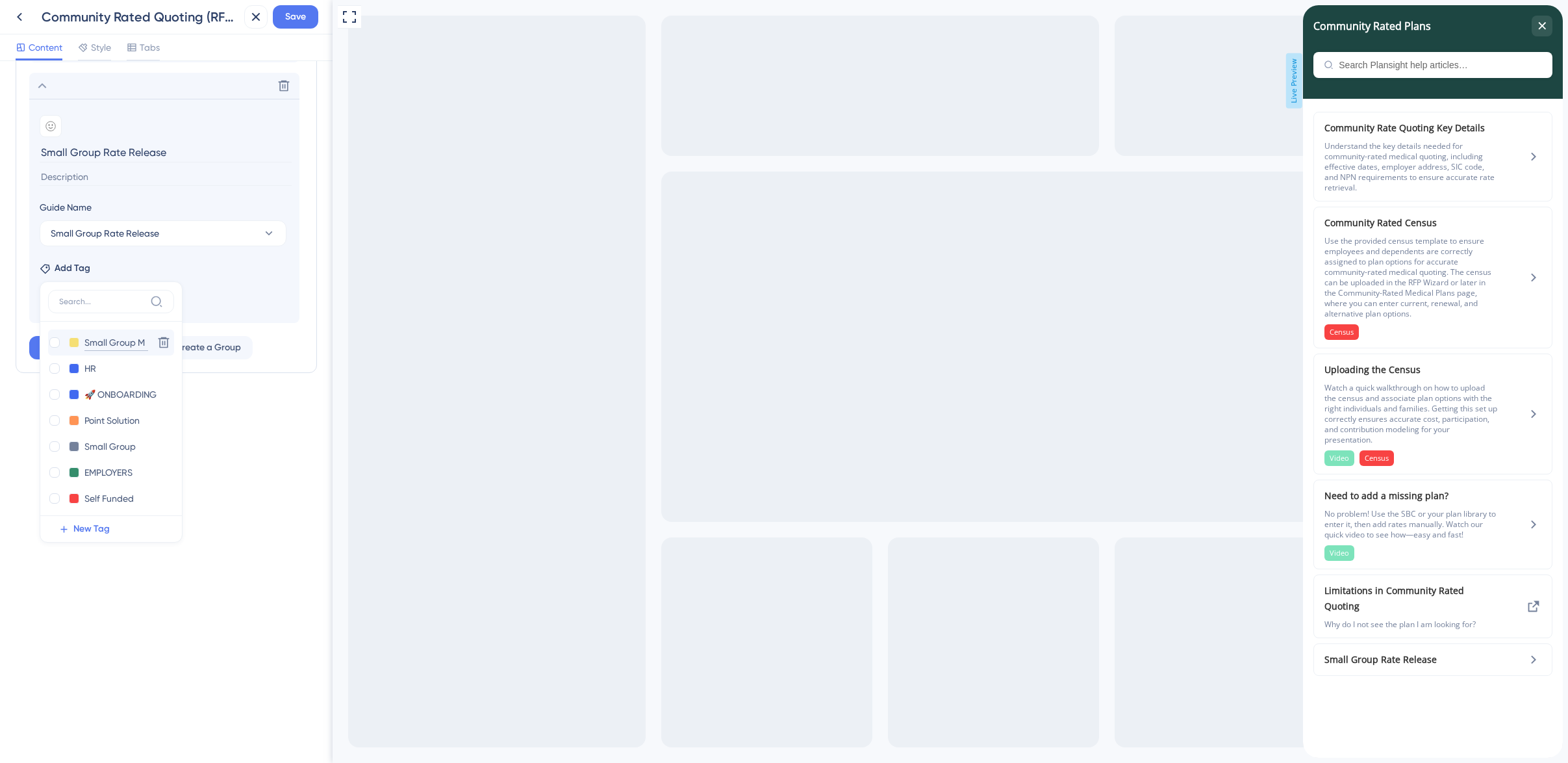
drag, startPoint x: 136, startPoint y: 339, endPoint x: 170, endPoint y: 343, distance: 34.2
click at [170, 343] on div "Small Group M Small Group M Delete HR HR Delete 🚀 ONBOARDING 🚀 ONBOARDING Delet…" at bounding box center [111, 418] width 126 height 194
type input "Small Group"
click at [56, 344] on div at bounding box center [54, 342] width 11 height 11
checkbox input "true"
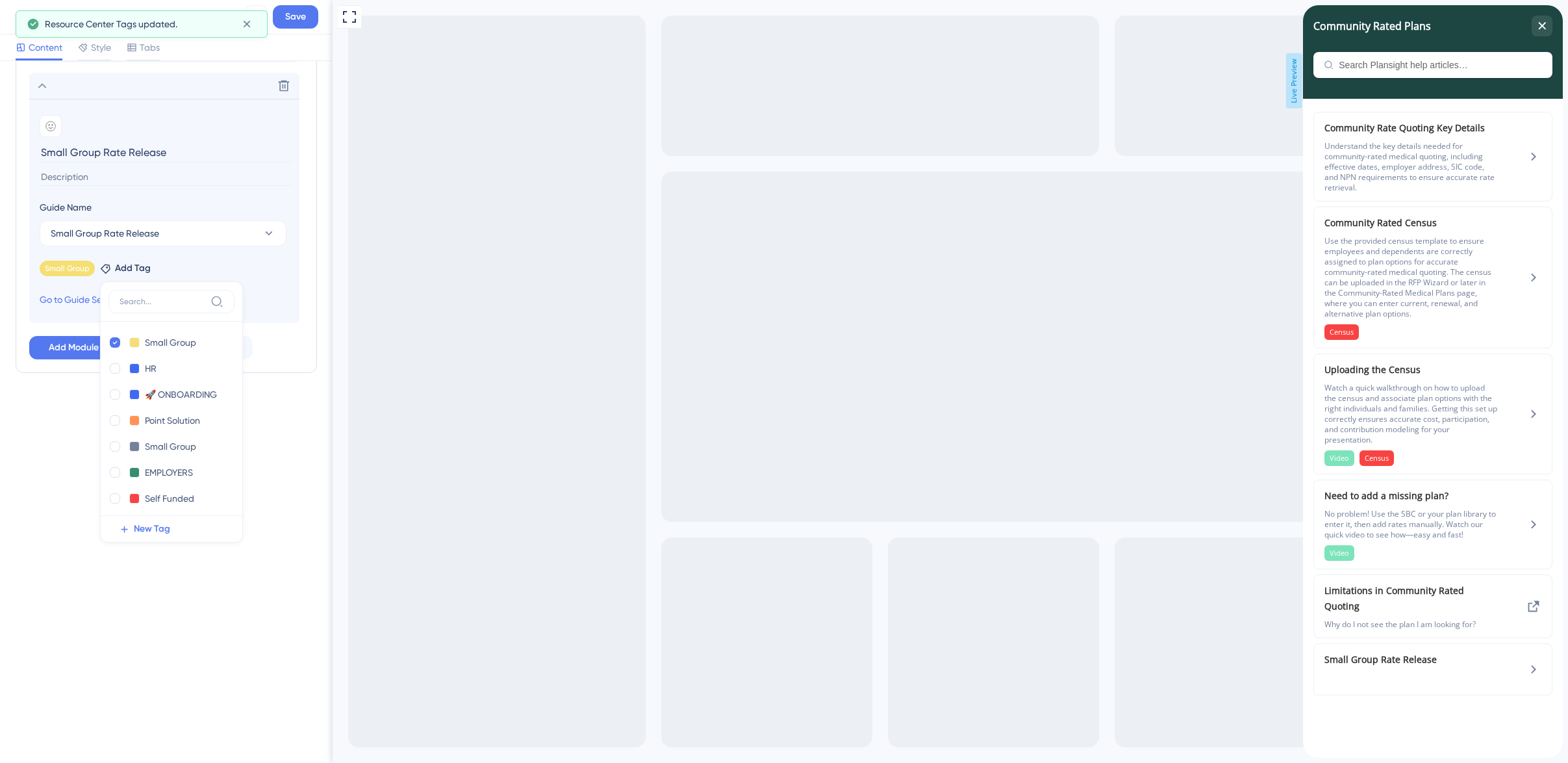
click at [70, 466] on div "Resource Center Header Title Community Rated Plans 7 Community Rated Plans Subt…" at bounding box center [166, 412] width 332 height 702
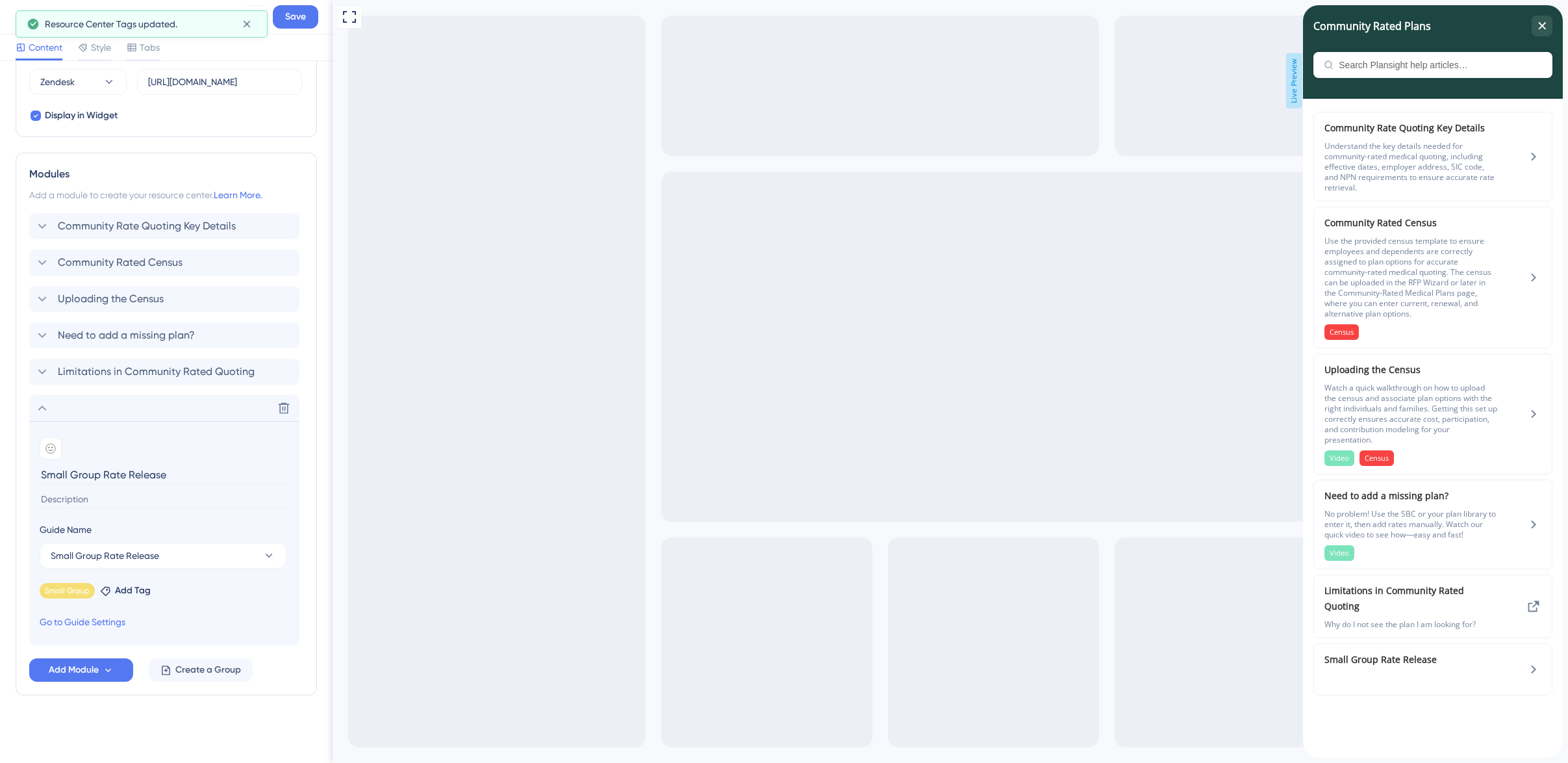
scroll to position [480, 0]
click at [44, 474] on input "Small Group Rate Release" at bounding box center [165, 474] width 252 height 20
click at [54, 451] on icon at bounding box center [51, 448] width 9 height 9
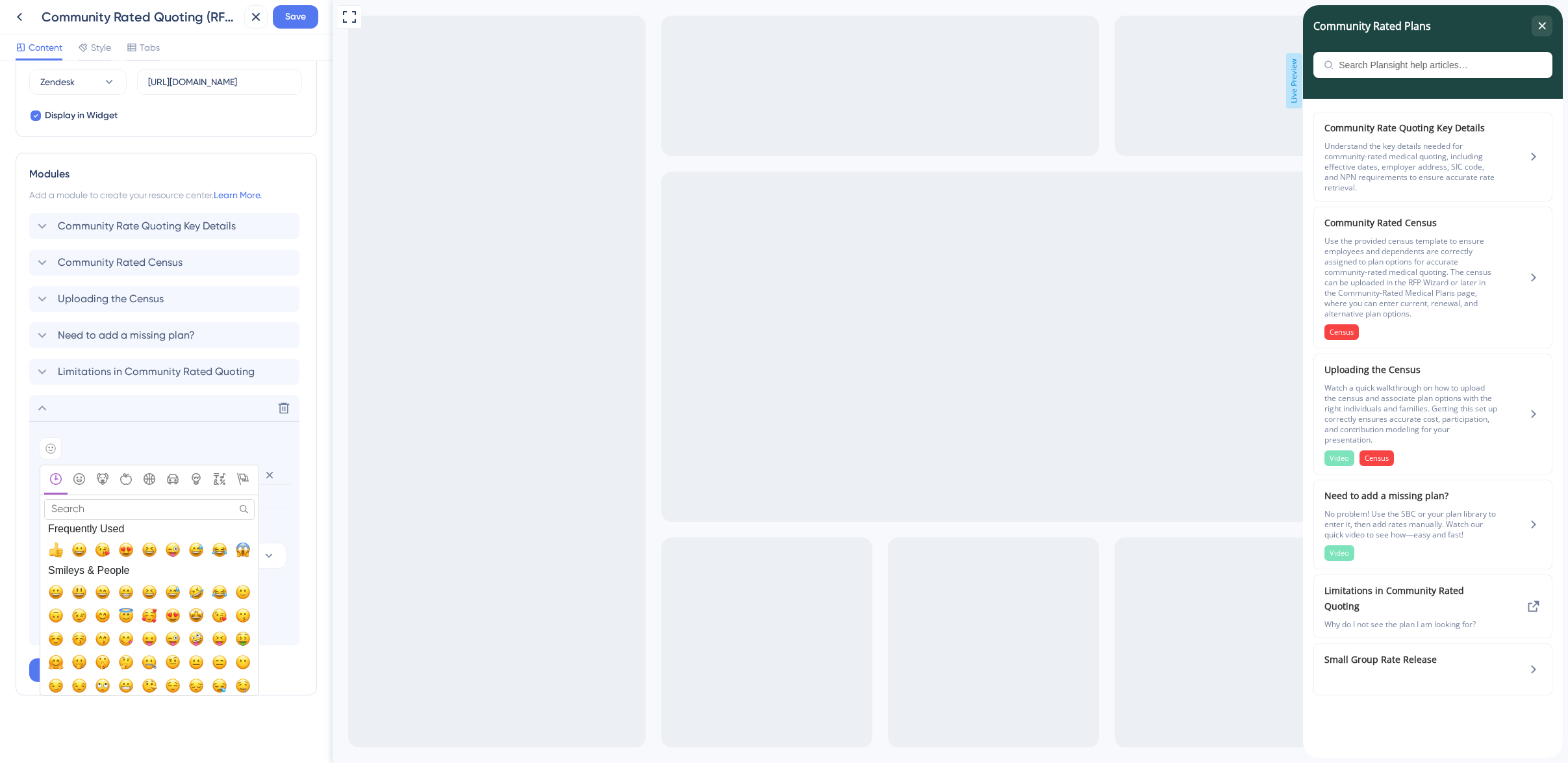
click at [95, 506] on input "Search" at bounding box center [149, 509] width 211 height 20
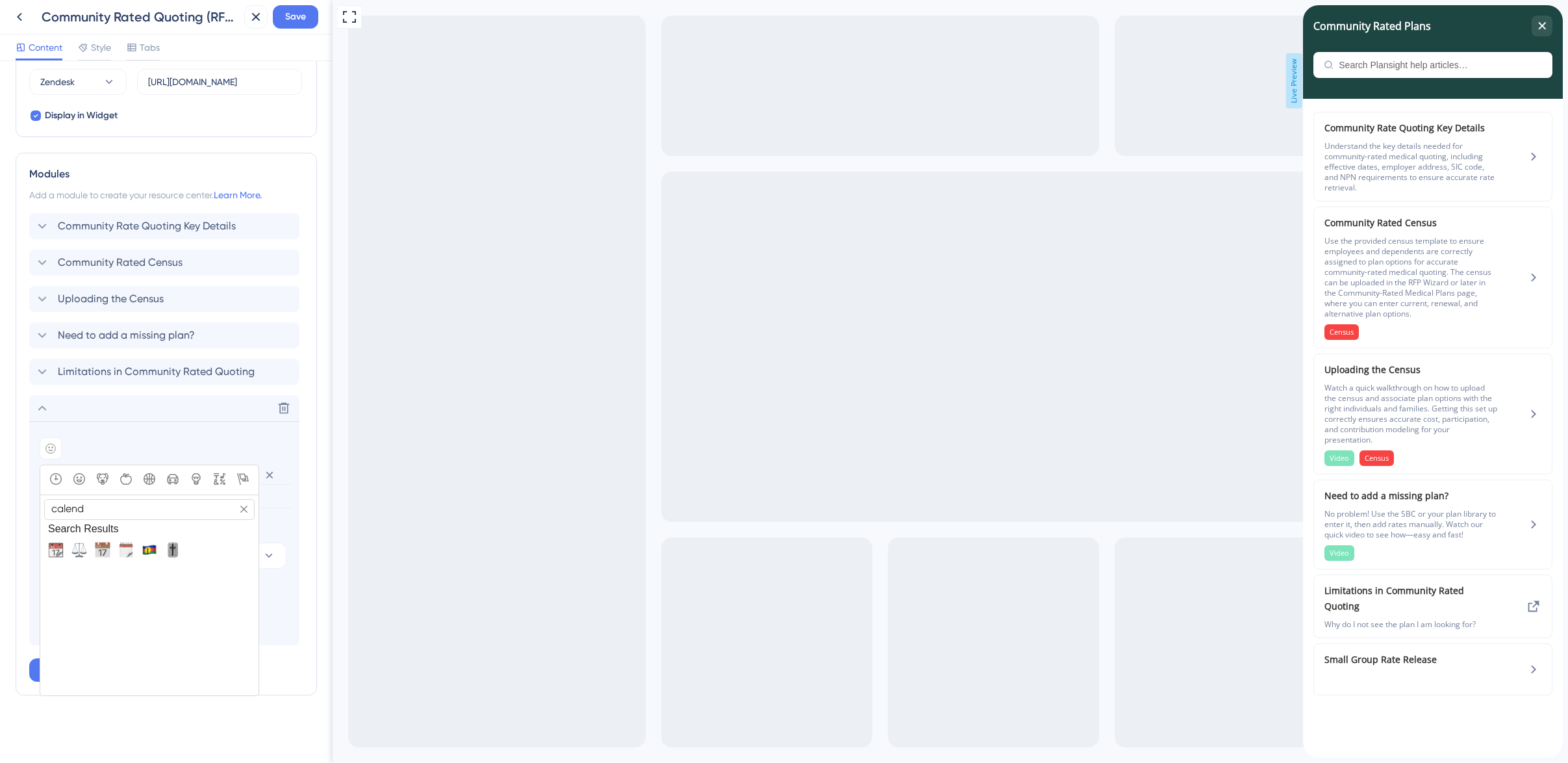
type input "calenda"
click at [106, 552] on span "🗓️, spiral_calendar_pad" at bounding box center [103, 549] width 15 height 15
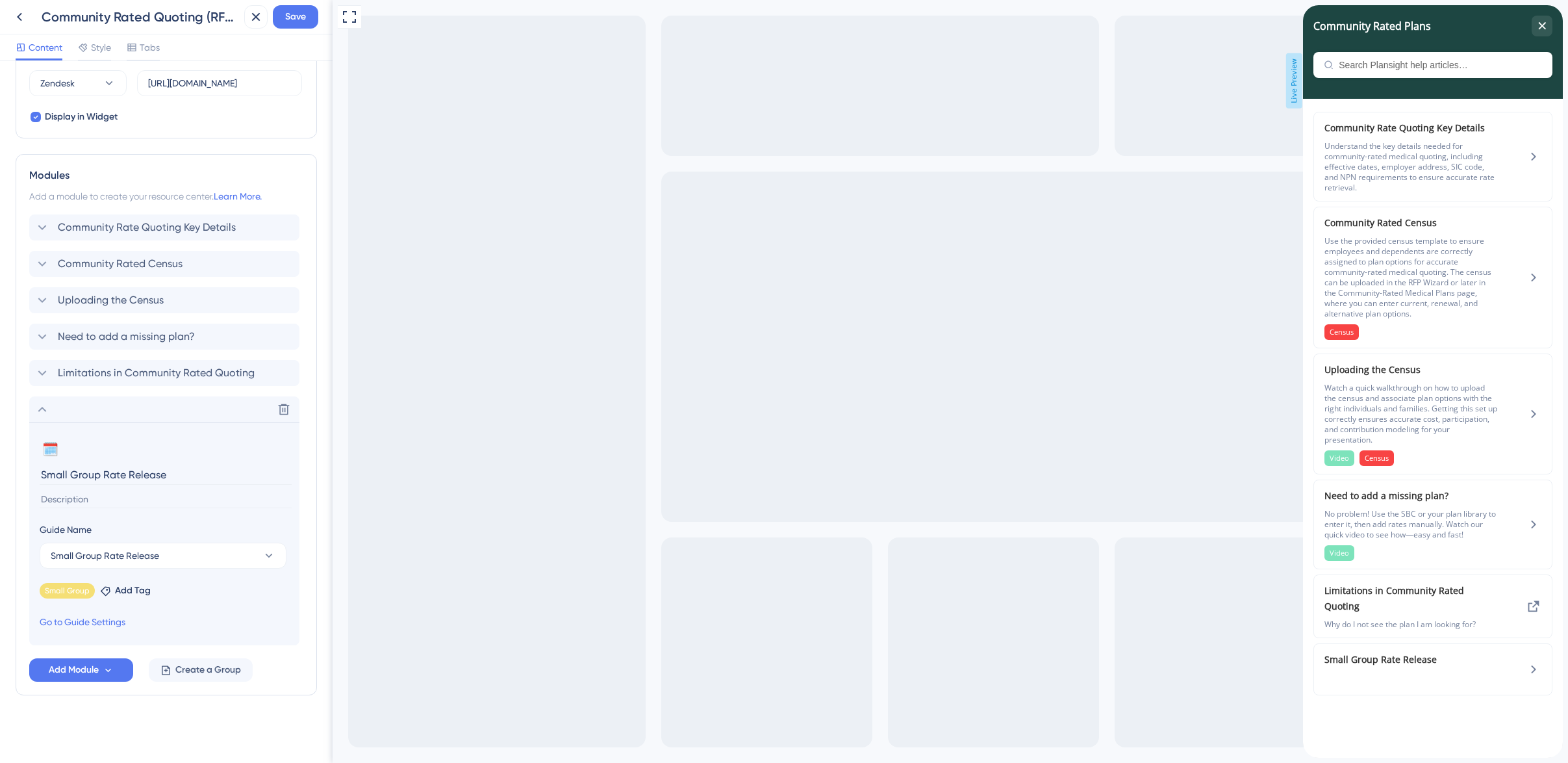
scroll to position [479, 0]
drag, startPoint x: 178, startPoint y: 477, endPoint x: 34, endPoint y: 473, distance: 144.1
click at [34, 473] on section "🗓️ Change emoji Remove emoji Small Group Rate Release Guide Name Small Group Ra…" at bounding box center [164, 533] width 270 height 223
type input "Q"
type input "2026 Q1 Plans"
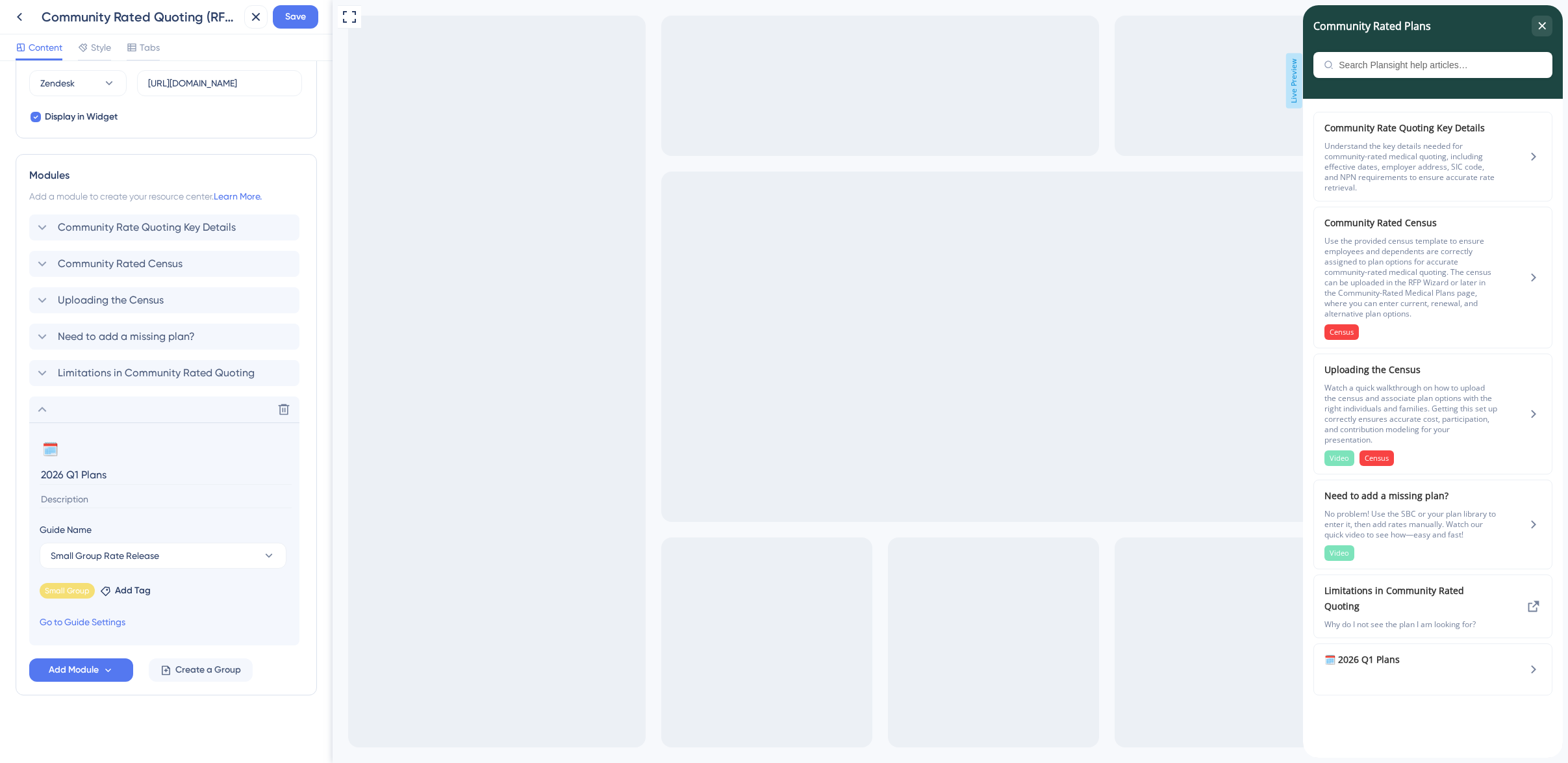
click at [315, 543] on div "Modules Add a module to create your resource center. Learn More. Community Rate…" at bounding box center [166, 424] width 302 height 542
click at [118, 693] on div "Modules Add a module to create your resource center. Learn More. Community Rate…" at bounding box center [166, 424] width 302 height 542
click at [46, 409] on icon at bounding box center [42, 409] width 15 height 15
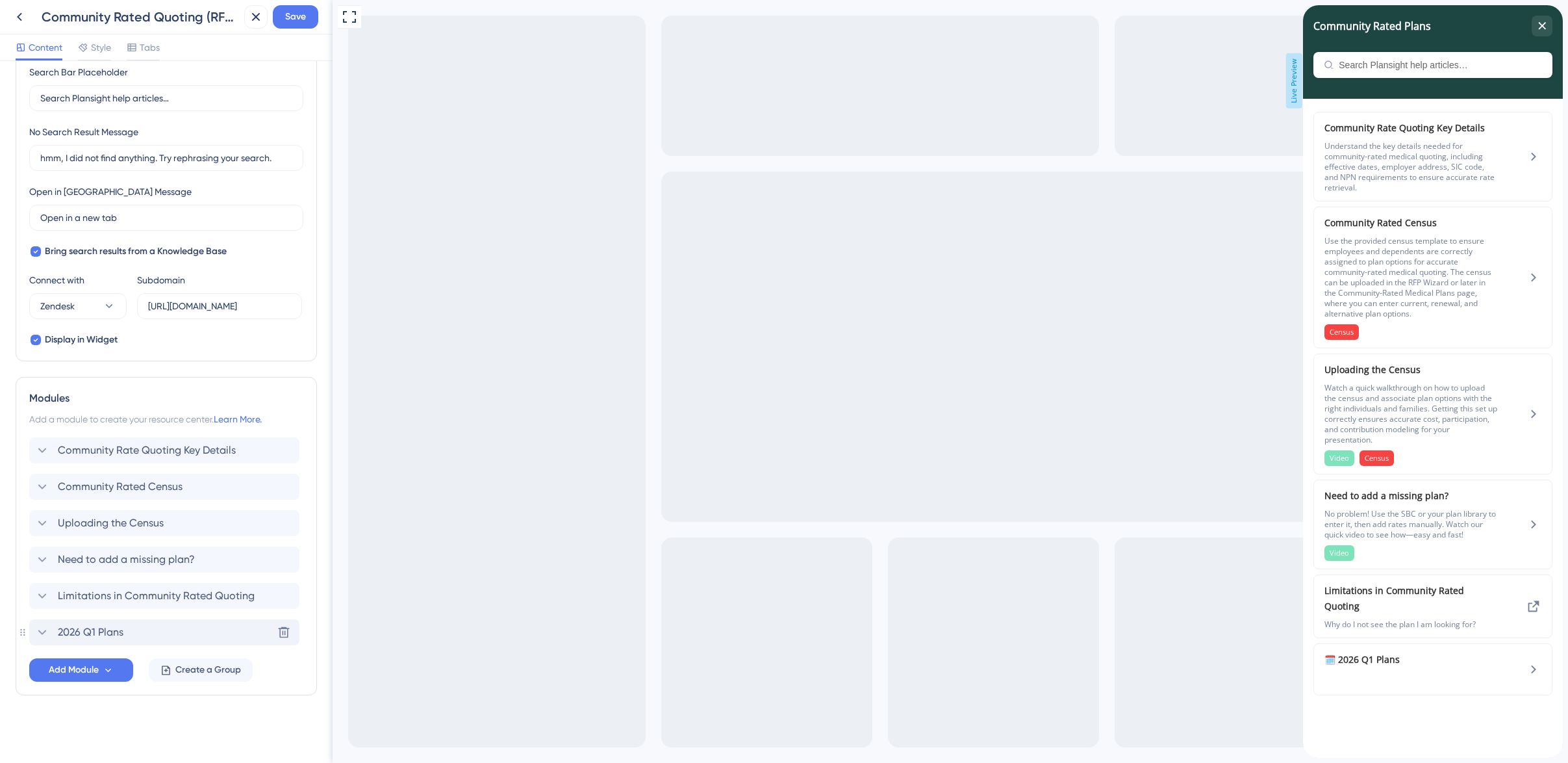
scroll to position [256, 0]
drag, startPoint x: 113, startPoint y: 632, endPoint x: 113, endPoint y: 438, distance: 194.0
click at [113, 438] on div "Community Rate Quoting Key Details Community Rated Census Uploading the Census …" at bounding box center [166, 541] width 274 height 208
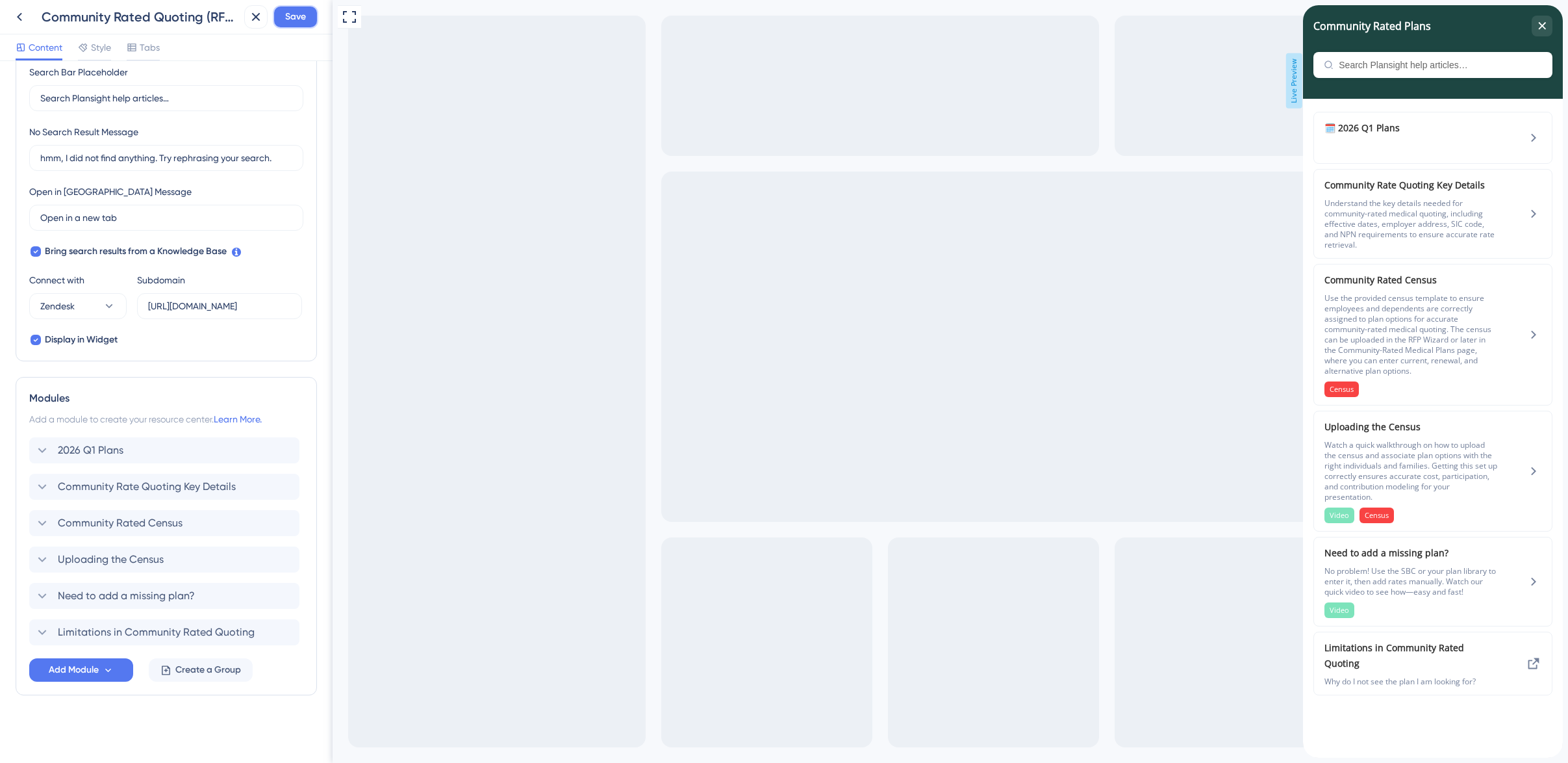
click at [299, 18] on span "Save" at bounding box center [295, 17] width 21 height 15
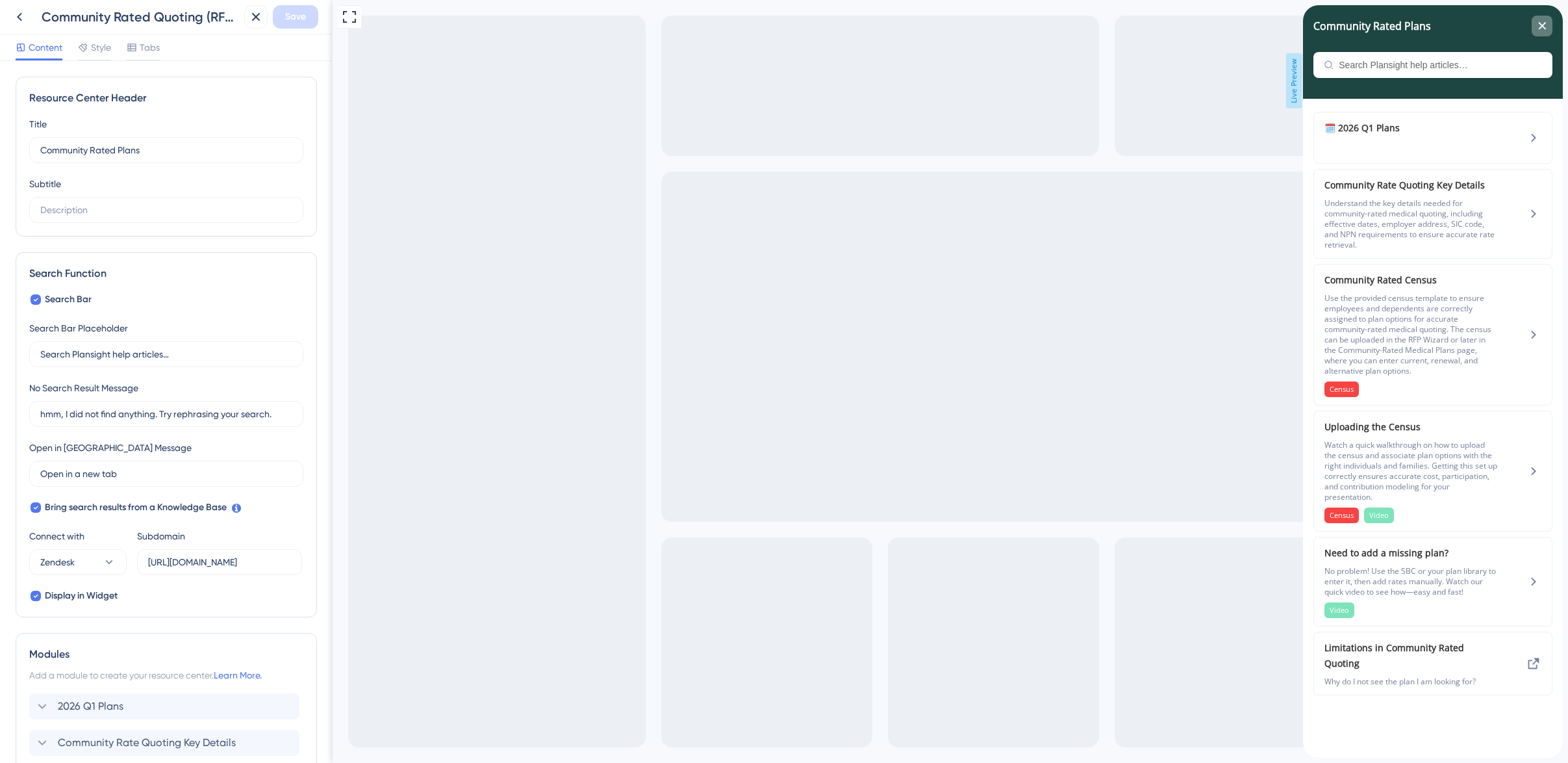
click at [1548, 30] on div "close resource center" at bounding box center [1541, 25] width 21 height 21
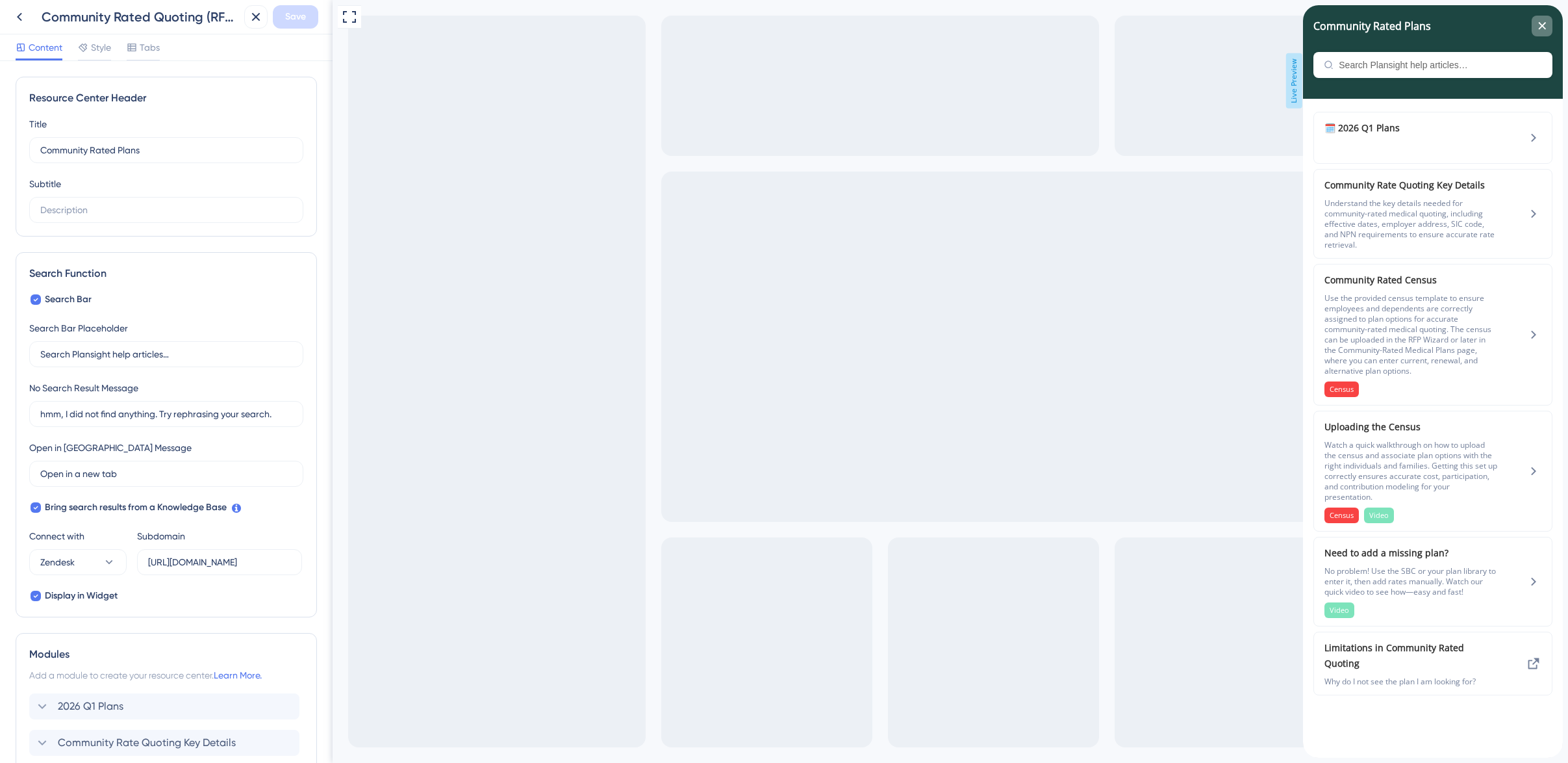
click at [1547, 25] on div "close resource center" at bounding box center [1541, 25] width 21 height 21
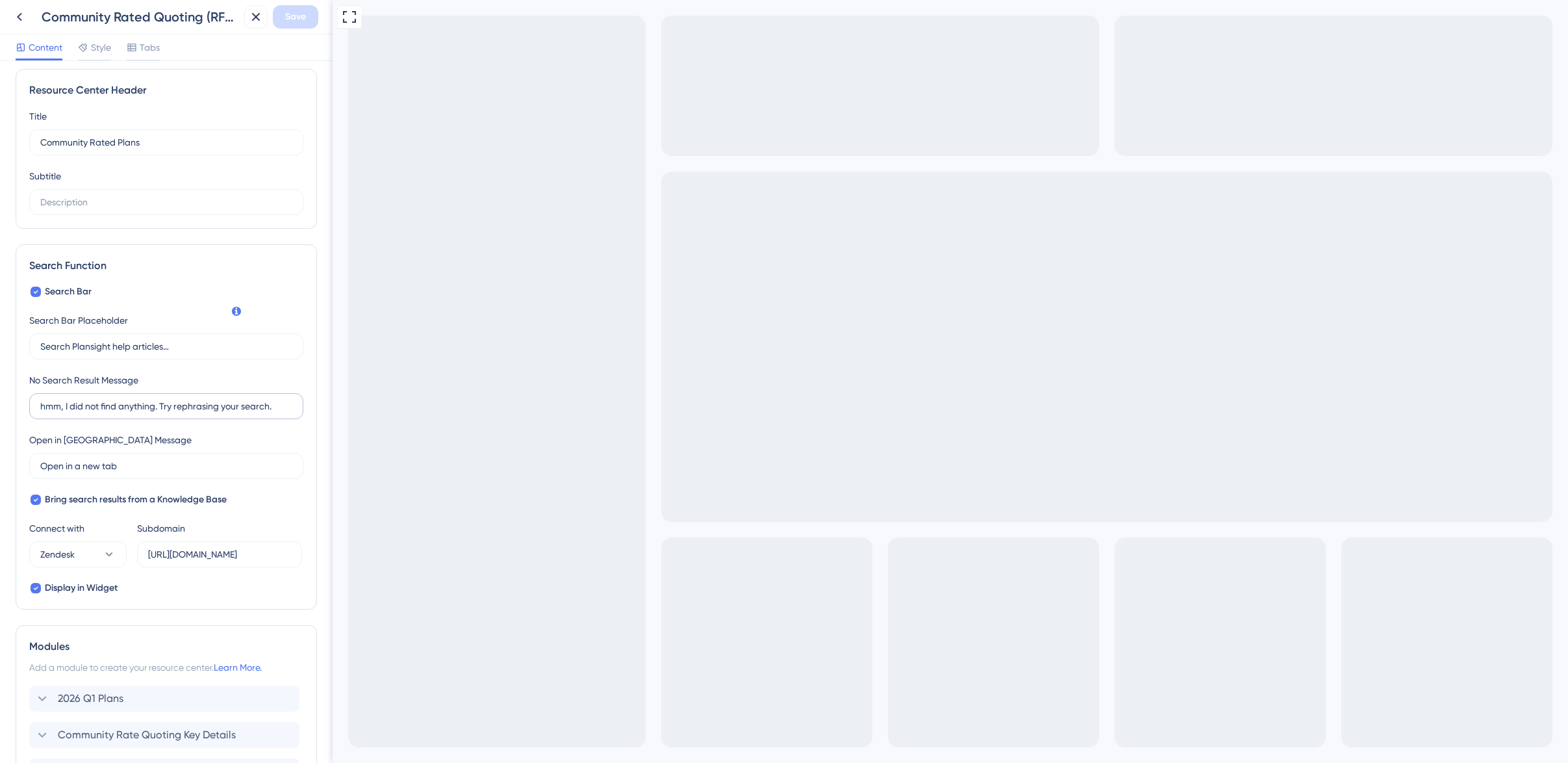
scroll to position [256, 0]
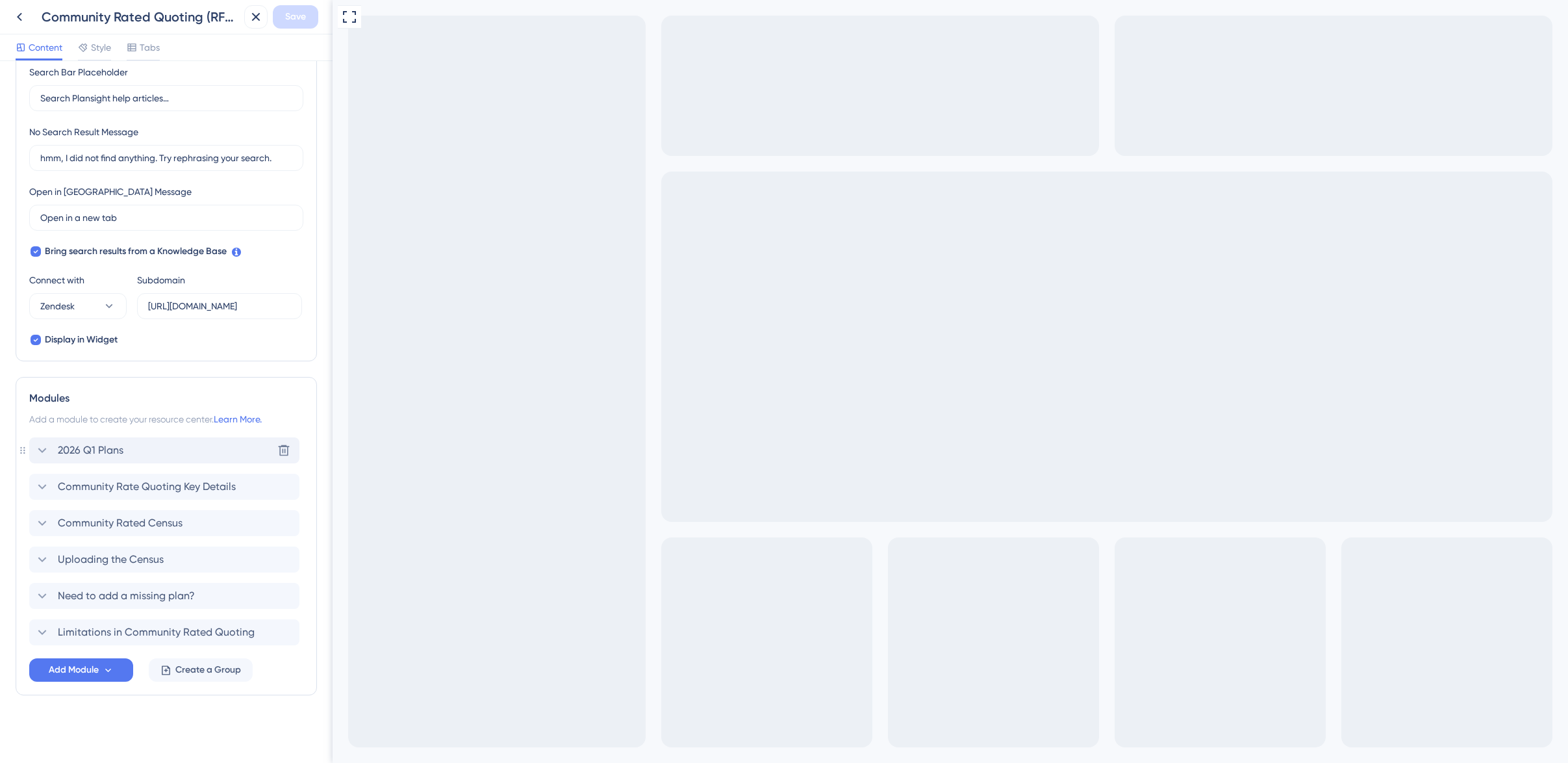
click at [45, 450] on icon at bounding box center [42, 450] width 15 height 15
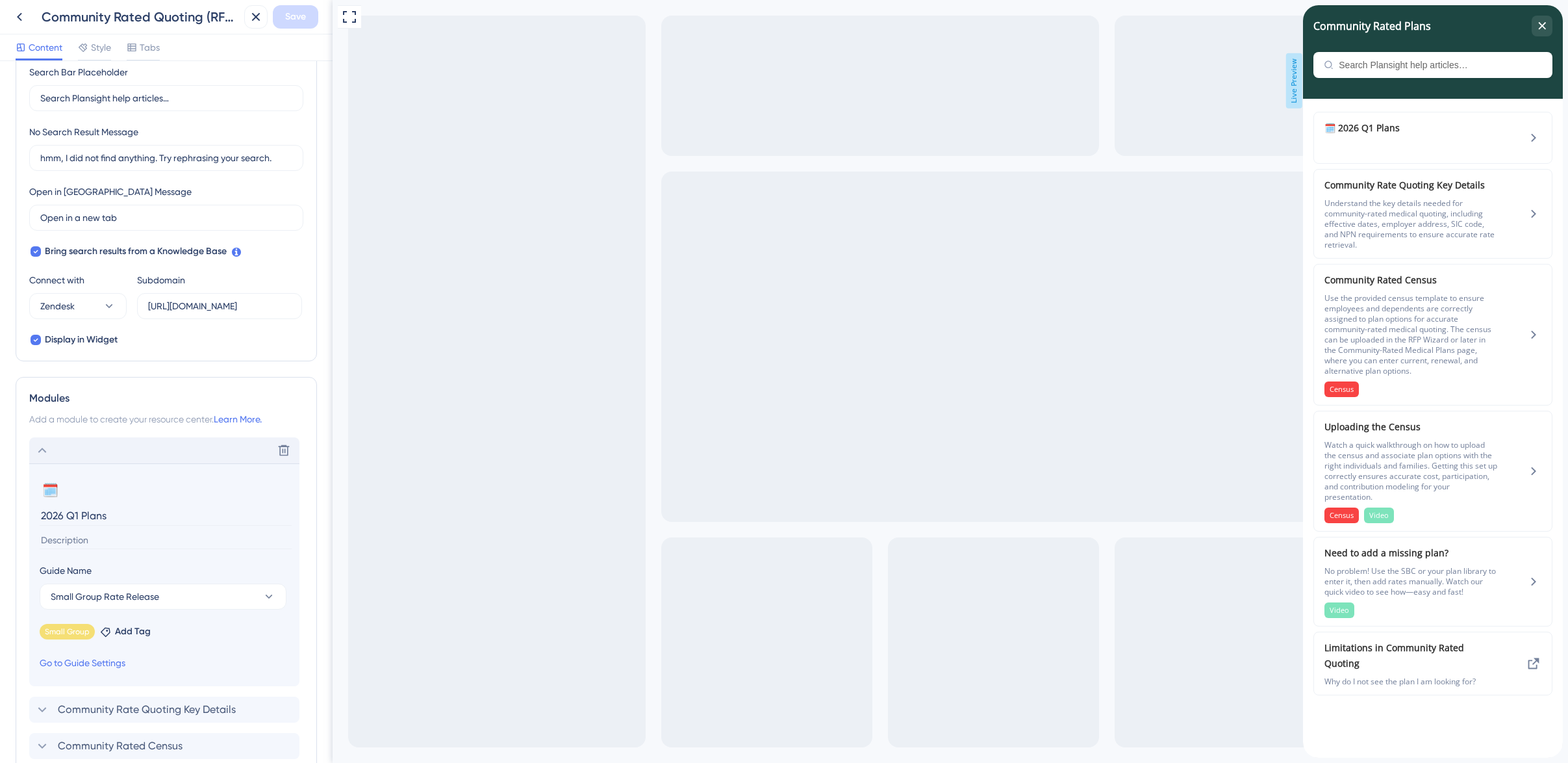
drag, startPoint x: 81, startPoint y: 516, endPoint x: 149, endPoint y: 515, distance: 68.0
click at [149, 515] on input "2026 Q1 Plans" at bounding box center [165, 516] width 252 height 20
type input "2026 Q1 Release Dates"
click at [94, 536] on input at bounding box center [165, 540] width 252 height 18
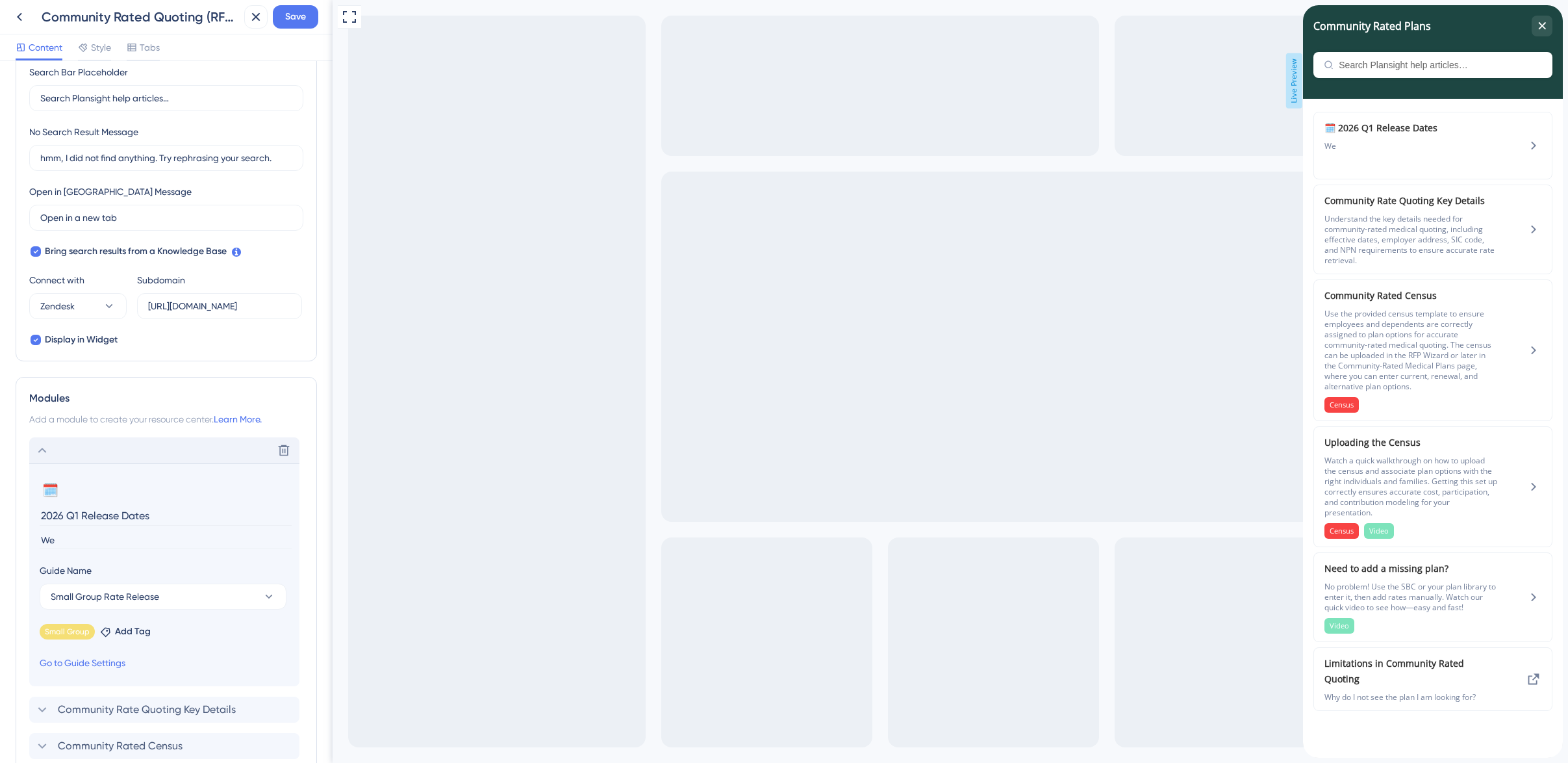
type input "W"
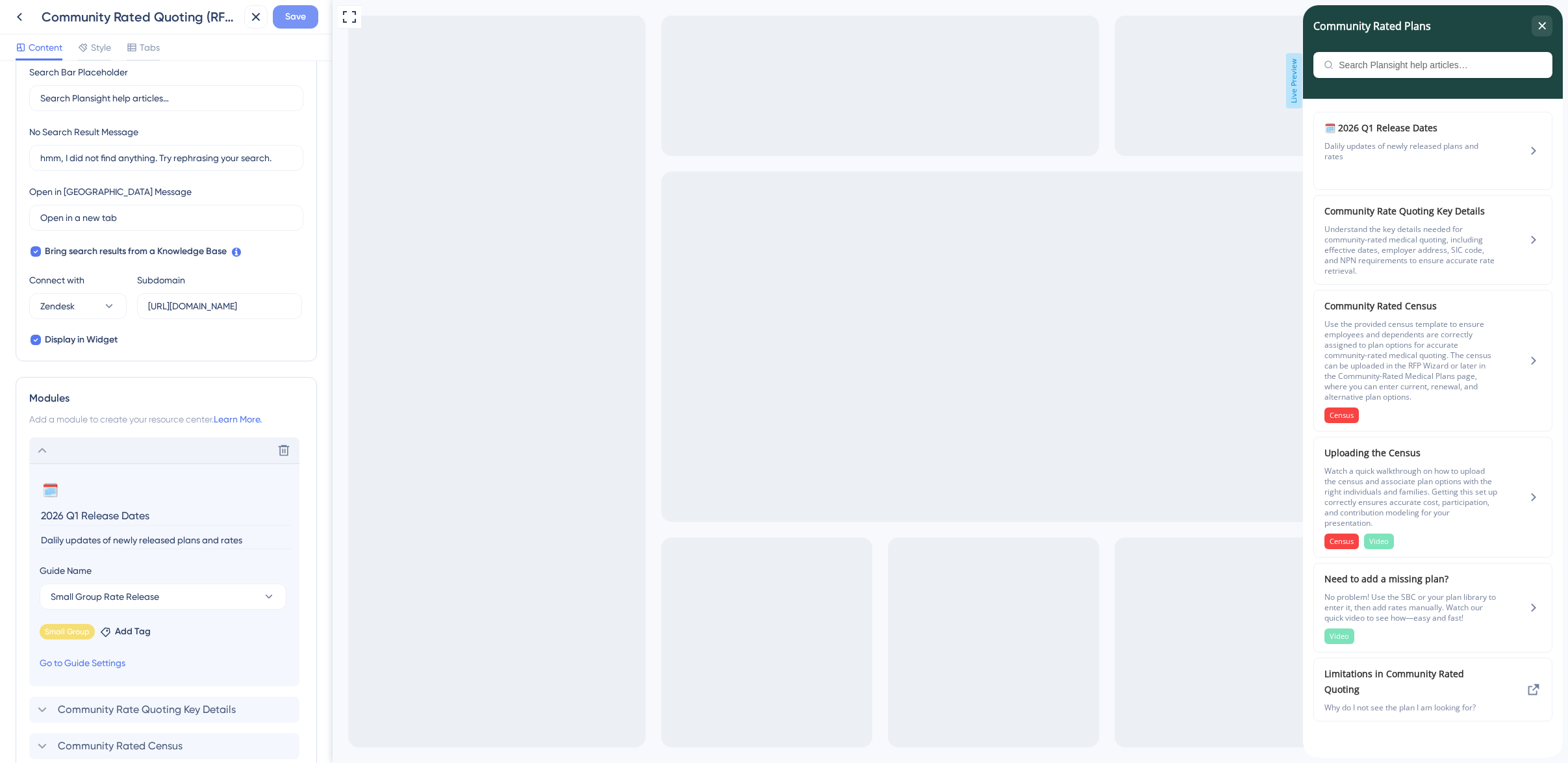
scroll to position [0, 0]
type input "Dalily updates of newly released plans and rates"
click at [299, 18] on span "Save" at bounding box center [295, 17] width 21 height 15
click at [1543, 27] on icon "close resource center" at bounding box center [1541, 25] width 7 height 7
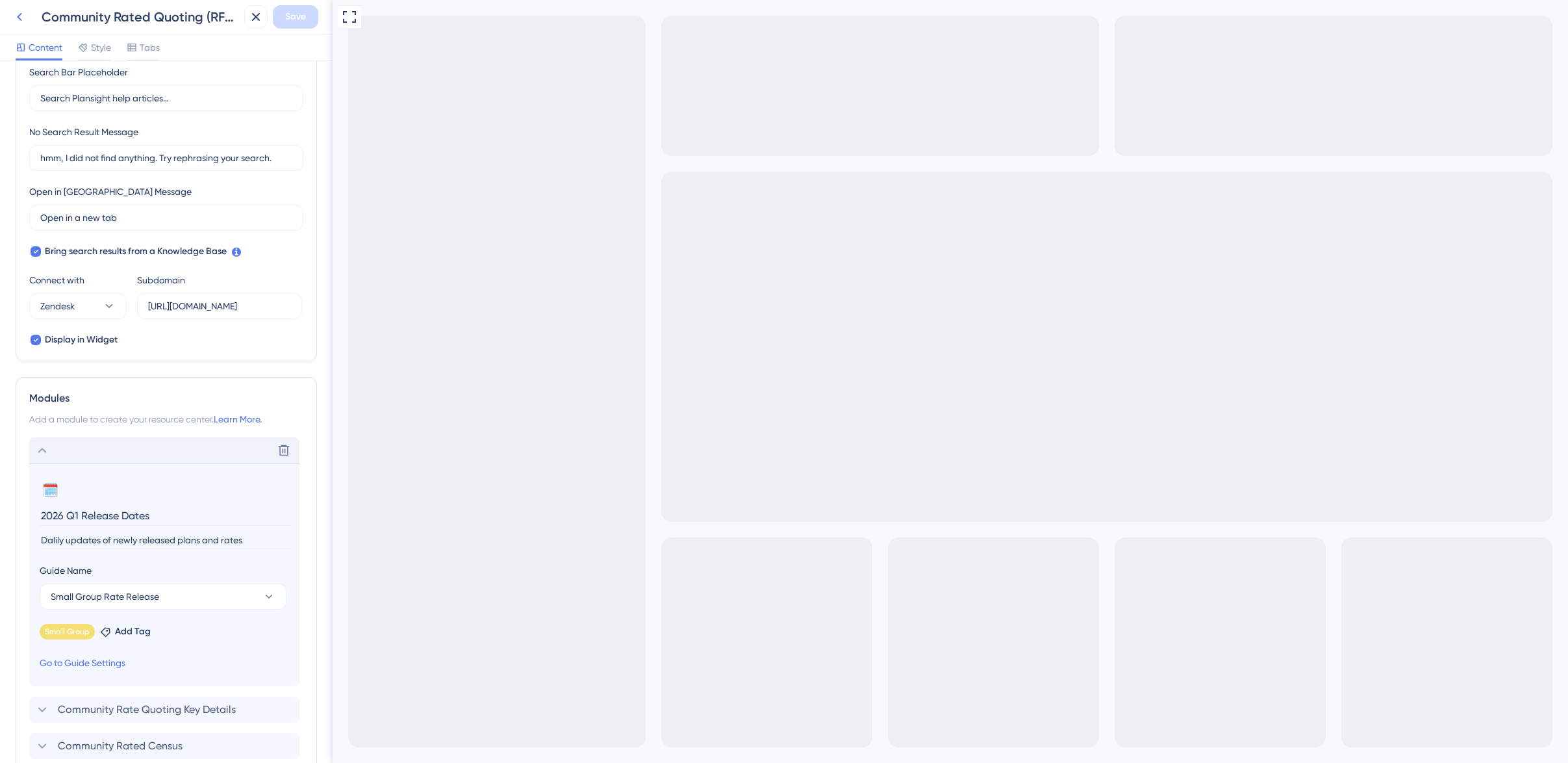
click at [22, 15] on icon at bounding box center [19, 17] width 15 height 15
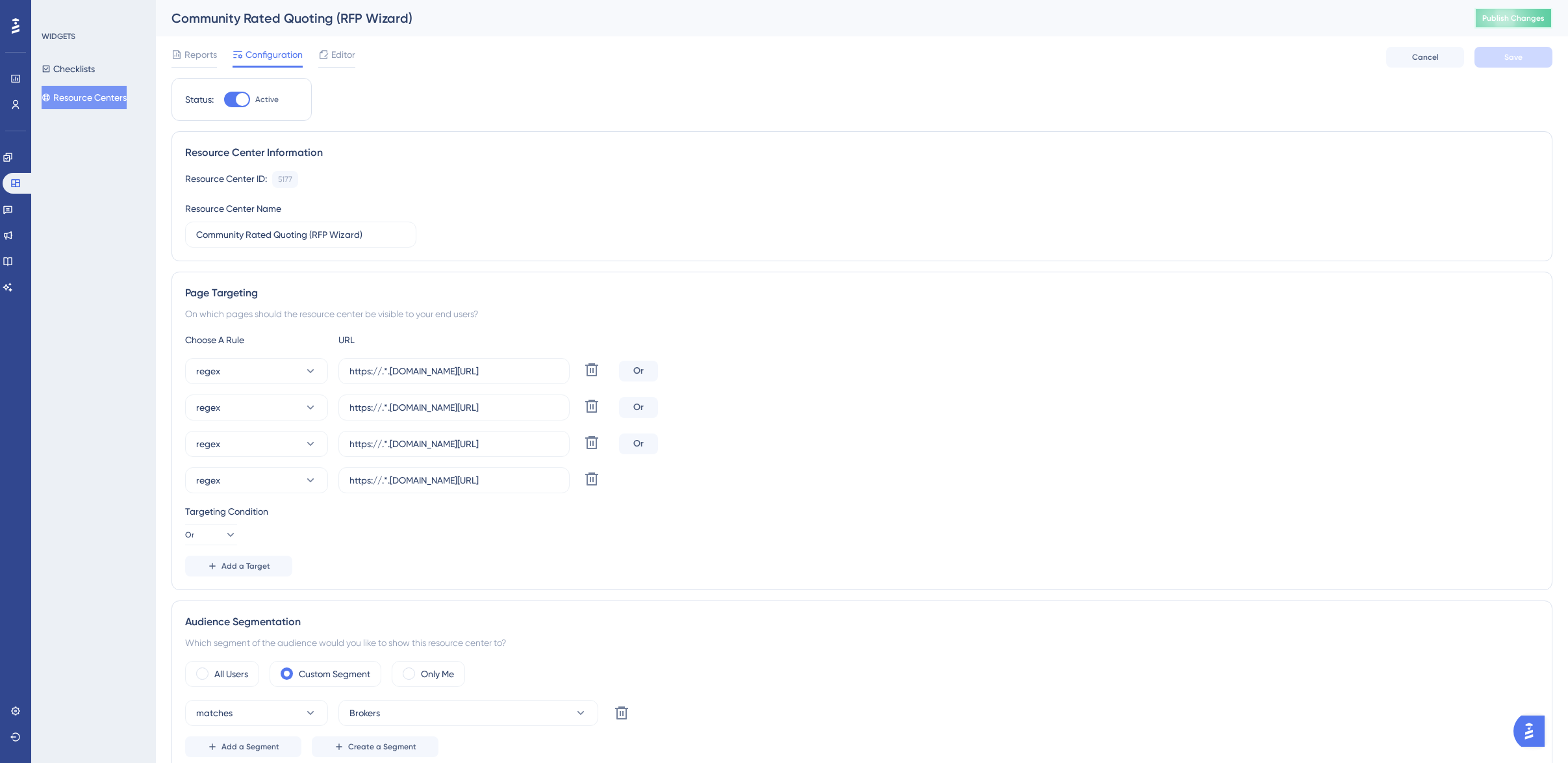
click at [1501, 15] on span "Publish Changes" at bounding box center [1513, 18] width 62 height 11
click at [15, 182] on icon at bounding box center [16, 183] width 11 height 11
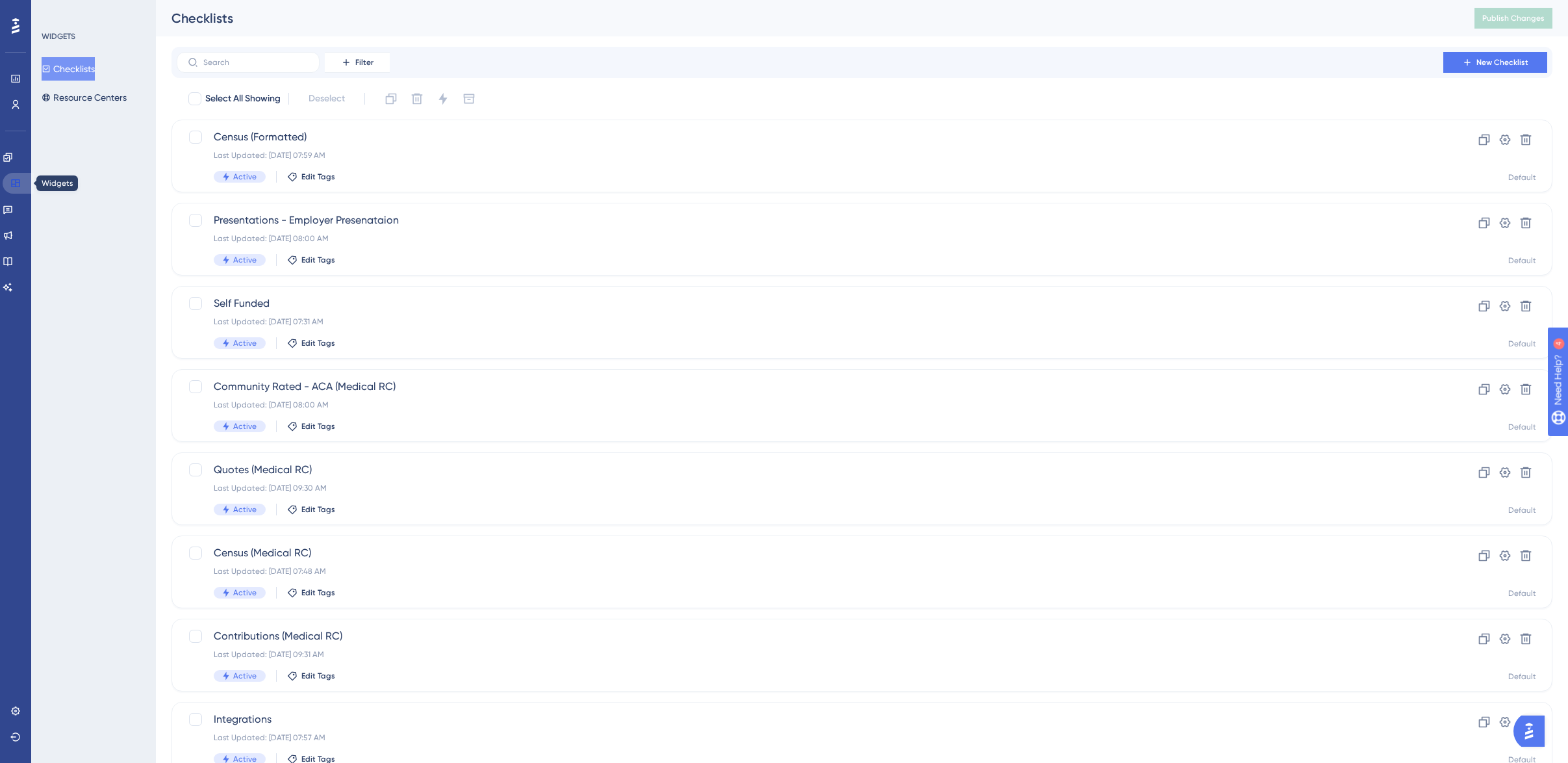
click at [21, 181] on link at bounding box center [18, 183] width 31 height 21
click at [13, 208] on link at bounding box center [8, 209] width 11 height 21
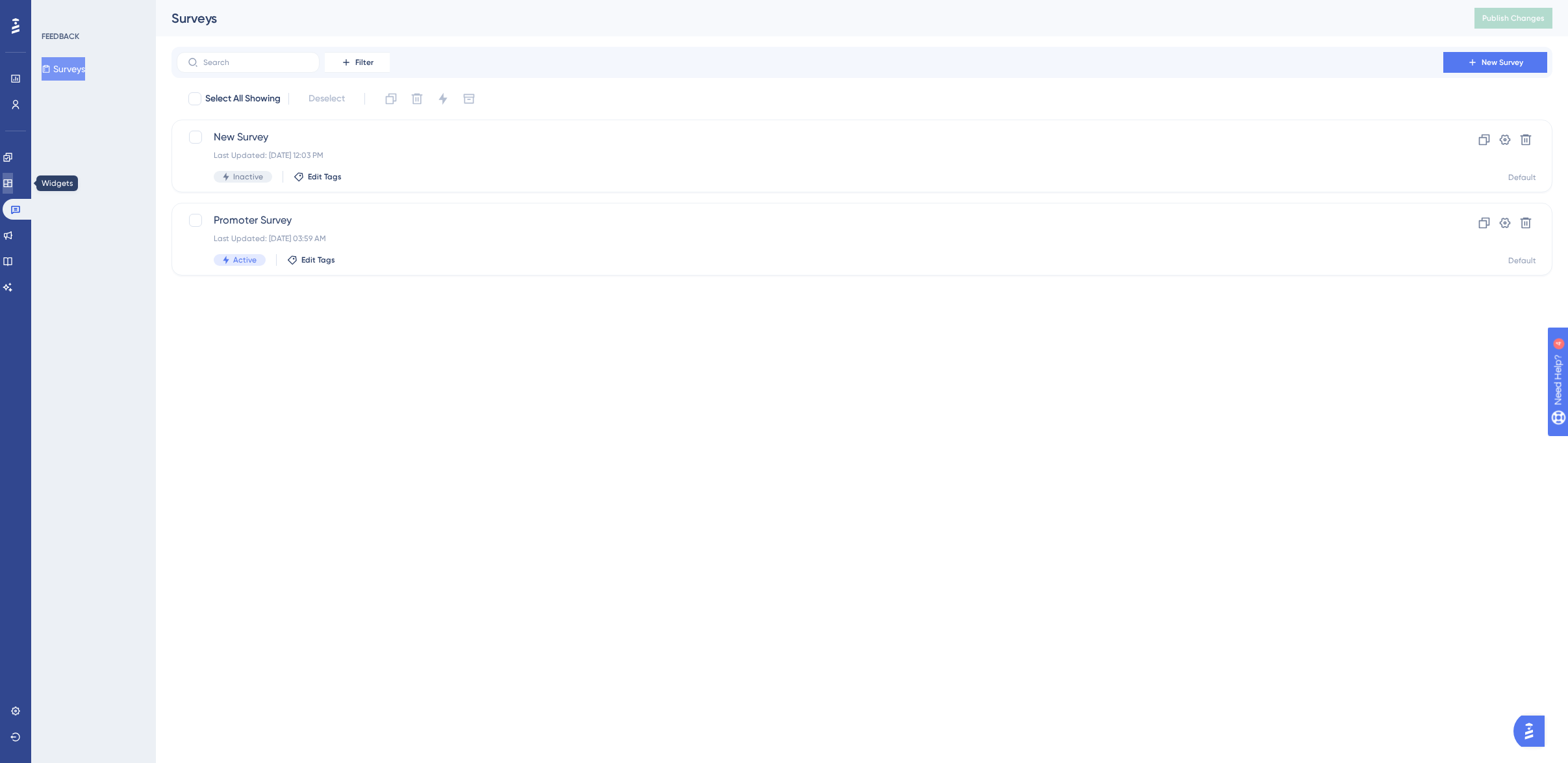
click at [11, 182] on icon at bounding box center [7, 183] width 8 height 8
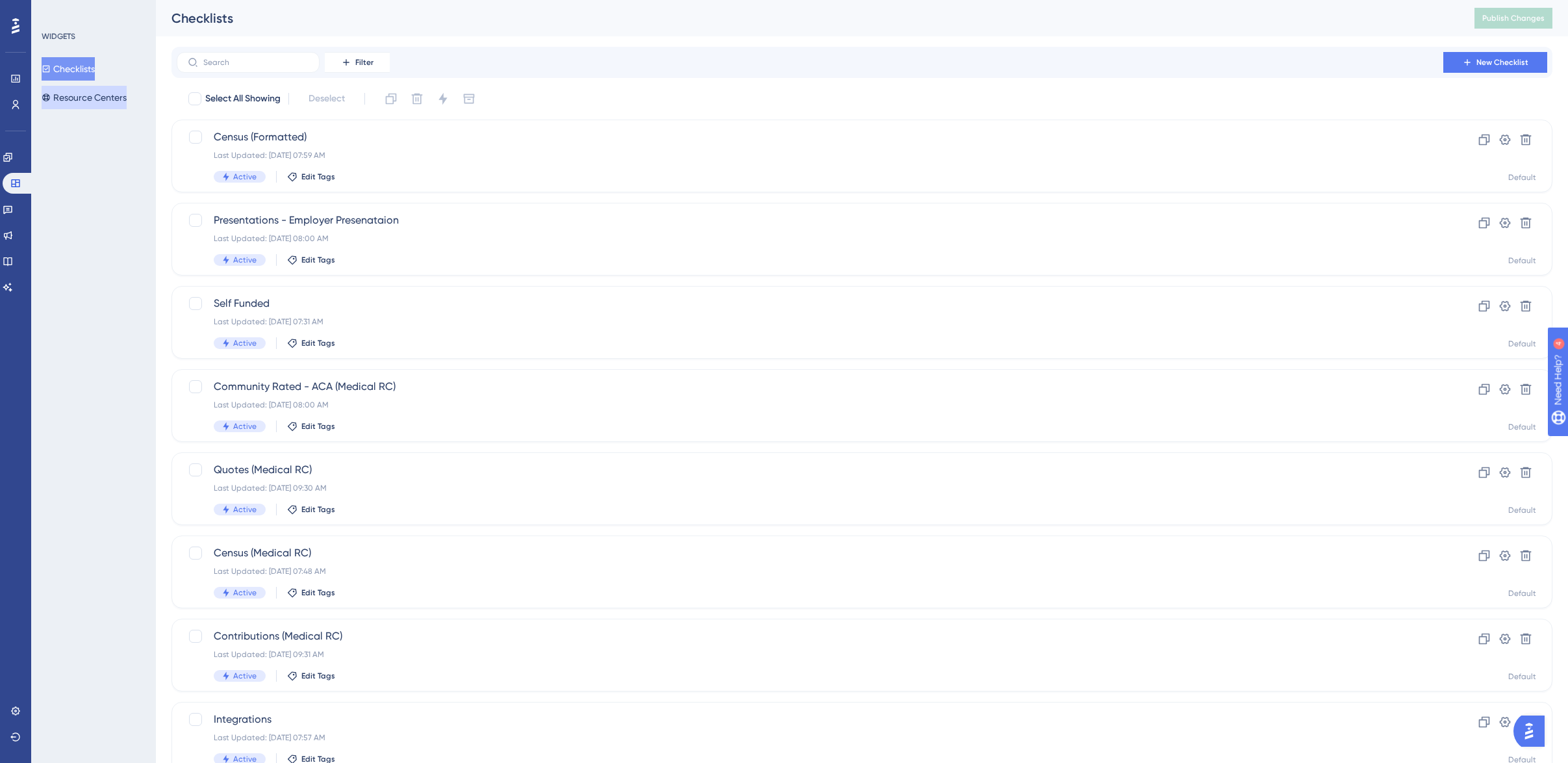
click at [83, 101] on button "Resource Centers" at bounding box center [83, 97] width 85 height 24
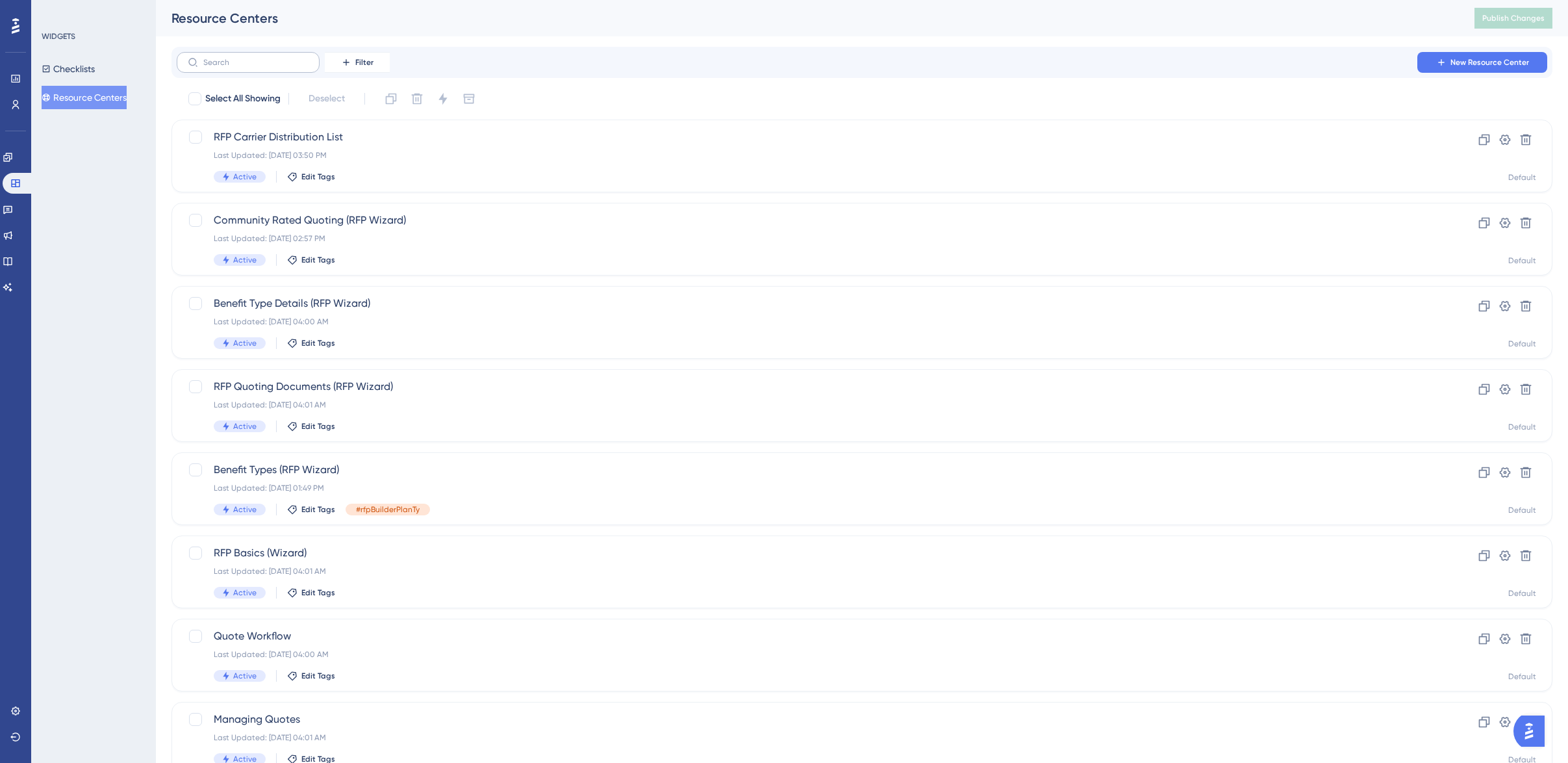
click at [240, 69] on label at bounding box center [248, 62] width 143 height 21
click at [240, 67] on input "text" at bounding box center [255, 62] width 105 height 9
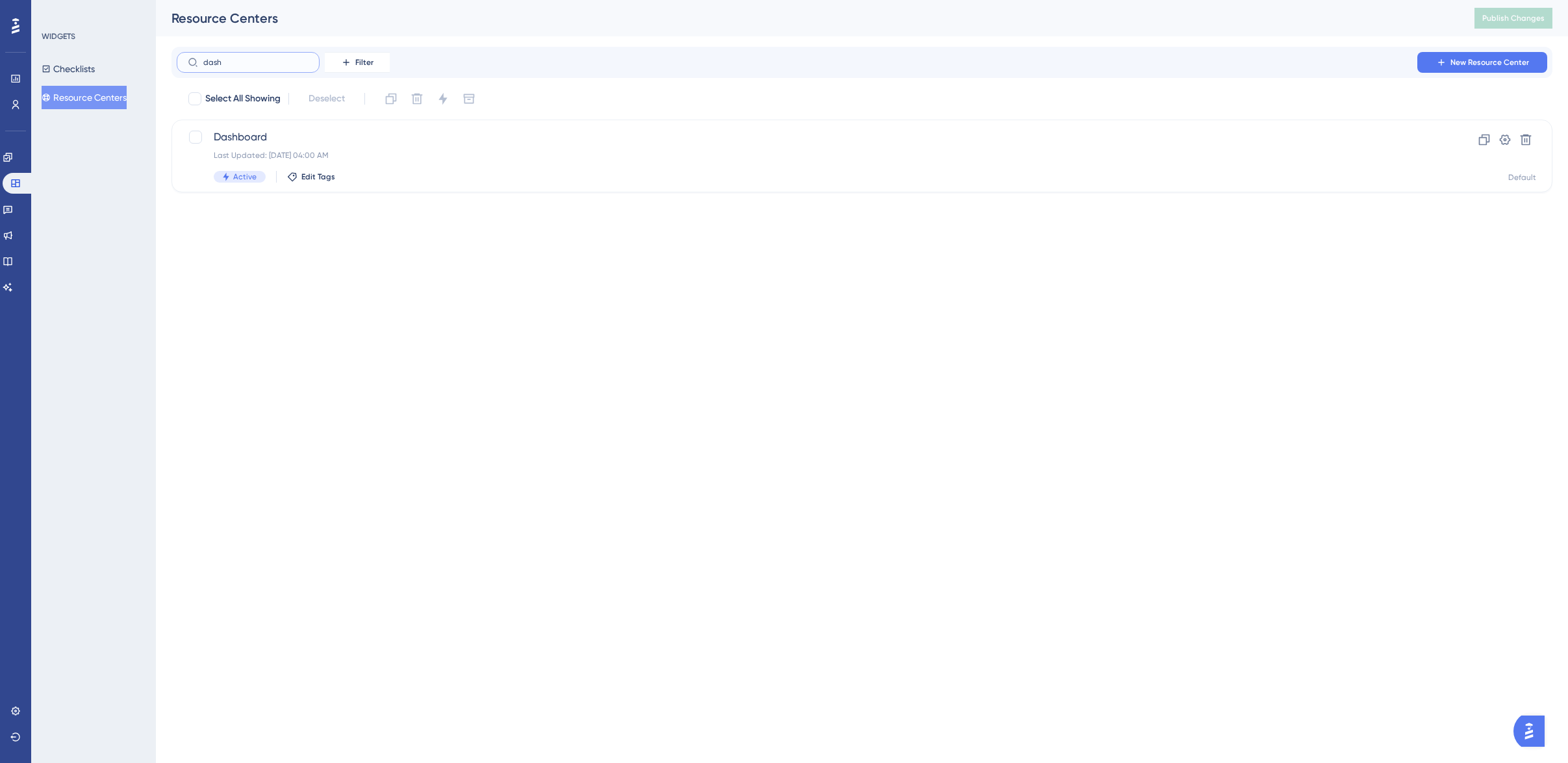
type input "[PERSON_NAME]"
checkbox input "true"
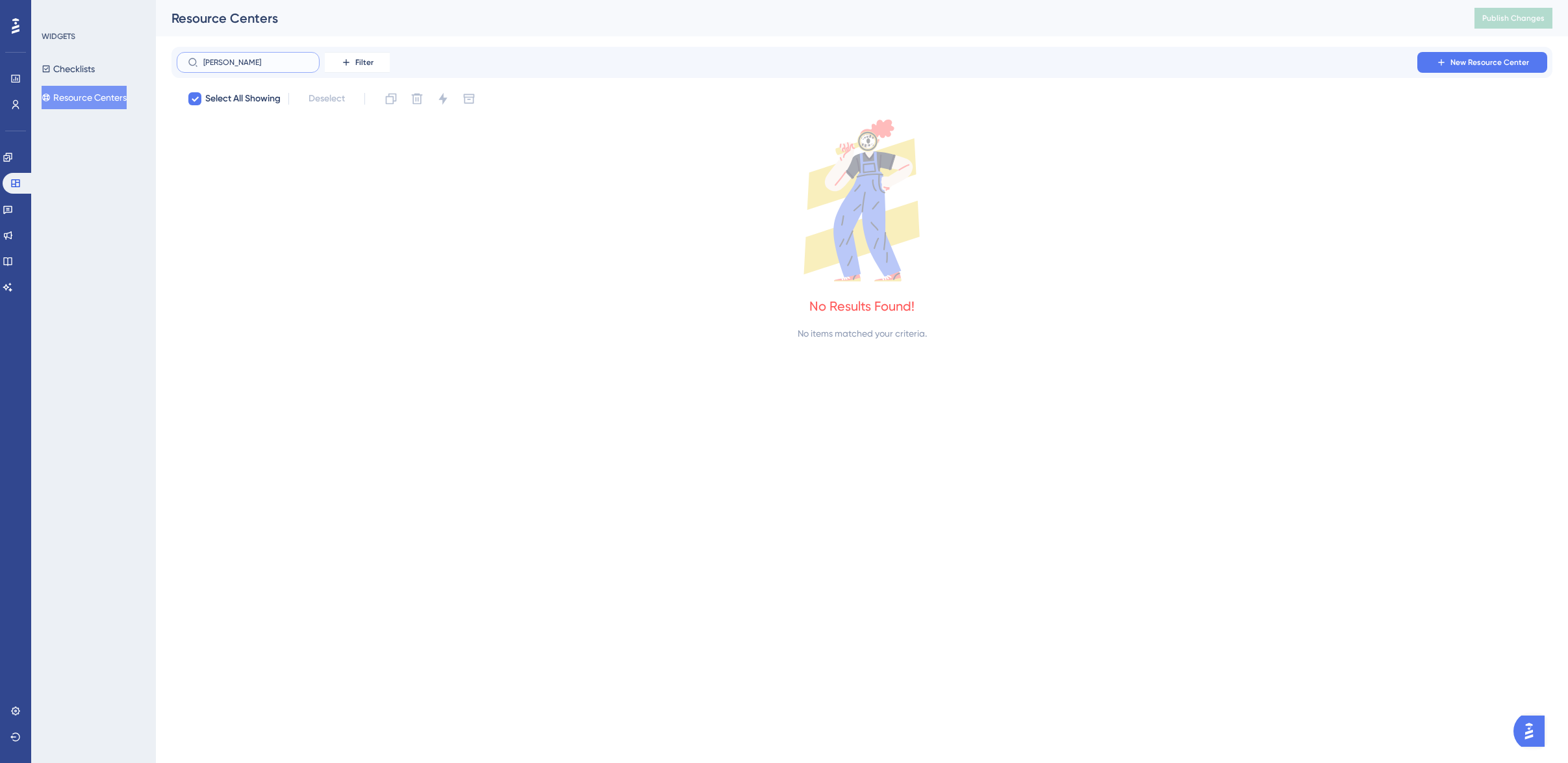
type input "dash"
checkbox input "false"
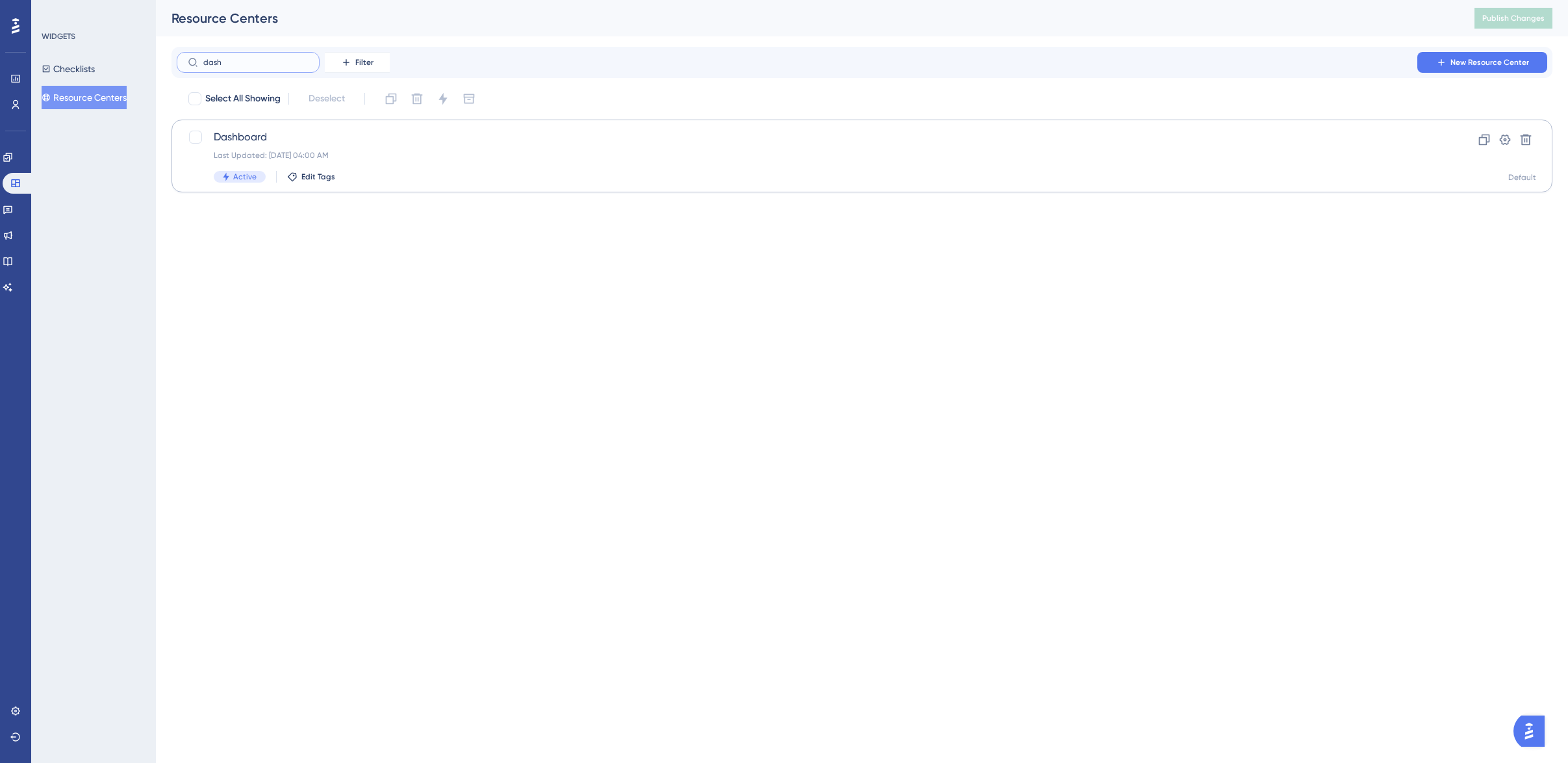
type input "dash"
click at [279, 150] on div "Last Updated: [DATE] 04:00 AM" at bounding box center [809, 156] width 1192 height 11
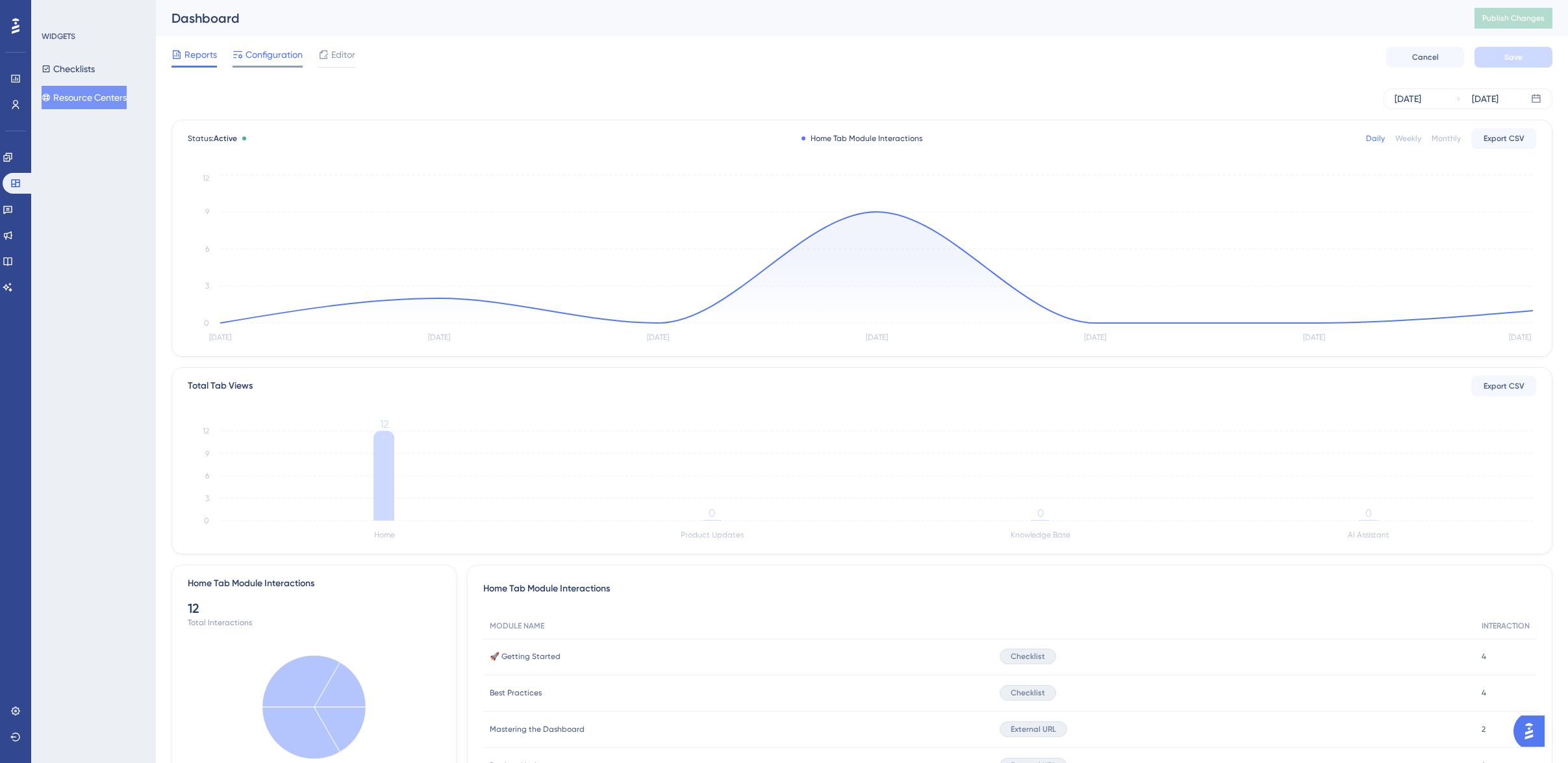
click at [255, 62] on div "Configuration" at bounding box center [268, 57] width 70 height 21
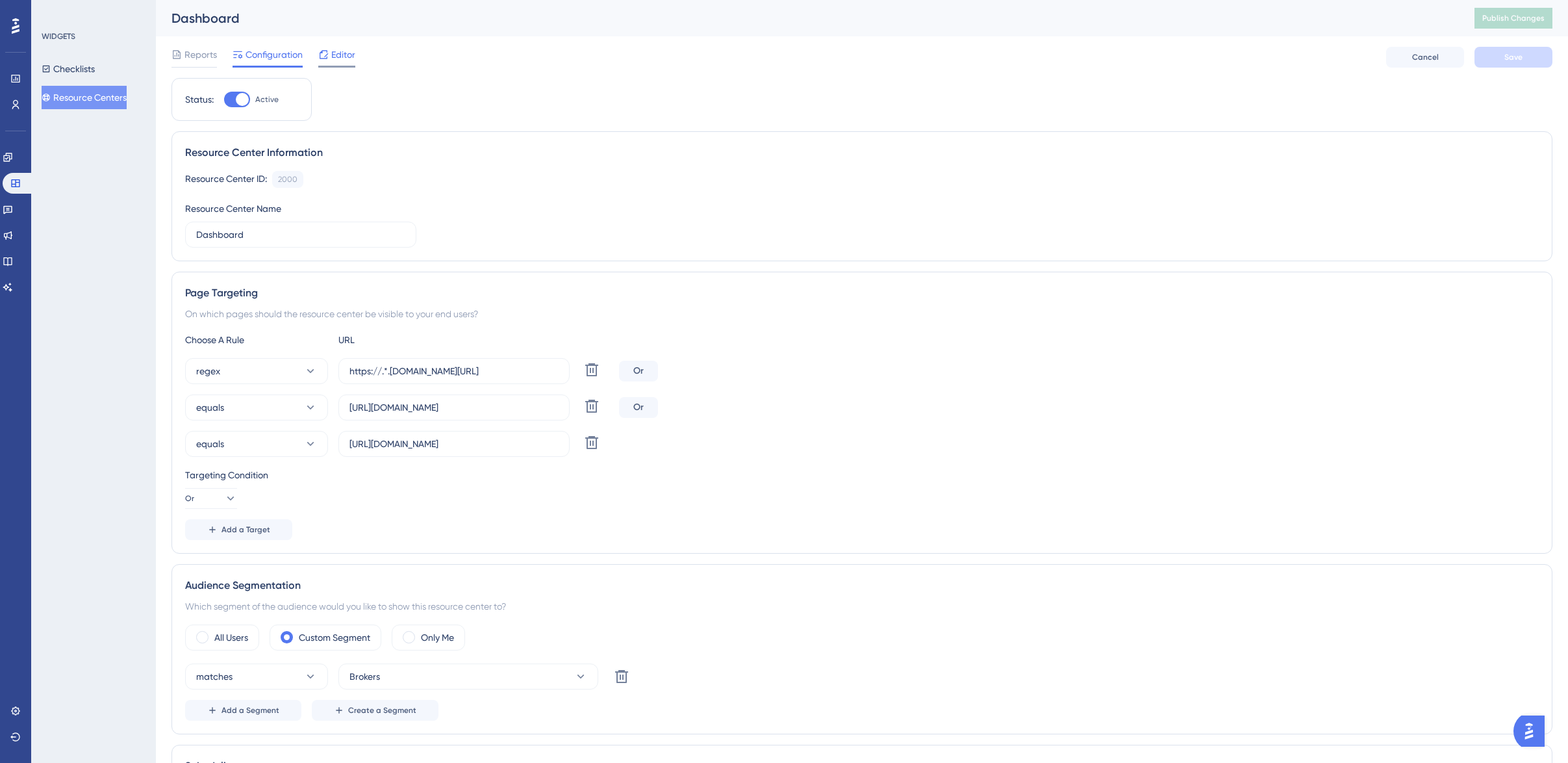
click at [340, 61] on span "Editor" at bounding box center [343, 54] width 24 height 15
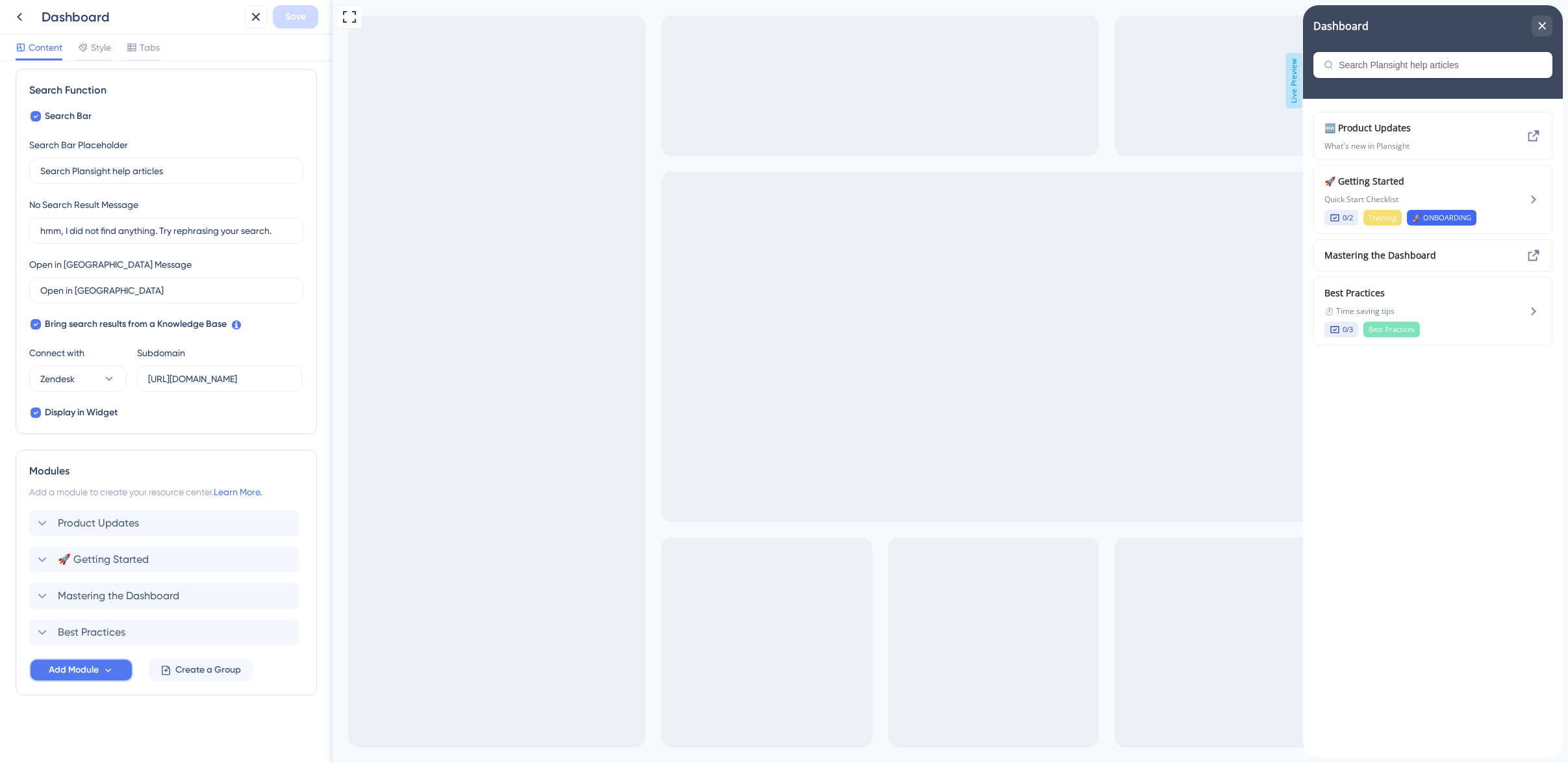
click at [83, 670] on span "Add Module" at bounding box center [74, 670] width 50 height 15
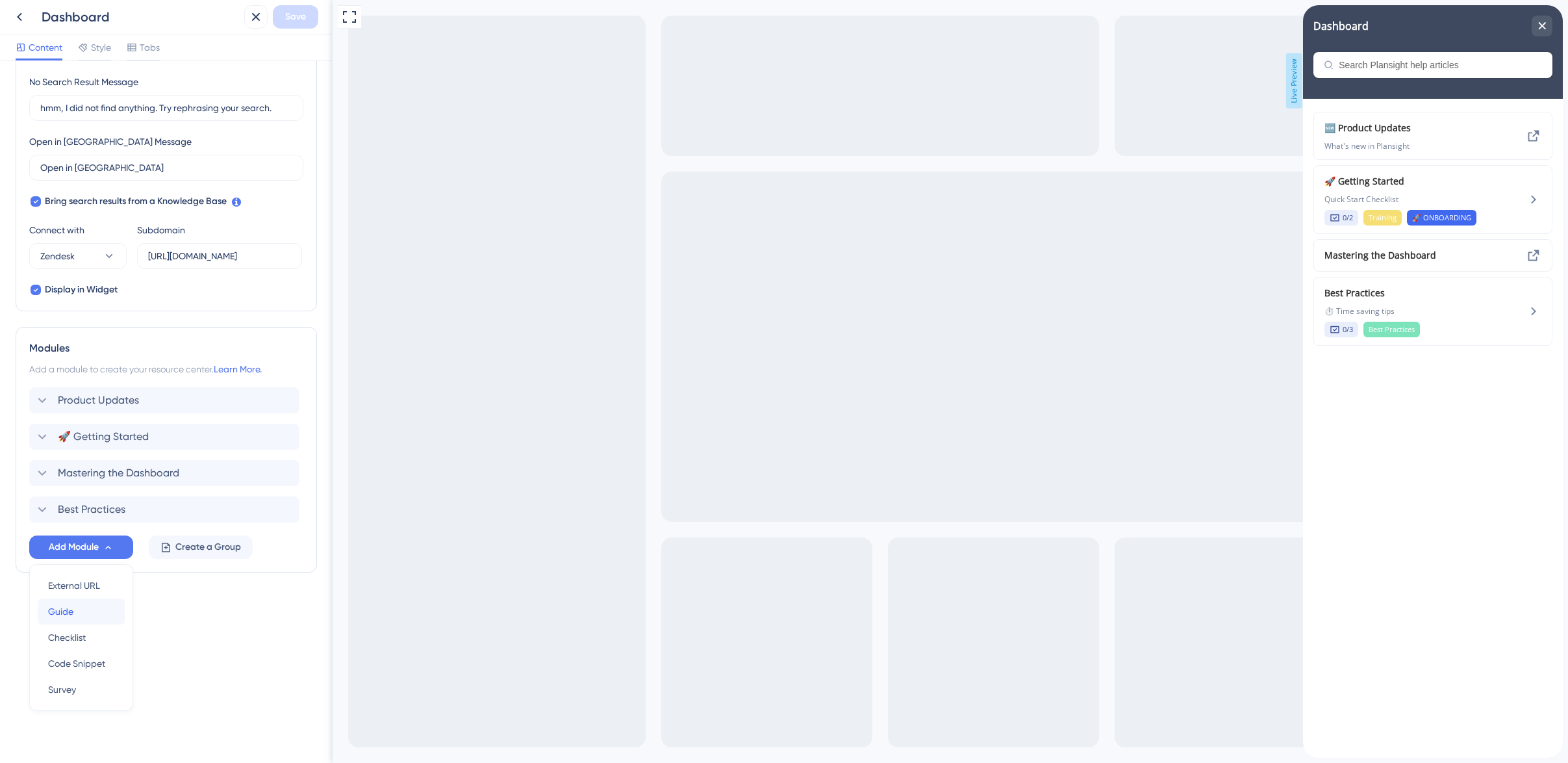
click at [83, 609] on div "Guide Guide" at bounding box center [81, 611] width 67 height 26
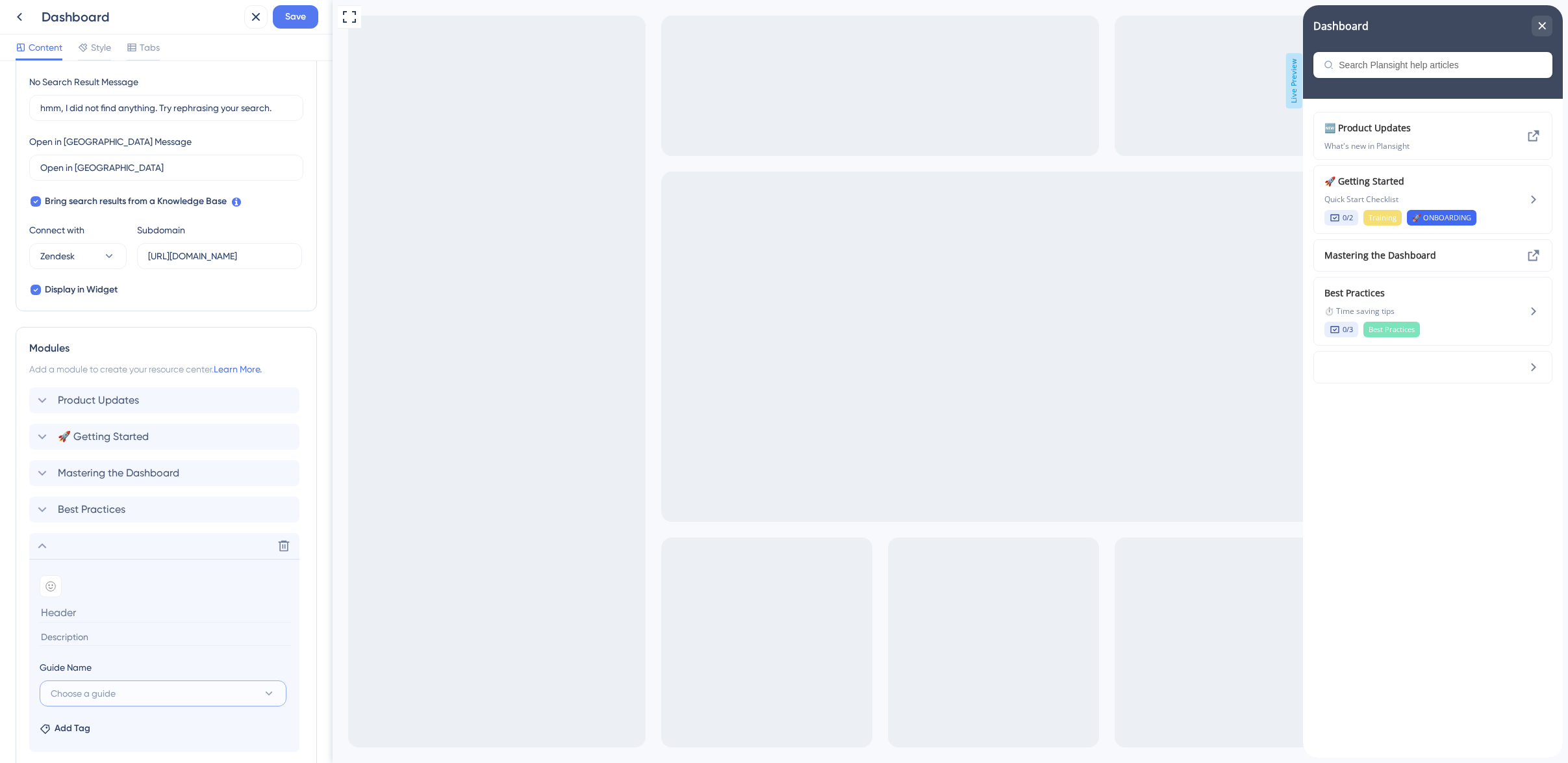
click at [97, 688] on span "Choose a guide" at bounding box center [83, 693] width 65 height 15
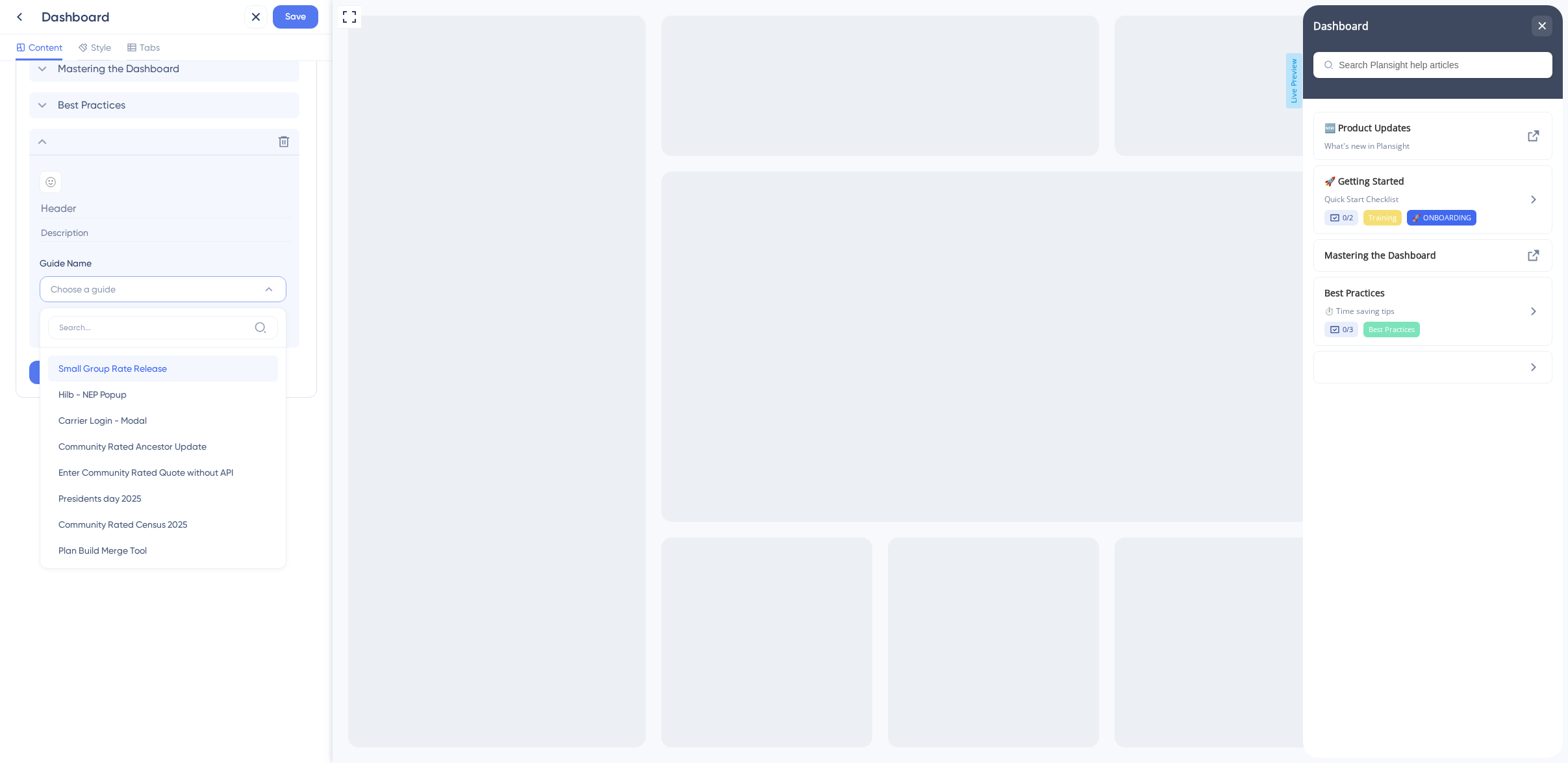
click at [150, 370] on span "Small Group Rate Release" at bounding box center [113, 368] width 109 height 15
type input "Small Group Rate Release"
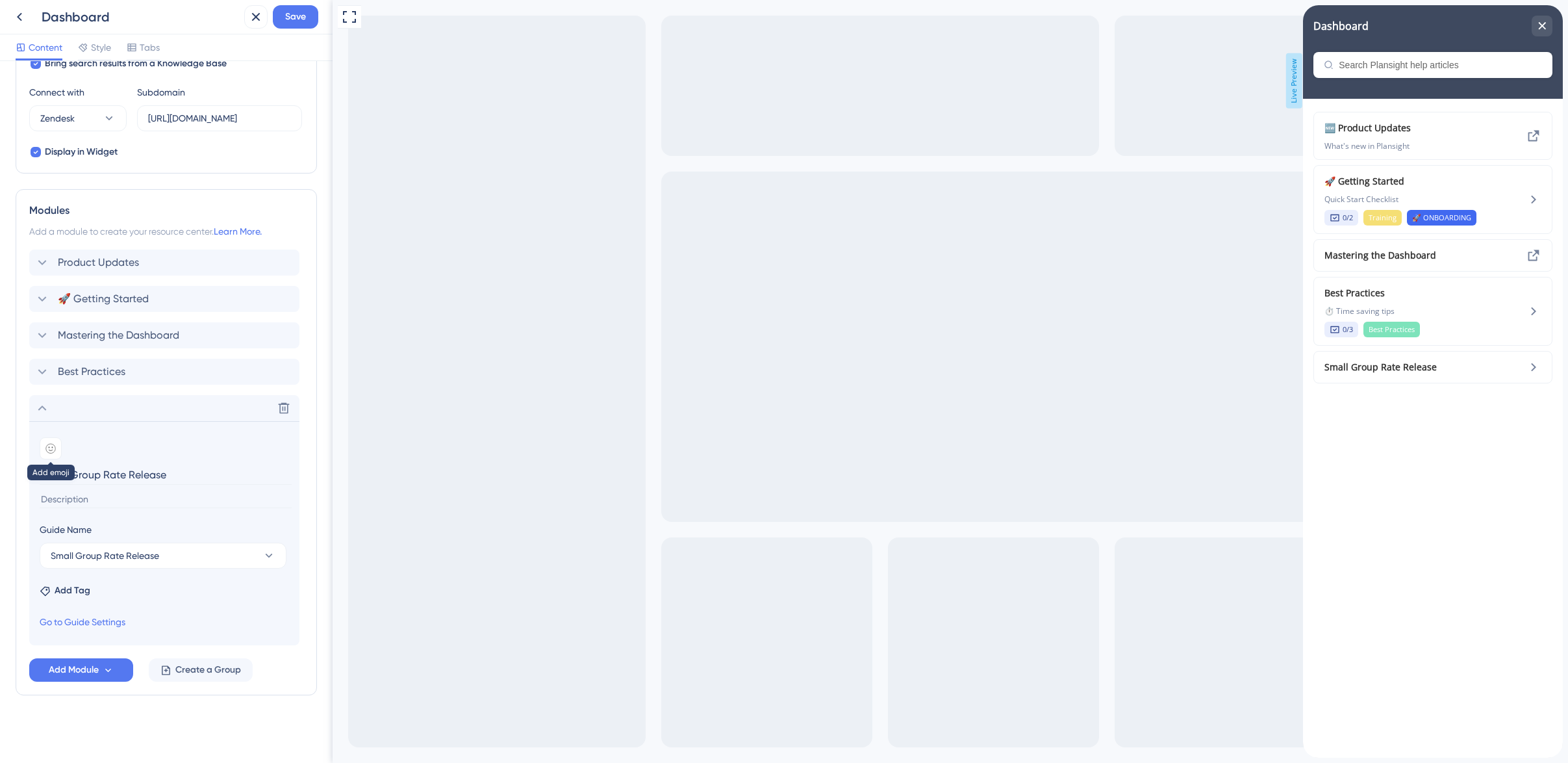
click at [47, 445] on icon at bounding box center [51, 448] width 11 height 11
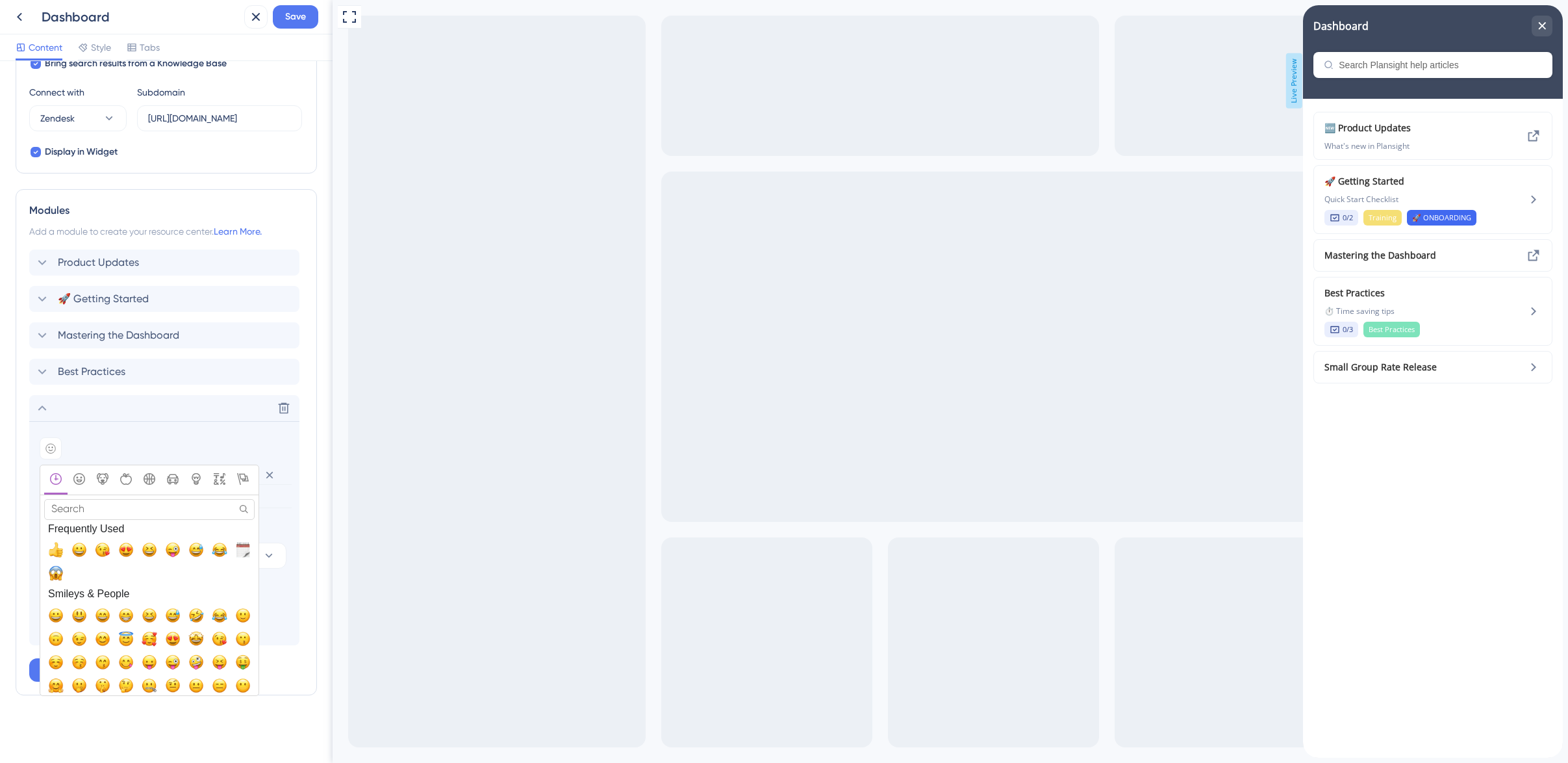
click at [96, 510] on input "Search" at bounding box center [149, 509] width 211 height 20
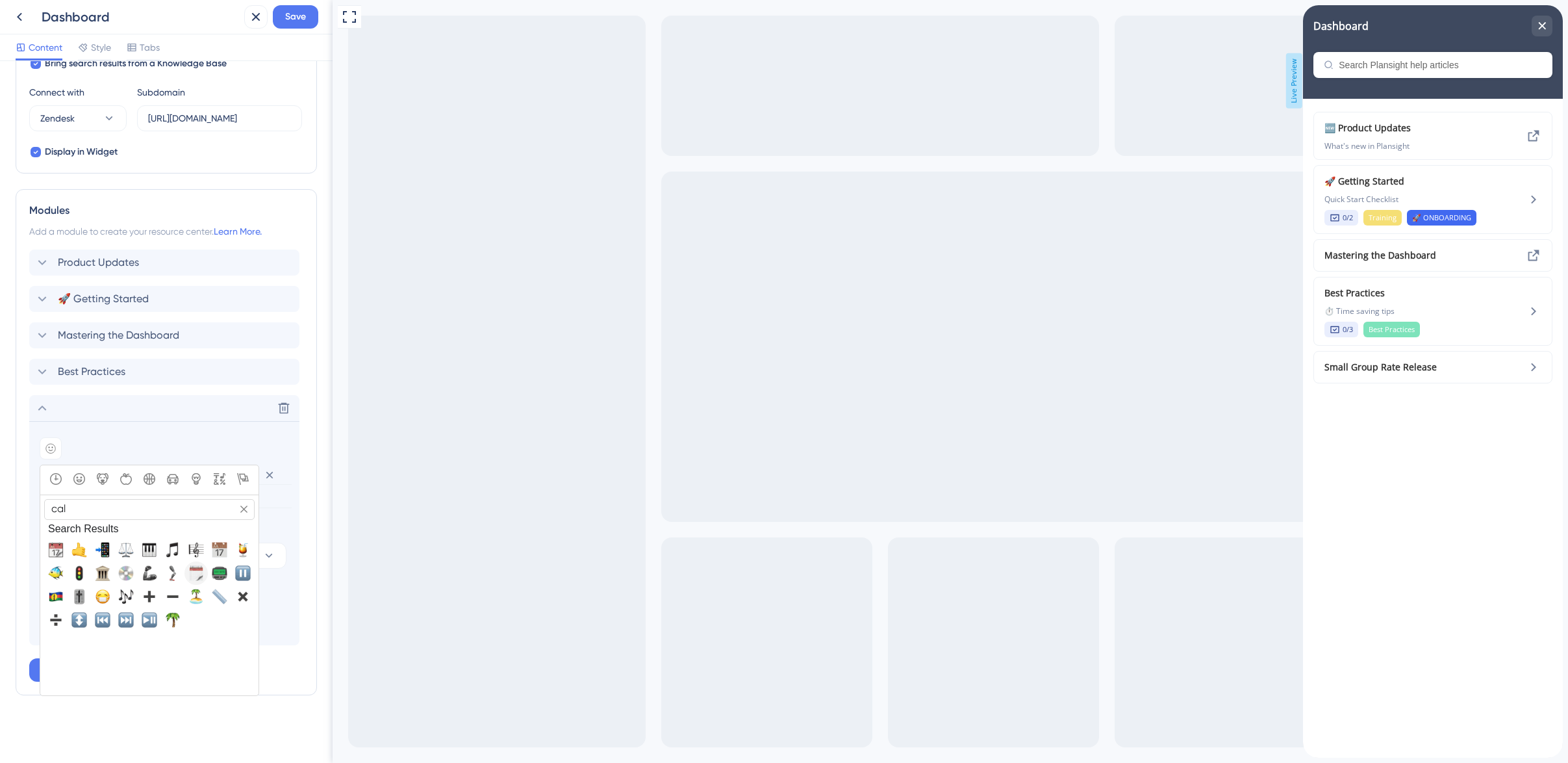
type input "cal"
click at [197, 575] on span "🗓️, spiral_calendar_pad" at bounding box center [196, 573] width 15 height 15
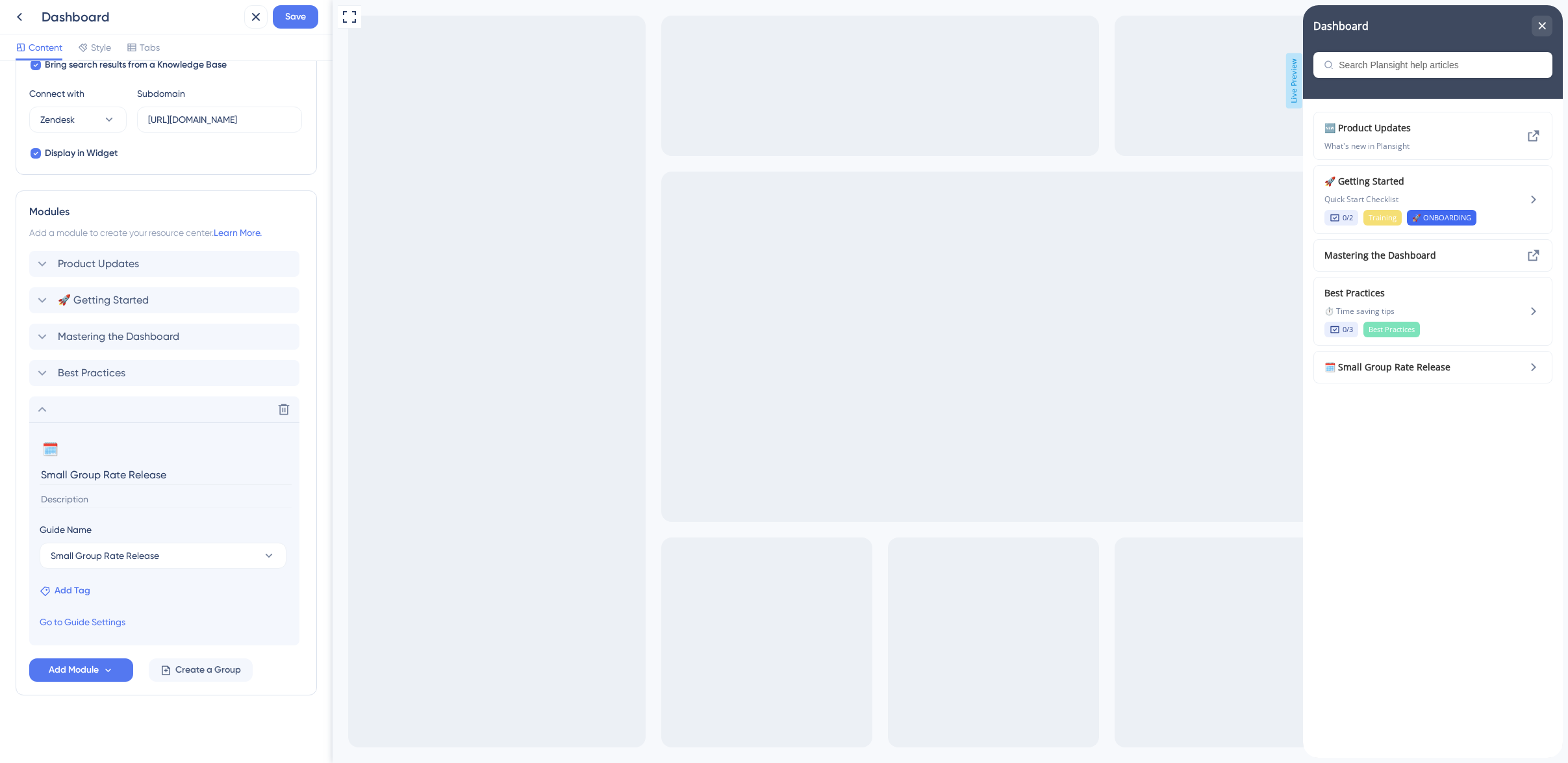
click at [83, 591] on span "Add Tag" at bounding box center [72, 591] width 36 height 15
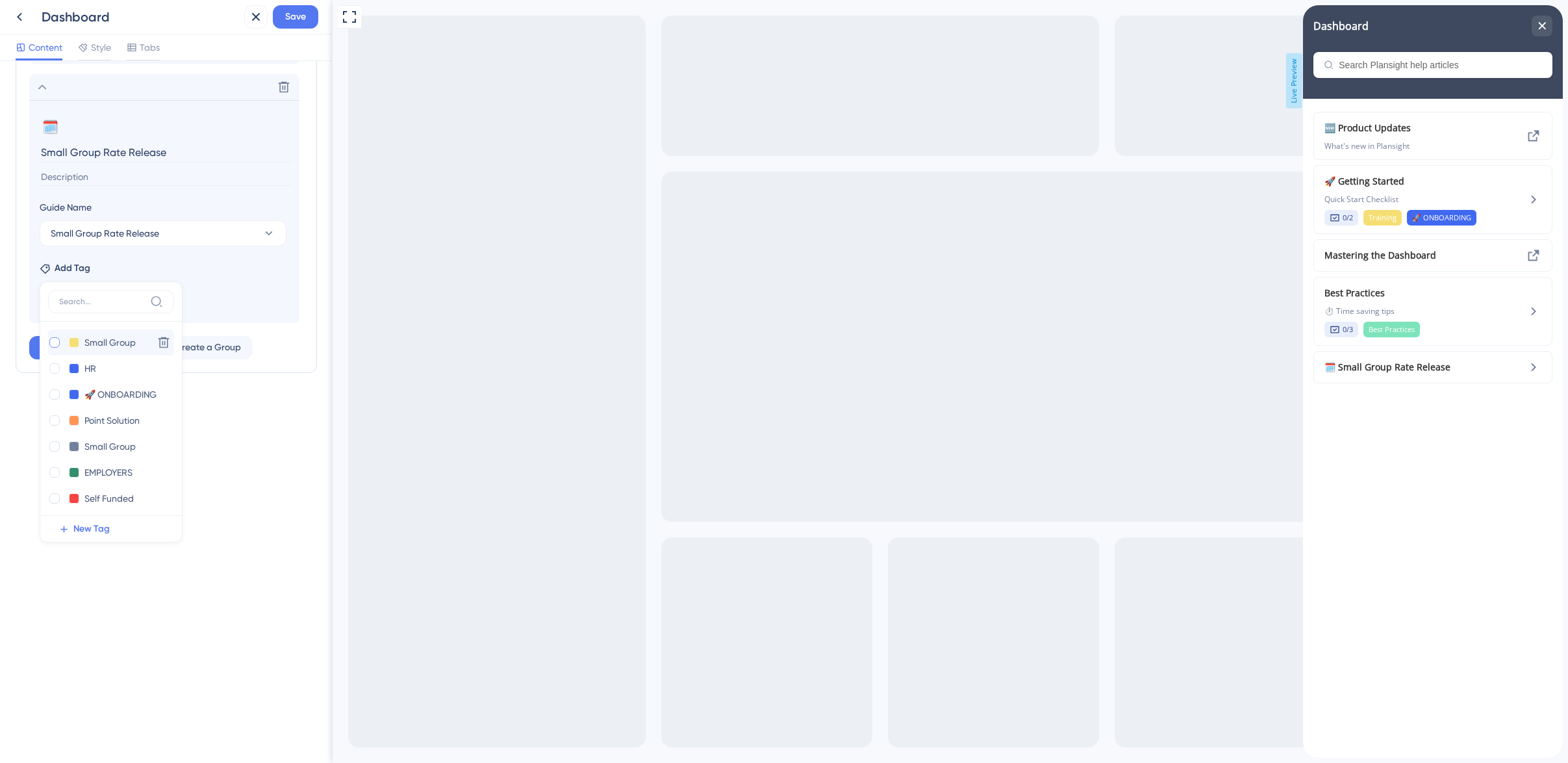
click at [53, 345] on div at bounding box center [54, 342] width 11 height 11
checkbox input "true"
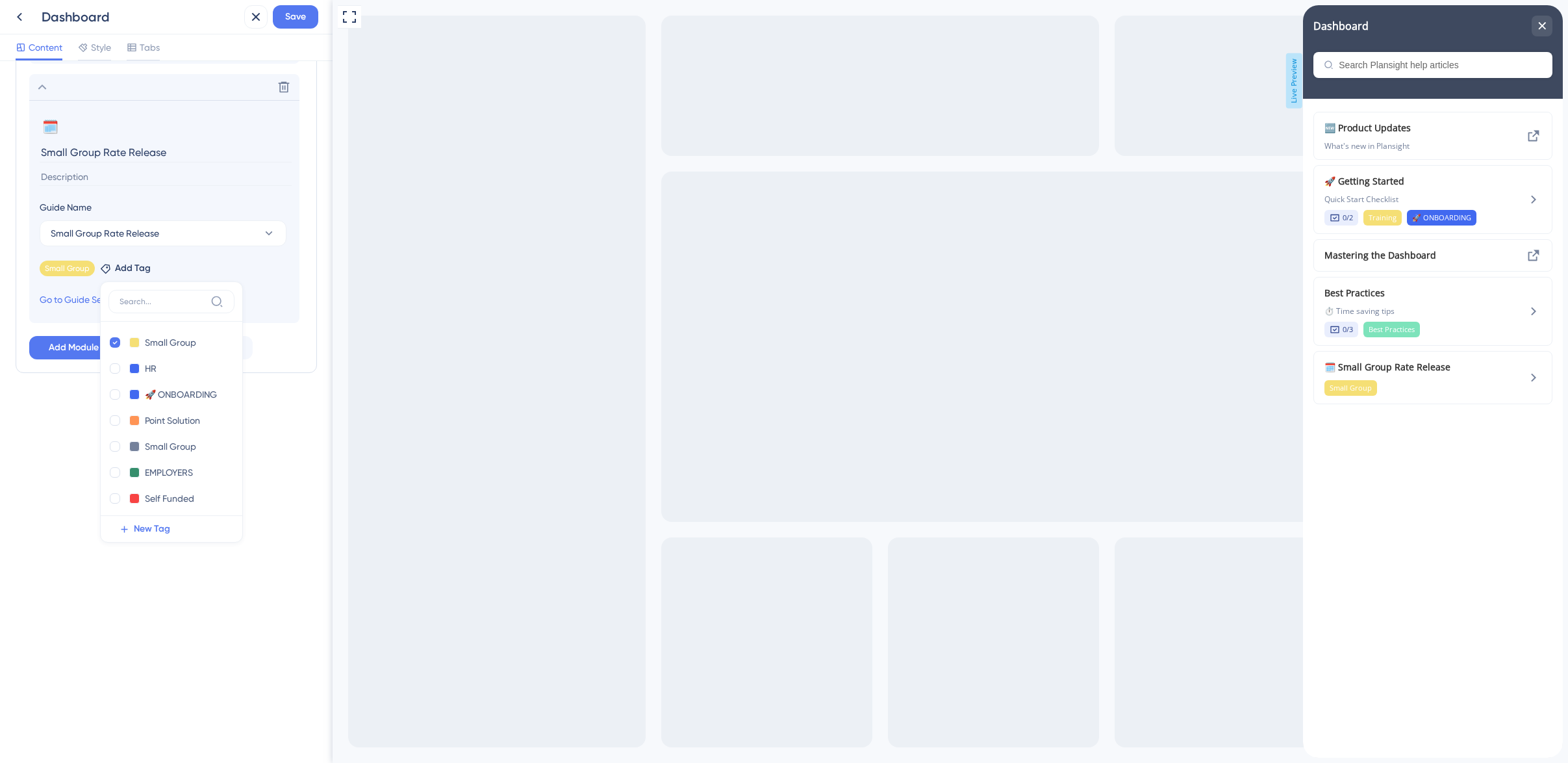
click at [89, 177] on input at bounding box center [165, 177] width 252 height 18
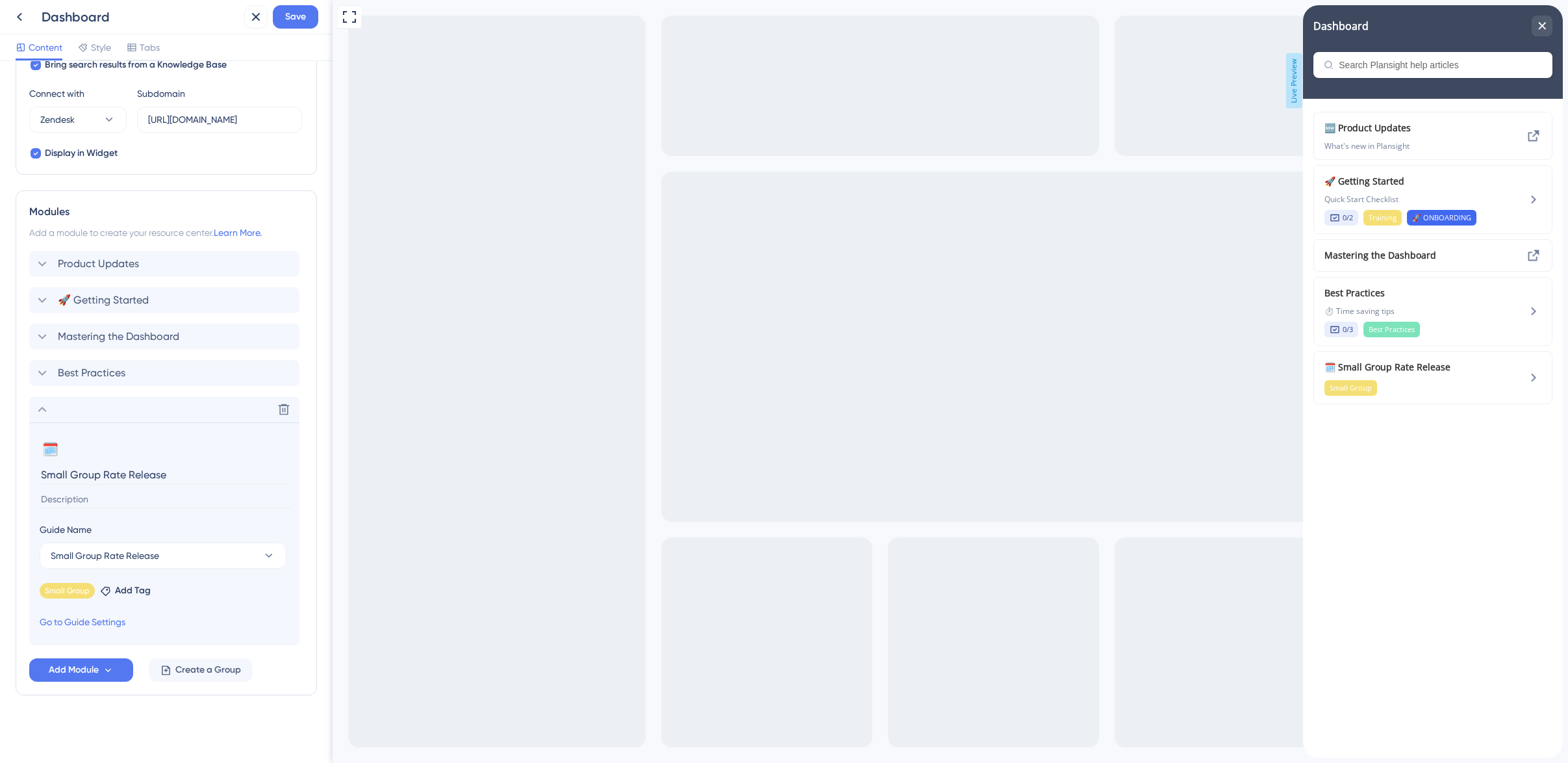
scroll to position [443, 0]
type input "D"
drag, startPoint x: 98, startPoint y: 493, endPoint x: 28, endPoint y: 496, distance: 70.1
click at [28, 496] on div "Modules Add a module to create your resource center. Learn More. Product Update…" at bounding box center [166, 443] width 302 height 505
drag, startPoint x: 67, startPoint y: 502, endPoint x: 31, endPoint y: 498, distance: 36.2
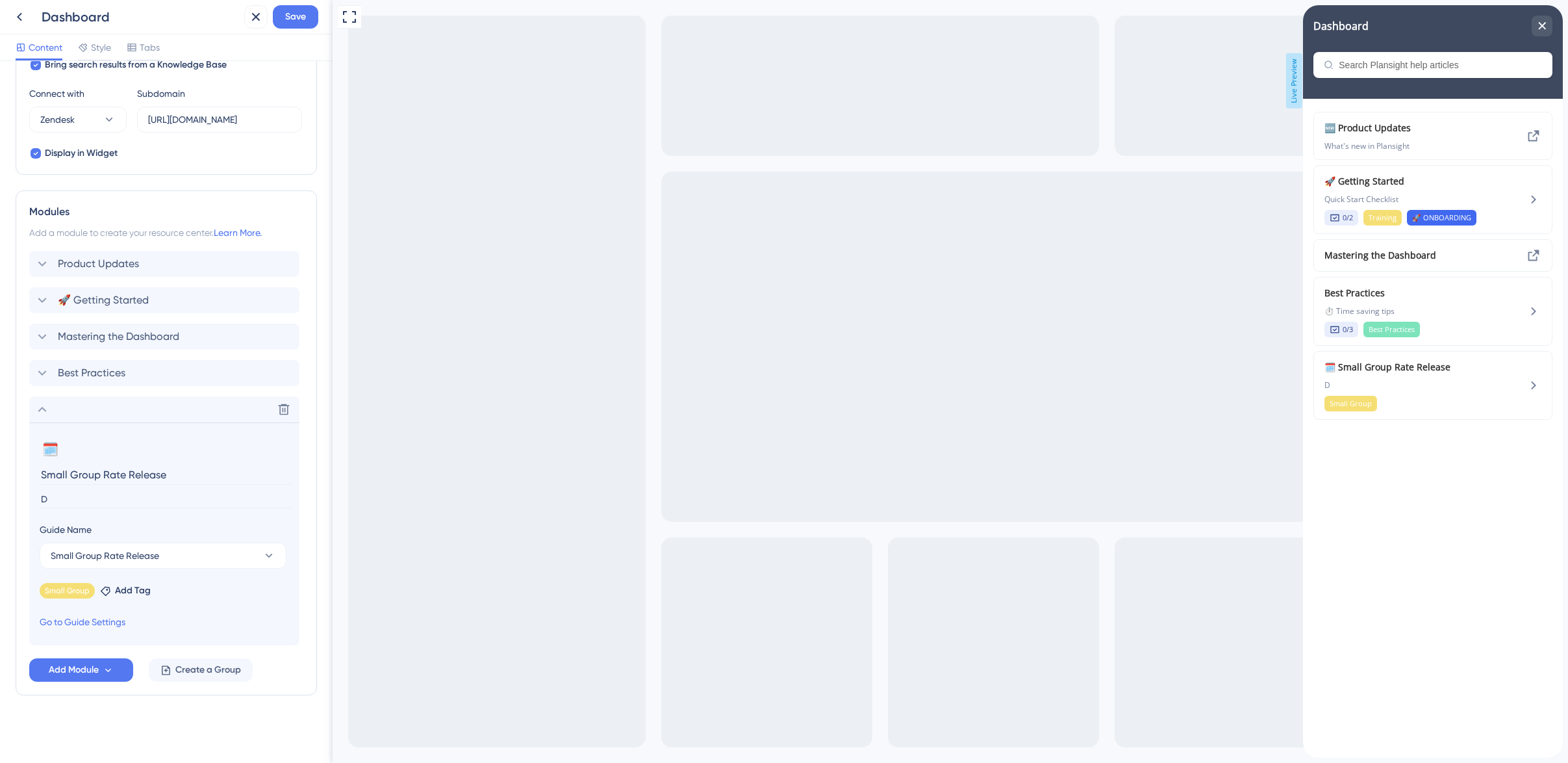
click at [31, 498] on section "🗓️ Change emoji Remove emoji Small Group Rate Release D Guide Name Small Group …" at bounding box center [164, 533] width 270 height 223
paste input
click at [96, 500] on input at bounding box center [165, 499] width 252 height 18
type input "Daily updates of newly released plans and rates"
drag, startPoint x: 178, startPoint y: 477, endPoint x: 103, endPoint y: 476, distance: 75.0
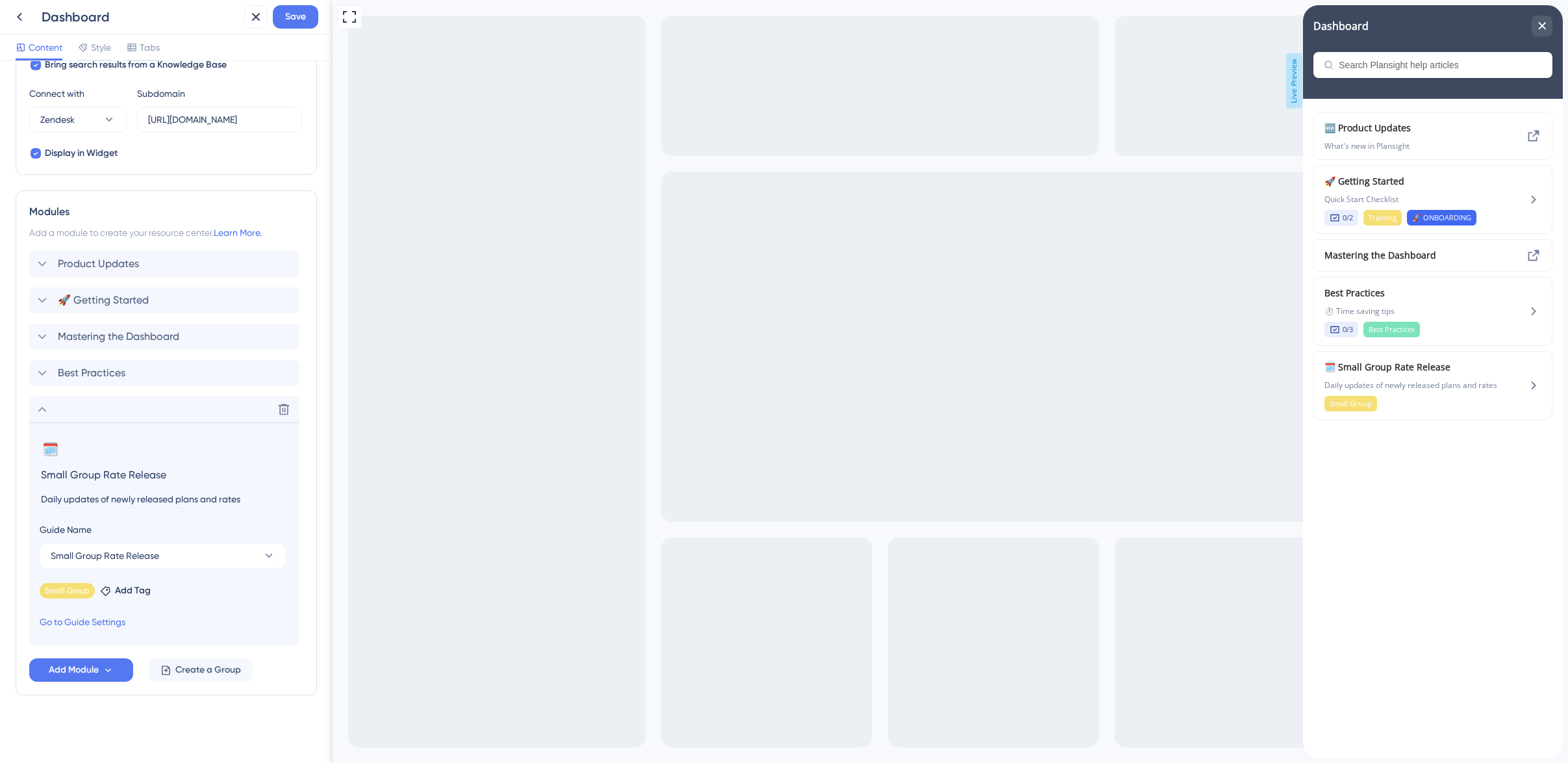
click at [103, 476] on input "Small Group Rate Release" at bounding box center [165, 474] width 252 height 20
type input "Small Group Release Dates"
click at [307, 19] on button "Save" at bounding box center [295, 17] width 45 height 24
click at [249, 28] on icon at bounding box center [247, 24] width 13 height 13
click at [22, 16] on icon at bounding box center [19, 17] width 15 height 15
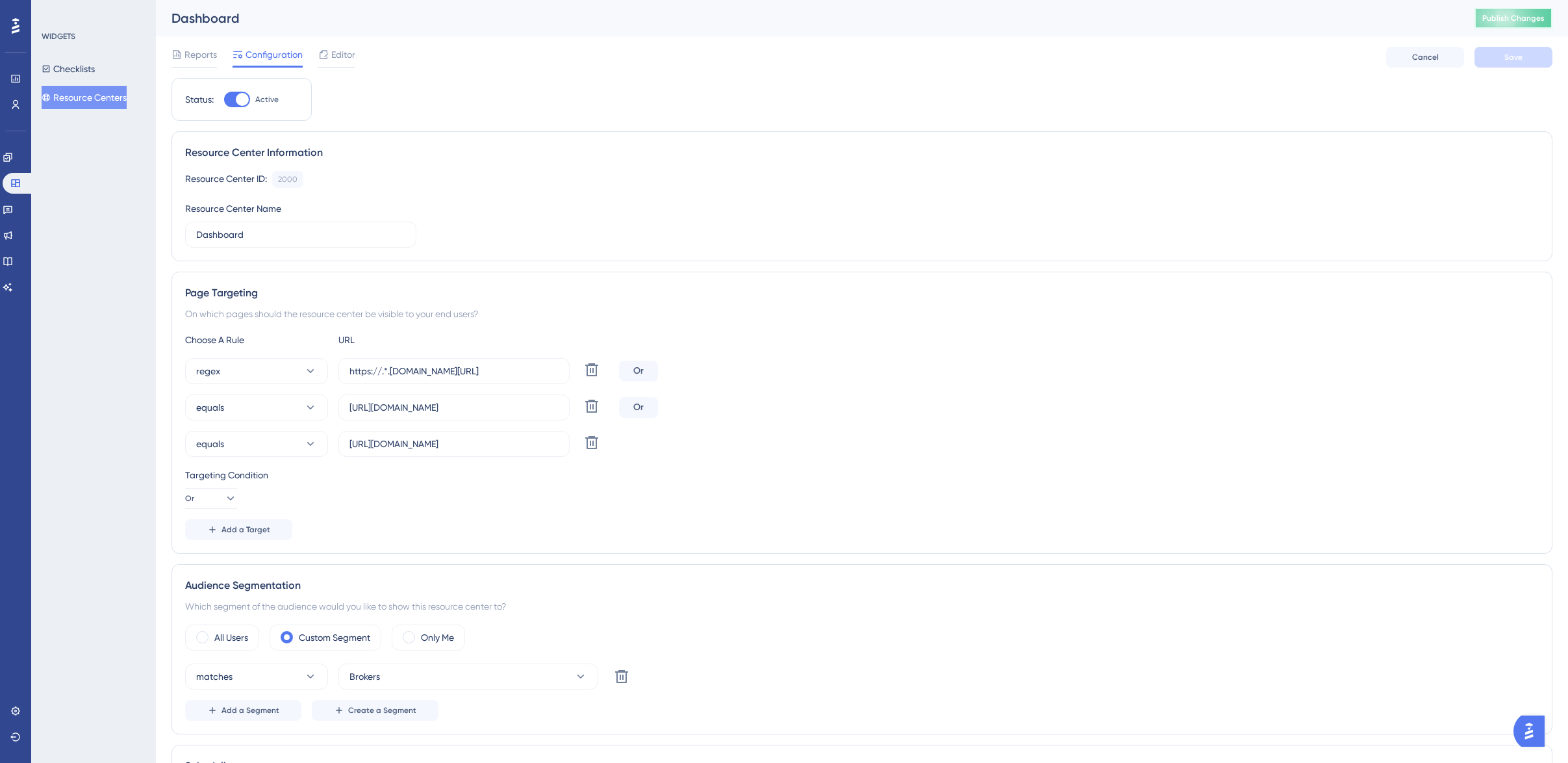
click at [1519, 23] on span "Publish Changes" at bounding box center [1513, 18] width 62 height 11
click at [344, 57] on span "Editor" at bounding box center [343, 54] width 24 height 15
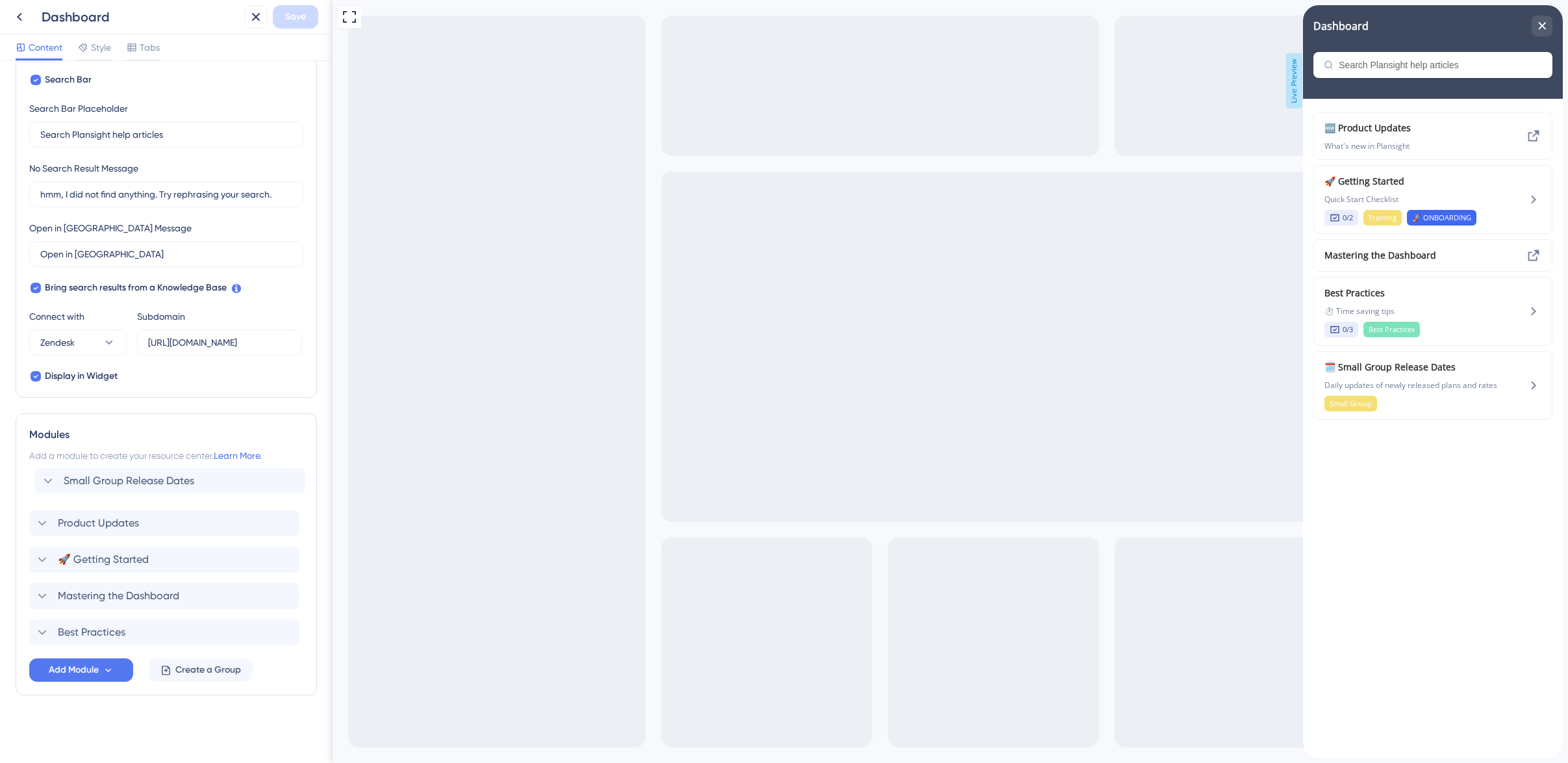
drag, startPoint x: 67, startPoint y: 630, endPoint x: 74, endPoint y: 477, distance: 153.2
click at [74, 476] on div "Product Updates 🚀 Getting Started Mastering the Dashboard Best Practices Small …" at bounding box center [166, 559] width 274 height 172
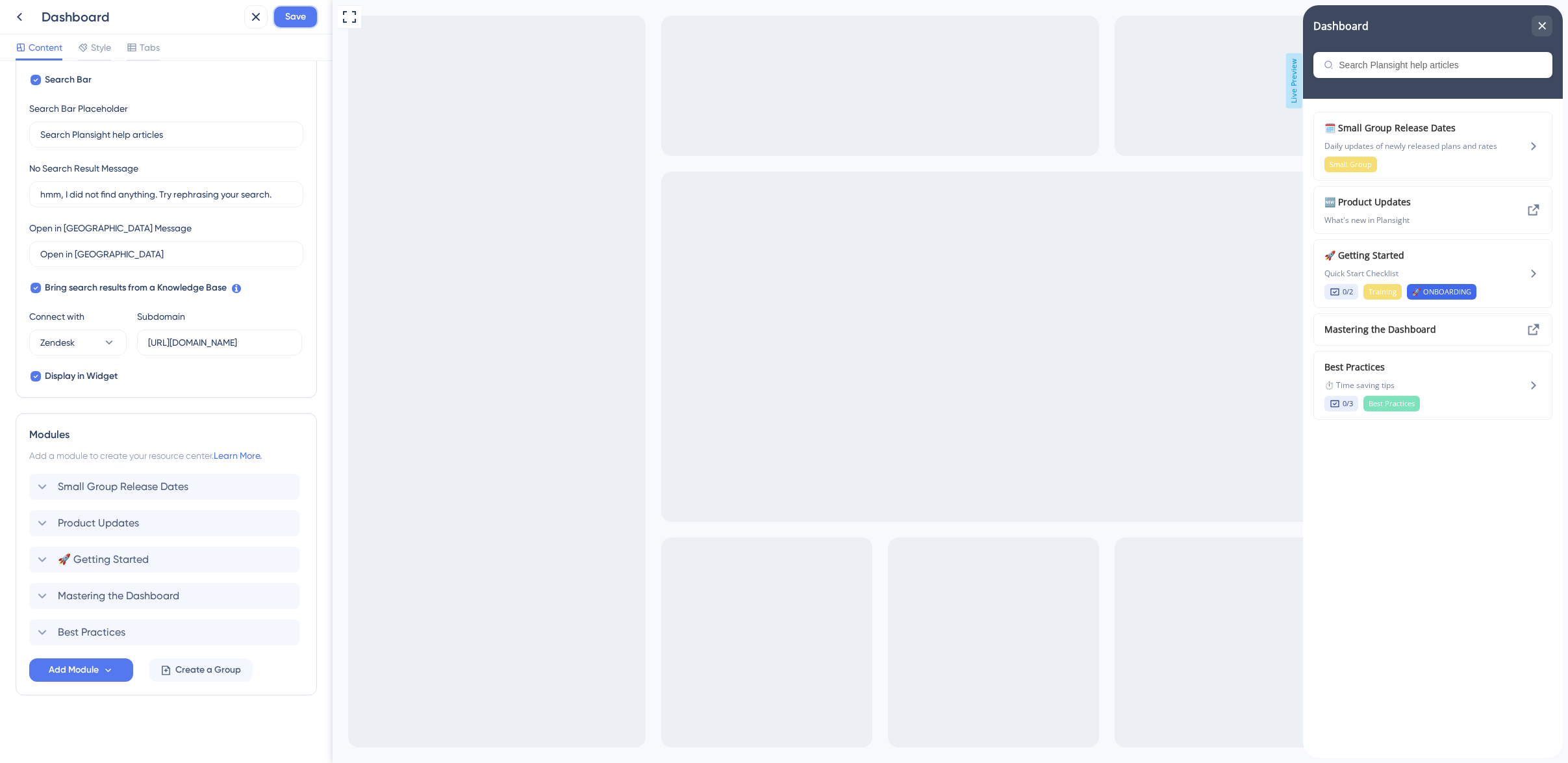
click at [300, 18] on span "Save" at bounding box center [295, 17] width 21 height 15
click at [249, 21] on icon at bounding box center [246, 24] width 7 height 7
click at [24, 21] on icon at bounding box center [19, 17] width 15 height 15
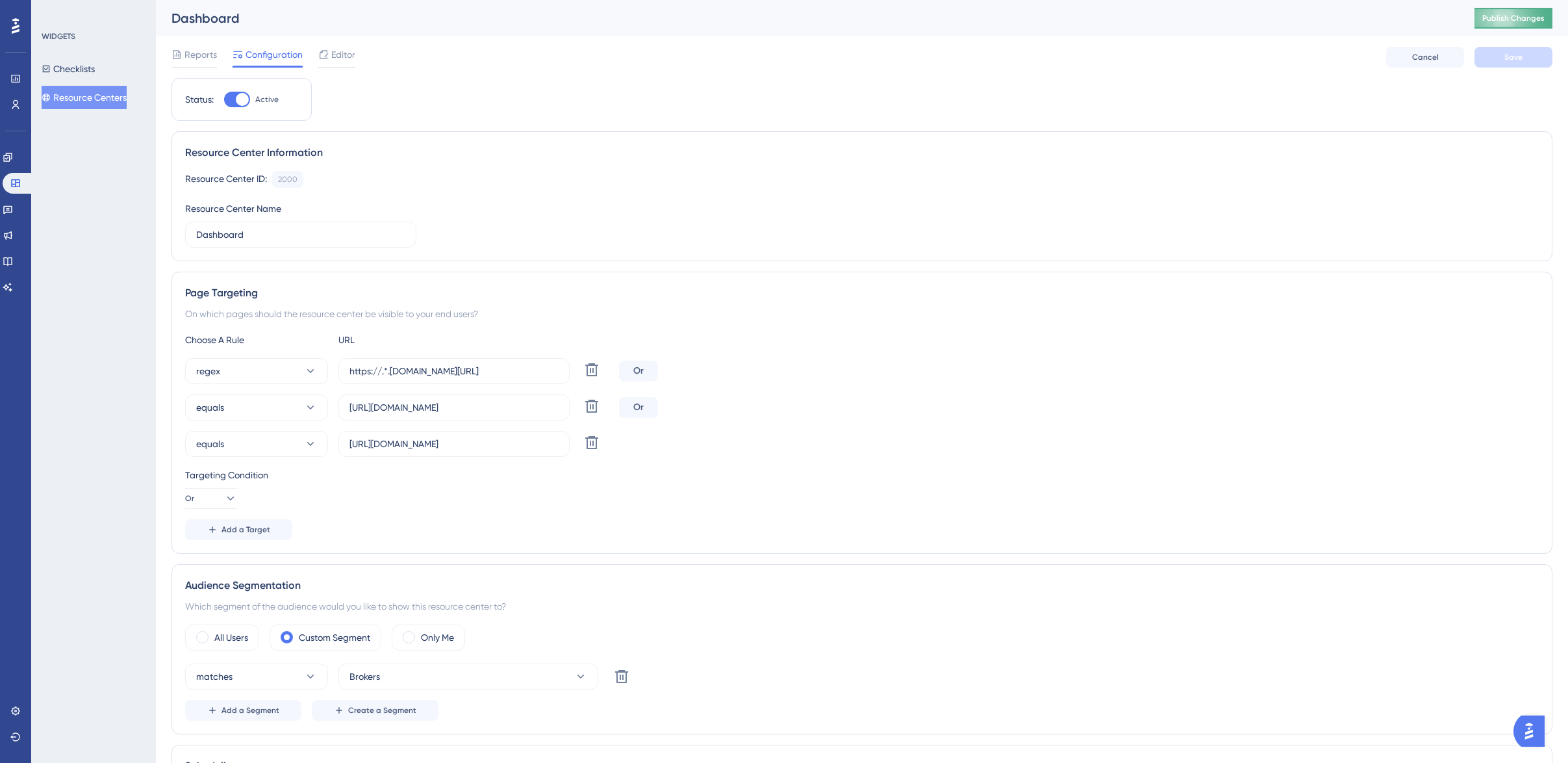
click at [1524, 18] on span "Publish Changes" at bounding box center [1513, 18] width 62 height 11
